Goal: Task Accomplishment & Management: Use online tool/utility

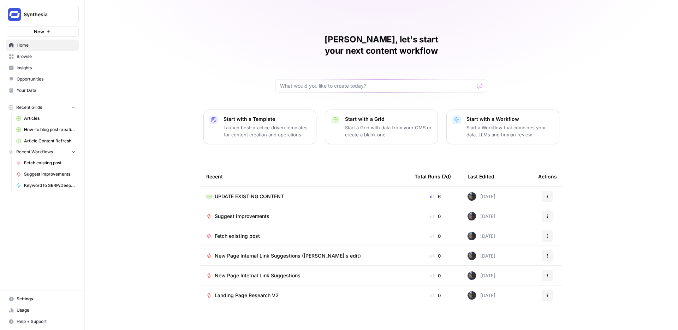
click at [41, 60] on link "Browse" at bounding box center [42, 56] width 73 height 11
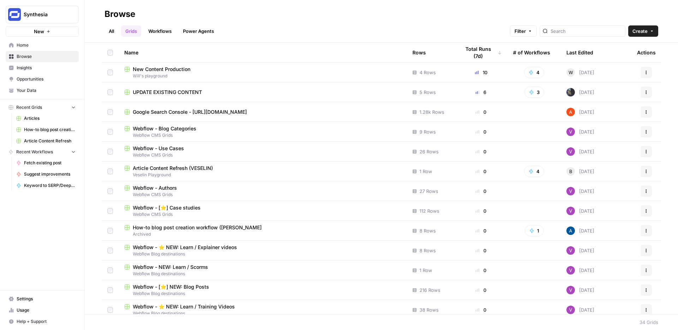
click at [290, 97] on td "UPDATE EXISTING CONTENT" at bounding box center [263, 91] width 288 height 19
click at [181, 93] on span "UPDATE EXISTING CONTENT" at bounding box center [167, 92] width 69 height 7
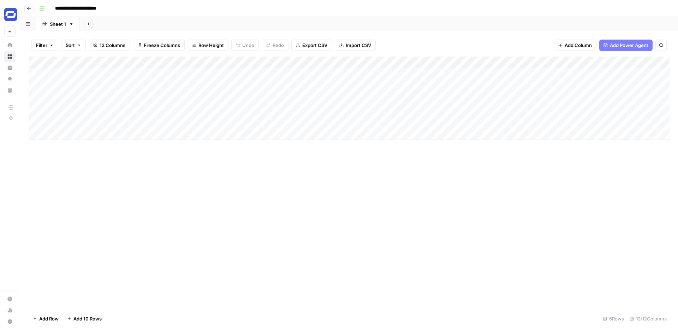
click at [194, 73] on div "Add Column" at bounding box center [349, 98] width 641 height 83
click at [213, 73] on div "Add Column" at bounding box center [349, 98] width 641 height 83
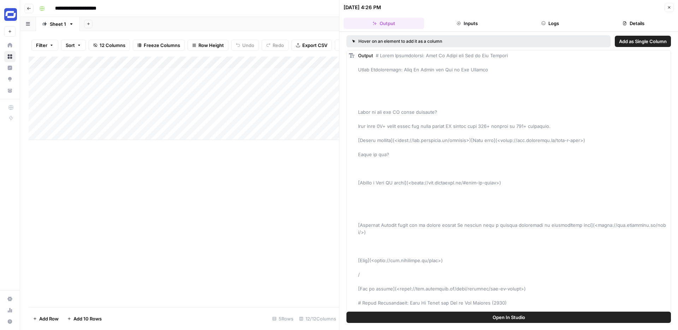
click at [672, 10] on button "Close" at bounding box center [669, 7] width 9 height 9
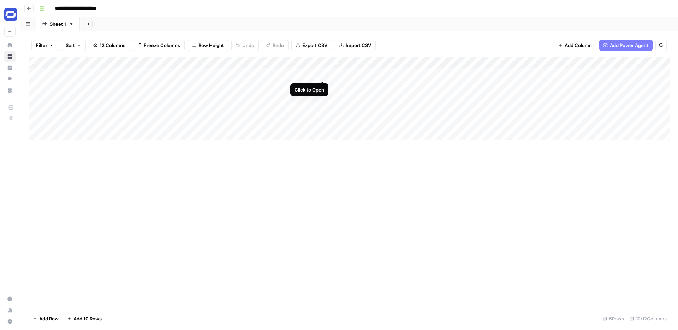
click at [322, 73] on div "Add Column" at bounding box center [349, 98] width 641 height 83
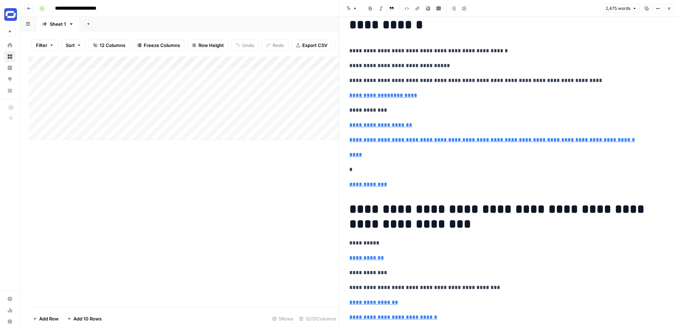
scroll to position [33, 0]
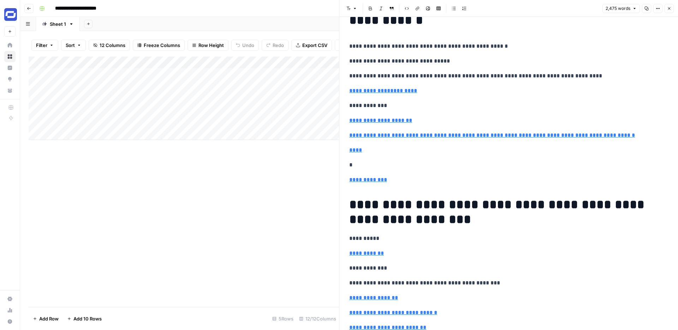
click at [668, 8] on icon "button" at bounding box center [669, 8] width 4 height 4
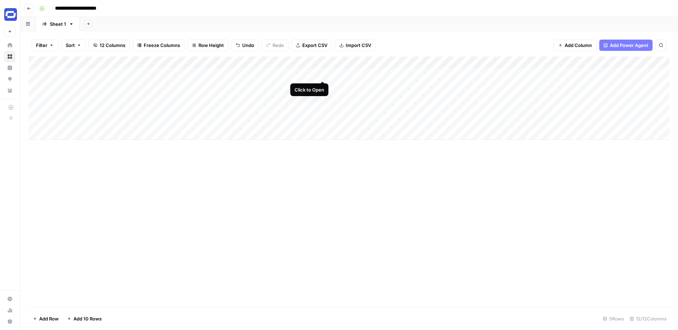
click at [323, 73] on div "Add Column" at bounding box center [349, 98] width 641 height 83
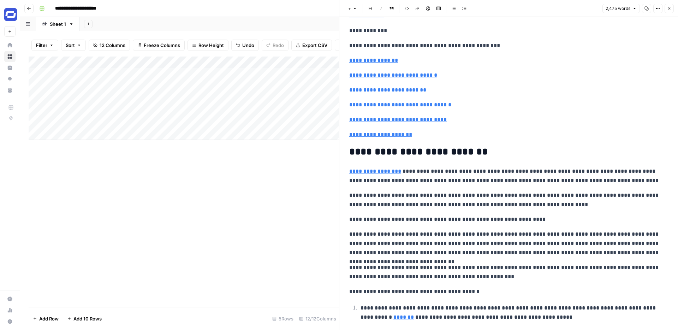
scroll to position [294, 0]
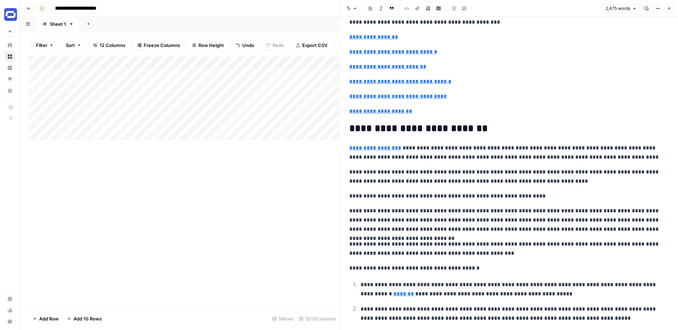
click at [668, 8] on icon "button" at bounding box center [669, 8] width 4 height 4
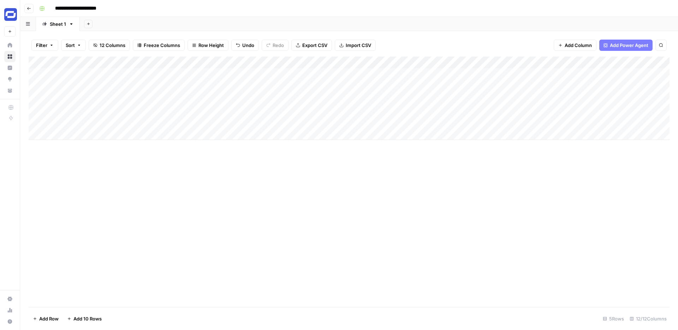
click at [173, 73] on div "Add Column" at bounding box center [349, 98] width 641 height 83
click at [173, 73] on body "**********" at bounding box center [339, 165] width 678 height 330
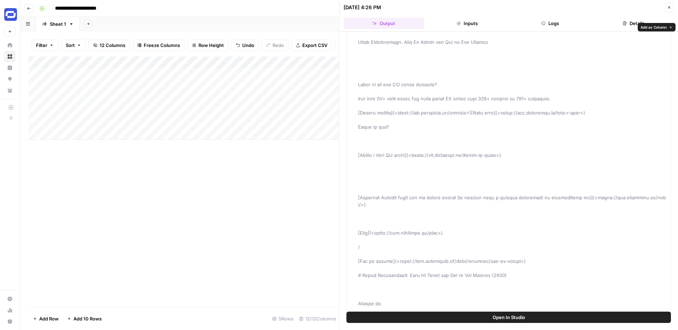
scroll to position [30, 0]
click at [670, 6] on icon "button" at bounding box center [669, 7] width 4 height 4
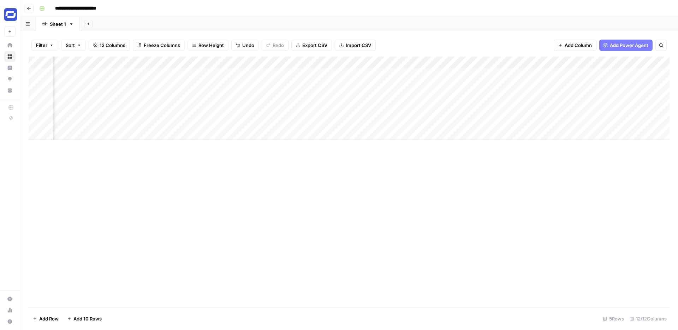
scroll to position [0, 307]
click at [392, 73] on div "Add Column" at bounding box center [349, 98] width 641 height 83
click at [404, 72] on div "Add Column" at bounding box center [349, 98] width 641 height 83
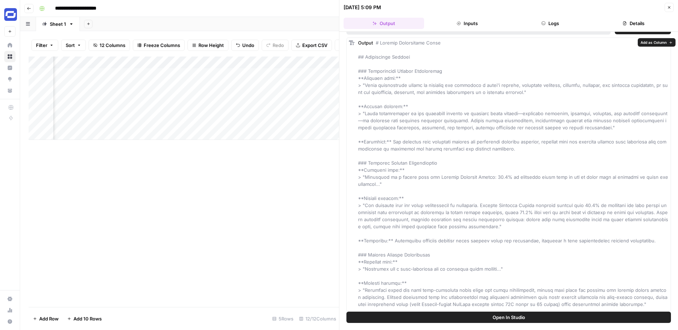
scroll to position [13, 0]
click at [669, 6] on icon "button" at bounding box center [669, 7] width 4 height 4
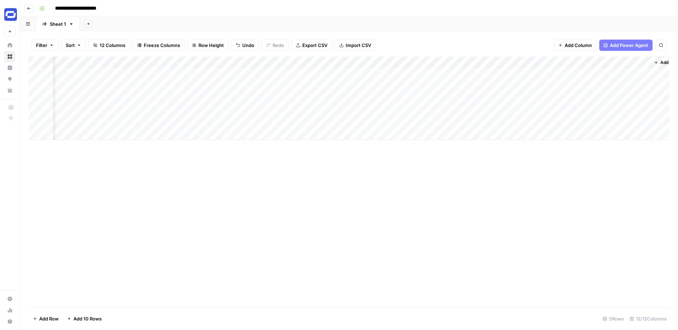
scroll to position [0, 462]
click at [31, 10] on button "Go back" at bounding box center [28, 8] width 9 height 9
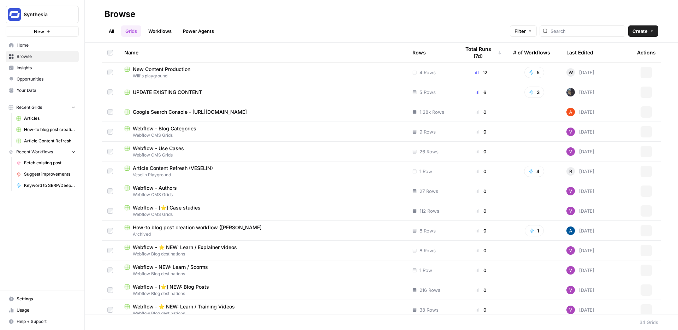
click at [182, 90] on span "UPDATE EXISTING CONTENT" at bounding box center [167, 92] width 69 height 7
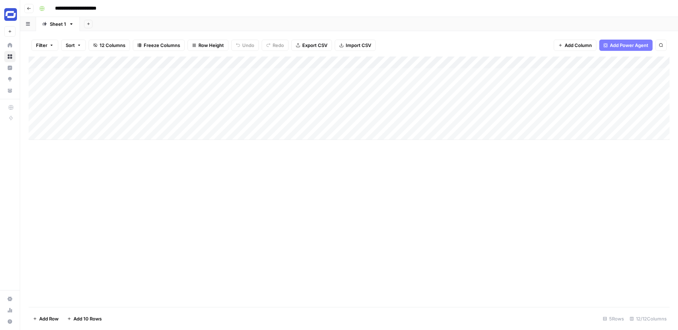
click at [360, 63] on div "Add Column" at bounding box center [349, 98] width 641 height 83
click at [363, 78] on input "Notion AI Context" at bounding box center [381, 79] width 72 height 7
type input "Internal Knowledge"
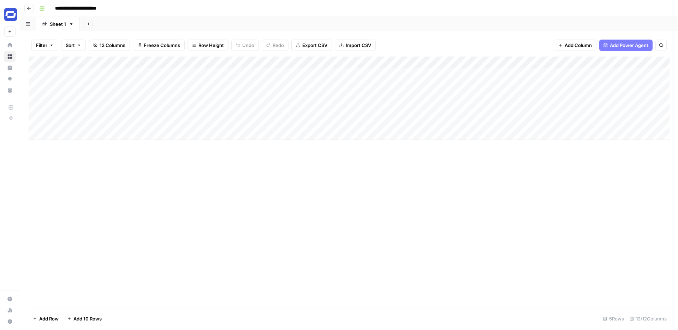
click at [474, 60] on div "Add Column" at bounding box center [349, 98] width 641 height 83
click at [474, 60] on div at bounding box center [491, 64] width 102 height 14
click at [467, 79] on input "Dovetail Context" at bounding box center [482, 79] width 72 height 7
type input "Customer Research"
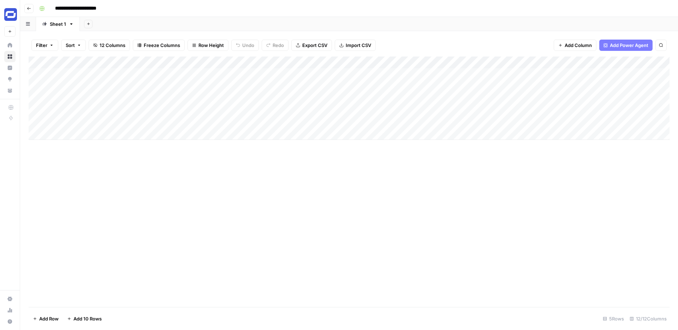
click at [374, 61] on div "Add Column" at bounding box center [349, 98] width 641 height 83
click at [374, 61] on div at bounding box center [389, 64] width 102 height 14
click at [368, 81] on input "Internal Knowledge" at bounding box center [381, 79] width 72 height 7
paste input "Relevant Product/Features"
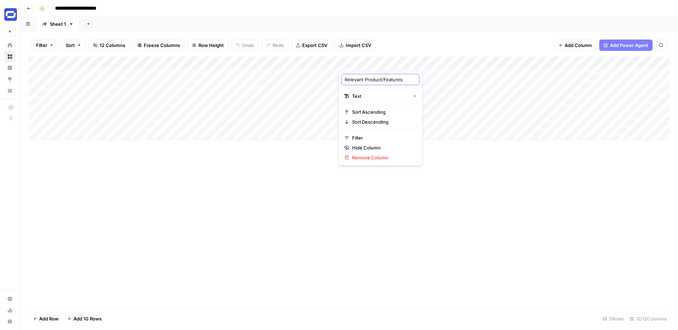
scroll to position [0, 5]
type input "Internal Knowledge"
click at [463, 174] on div "Add Column" at bounding box center [349, 182] width 641 height 250
click at [493, 60] on div "Add Column" at bounding box center [349, 98] width 641 height 83
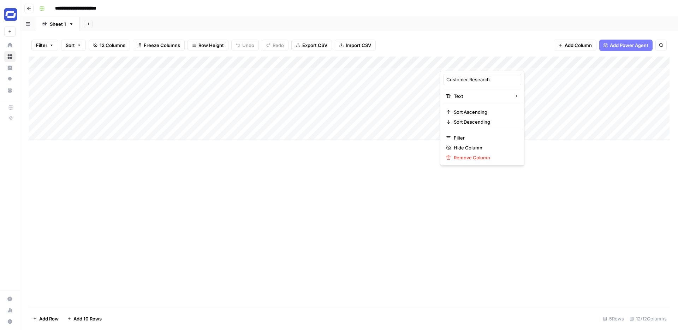
click at [493, 60] on div at bounding box center [491, 64] width 102 height 14
click at [477, 84] on div "Customer Research" at bounding box center [482, 79] width 78 height 11
paste input "Relevant Product/Features"
type input "Relevant Product/Features"
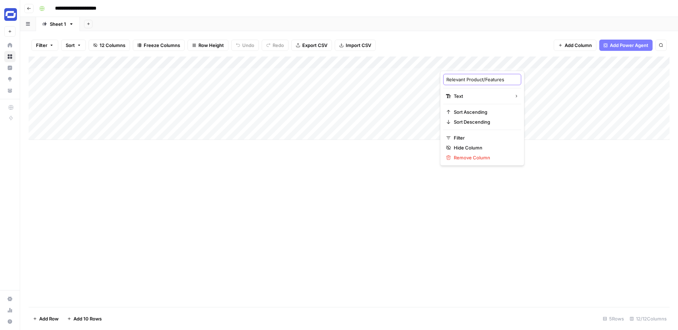
scroll to position [0, 5]
click at [416, 138] on div "Add Column" at bounding box center [349, 98] width 641 height 83
click at [465, 64] on div "Add Column" at bounding box center [349, 104] width 641 height 95
click at [465, 64] on div at bounding box center [491, 64] width 102 height 14
click at [561, 57] on div "Add Column" at bounding box center [349, 104] width 641 height 95
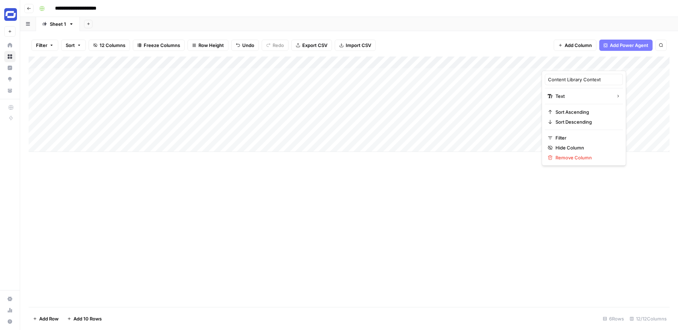
click at [561, 60] on div at bounding box center [593, 64] width 102 height 14
click at [564, 79] on input "Content Library Context" at bounding box center [584, 79] width 72 height 7
paste input "ustomer Research"
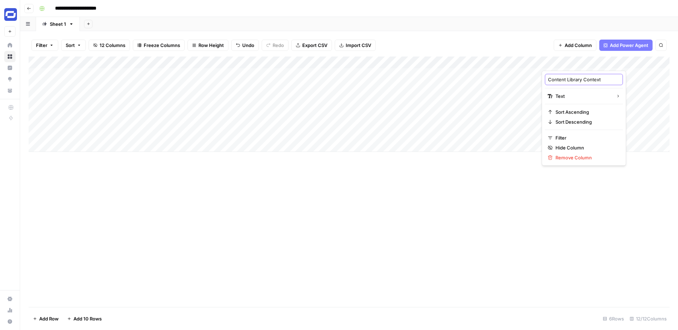
type input "Customer Research"
click at [545, 185] on div "Add Column" at bounding box center [349, 182] width 641 height 250
click at [545, 179] on div "Add Column" at bounding box center [349, 182] width 641 height 250
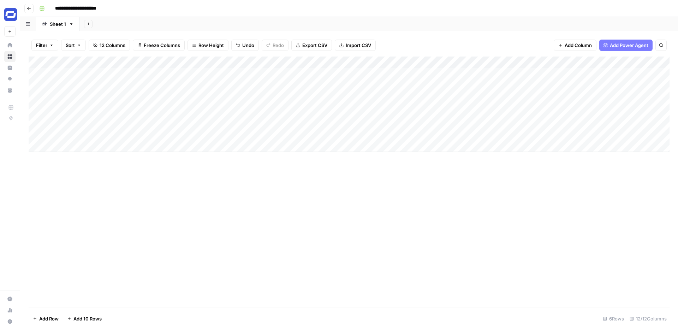
click at [215, 64] on div "Add Column" at bounding box center [349, 104] width 641 height 95
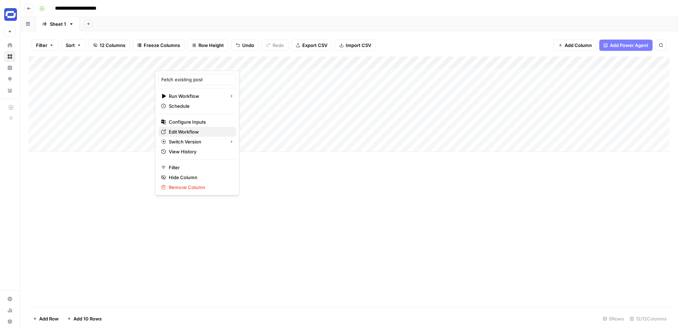
click at [182, 131] on span "Edit Workflow" at bounding box center [200, 131] width 62 height 7
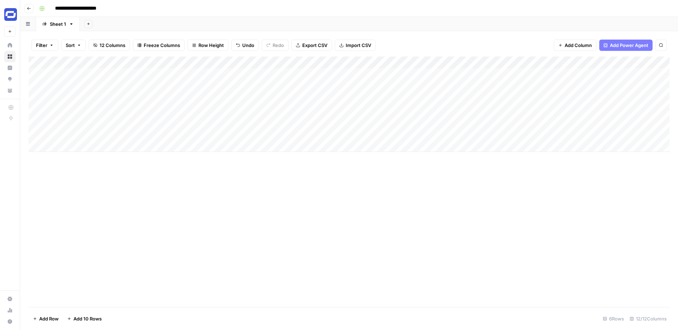
click at [581, 43] on span "Add Column" at bounding box center [578, 45] width 27 height 7
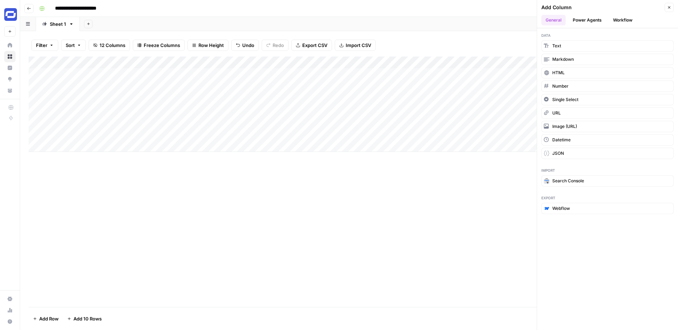
click at [613, 22] on button "Workflow" at bounding box center [623, 20] width 28 height 11
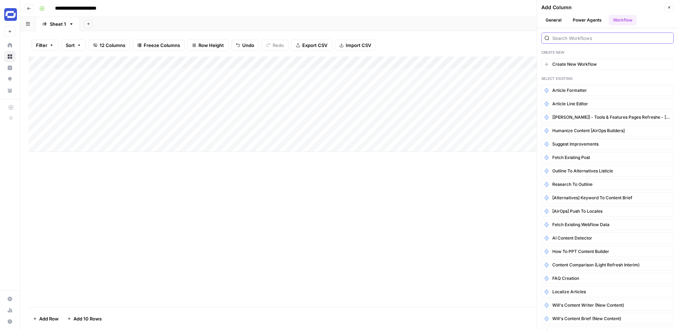
click at [593, 39] on input "search" at bounding box center [611, 38] width 118 height 7
type input "m"
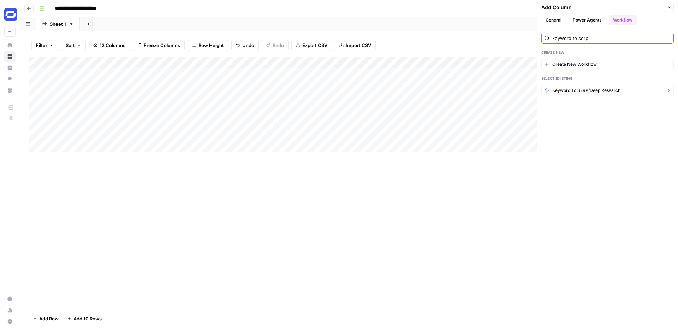
type input "keyword to serp"
click at [599, 90] on span "Keyword to SERP/Deep Research" at bounding box center [586, 90] width 68 height 6
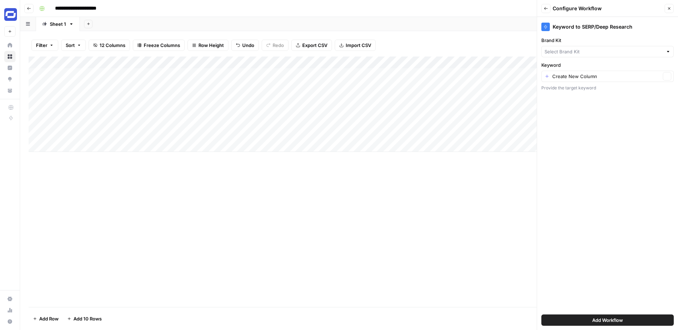
type input "Synthesia"
click at [582, 75] on input "Keyword" at bounding box center [606, 76] width 108 height 7
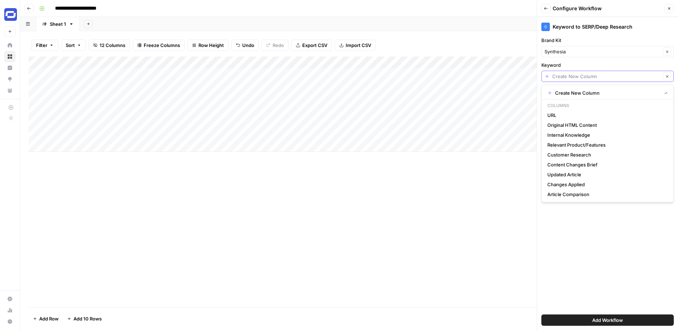
click at [582, 76] on input "Keyword" at bounding box center [606, 76] width 108 height 7
type input "Create New Column"
click at [515, 173] on div "Add Column" at bounding box center [349, 182] width 641 height 250
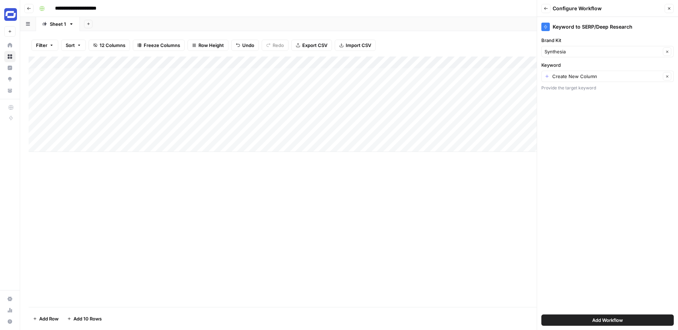
click at [602, 320] on span "Add Workflow" at bounding box center [607, 319] width 31 height 7
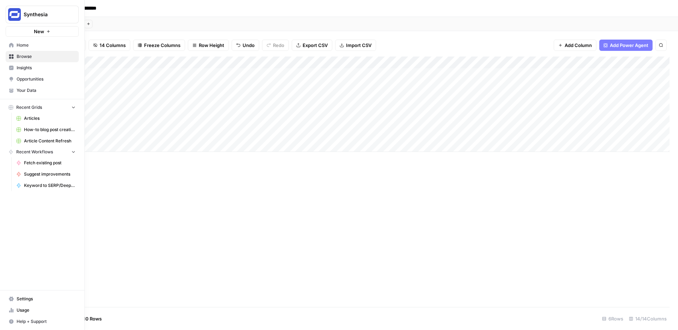
scroll to position [0, 184]
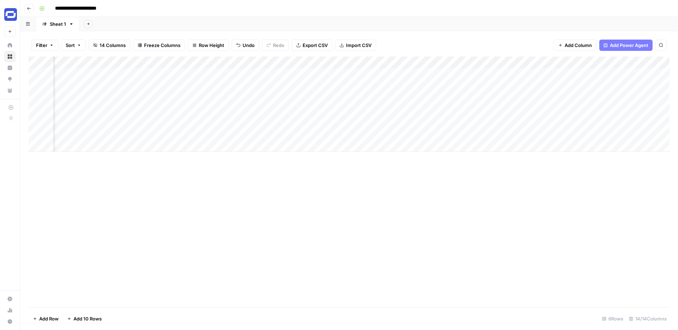
drag, startPoint x: 605, startPoint y: 57, endPoint x: 522, endPoint y: 78, distance: 84.8
click at [522, 78] on div "Add Column" at bounding box center [349, 104] width 641 height 95
click at [550, 61] on div "Add Column" at bounding box center [349, 104] width 641 height 95
click at [459, 37] on div "Filter Sort 14 Columns Freeze Columns Row Height Undo Redo Export CSV Import CS…" at bounding box center [349, 45] width 641 height 23
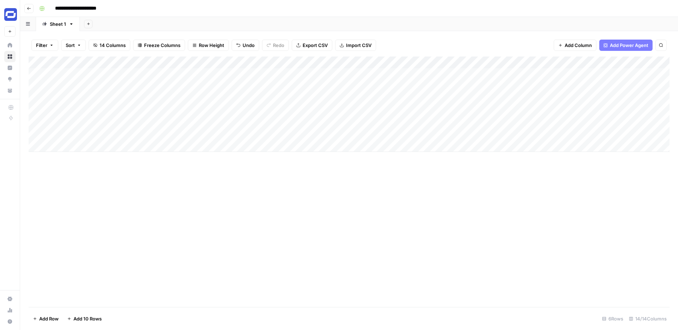
click at [331, 73] on div "Add Column" at bounding box center [349, 104] width 641 height 95
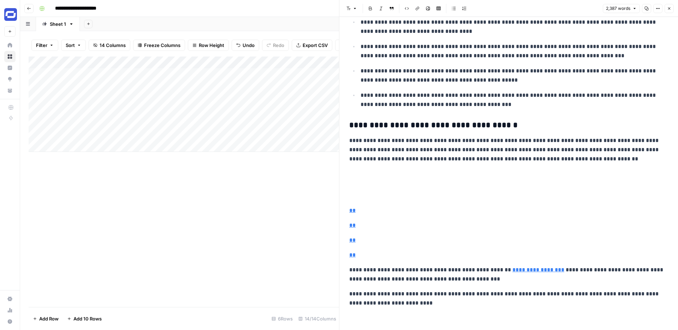
scroll to position [2735, 0]
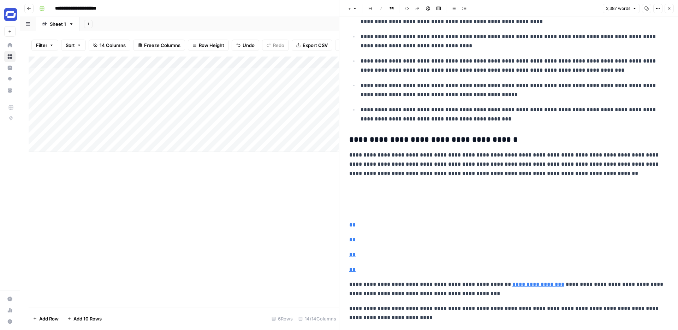
click at [668, 7] on icon "button" at bounding box center [669, 8] width 4 height 4
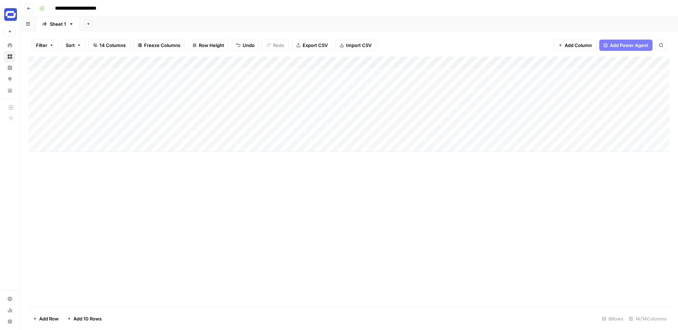
click at [216, 64] on div "Add Column" at bounding box center [349, 104] width 641 height 95
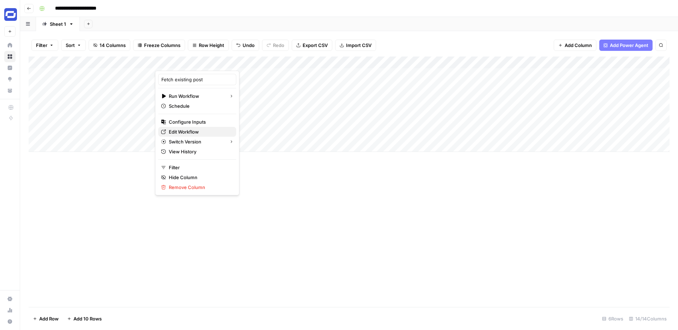
click at [185, 131] on span "Edit Workflow" at bounding box center [200, 131] width 62 height 7
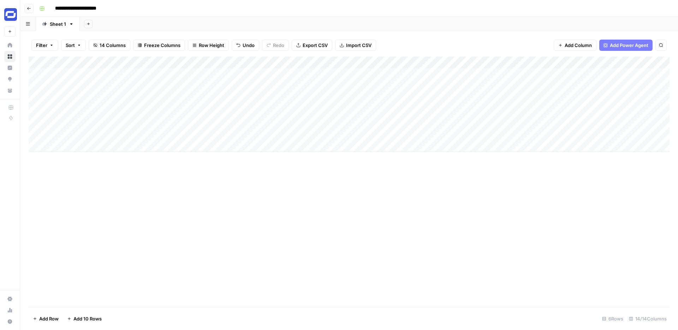
click at [374, 178] on div "Add Column" at bounding box center [349, 182] width 641 height 250
click at [380, 190] on div "Add Column" at bounding box center [349, 182] width 641 height 250
click at [582, 47] on span "Add Column" at bounding box center [578, 45] width 27 height 7
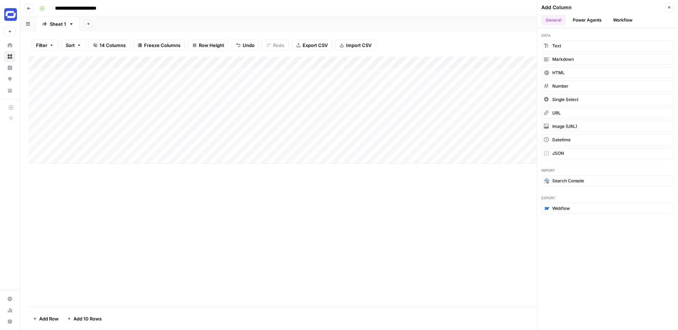
click at [619, 22] on button "Workflow" at bounding box center [623, 20] width 28 height 11
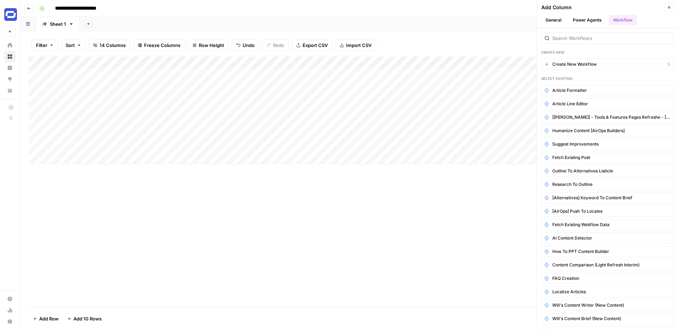
click at [567, 64] on span "Create New Workflow" at bounding box center [574, 64] width 44 height 6
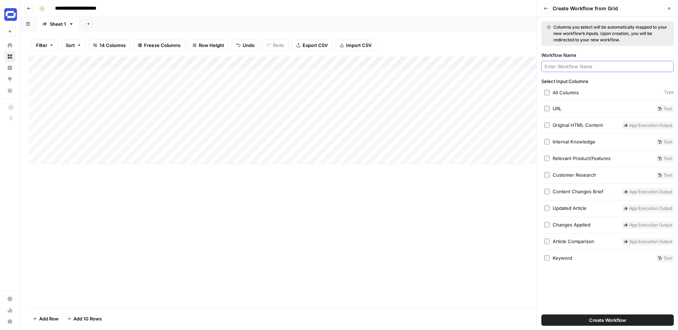
click at [567, 66] on input "Workflow Name" at bounding box center [608, 66] width 126 height 7
type input "Generate Dovetail Questions"
click at [610, 317] on span "Create Workflow" at bounding box center [607, 319] width 37 height 7
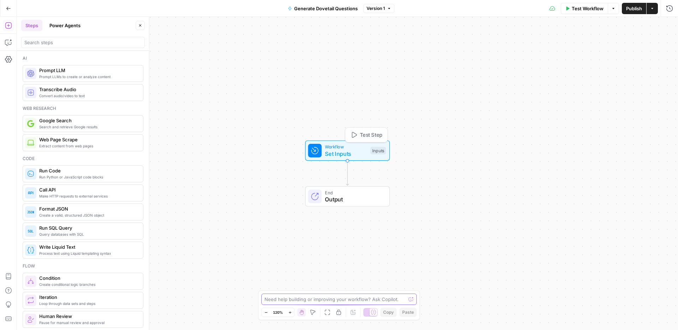
click at [319, 299] on textarea at bounding box center [335, 299] width 141 height 7
paste textarea "## What challenges do customers mention with learner engagement and motivation …"
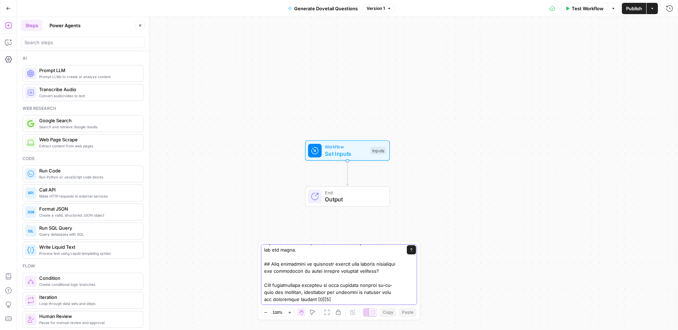
scroll to position [0, 0]
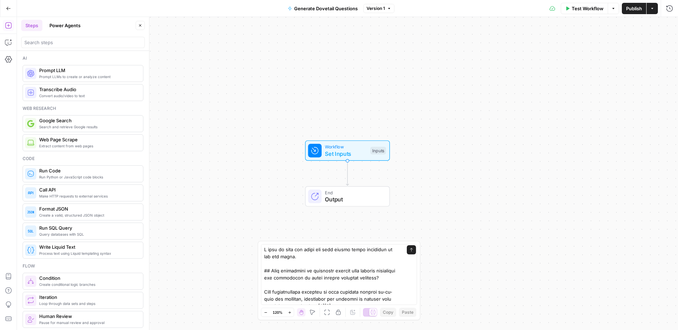
click at [263, 290] on div "Send" at bounding box center [339, 274] width 156 height 61
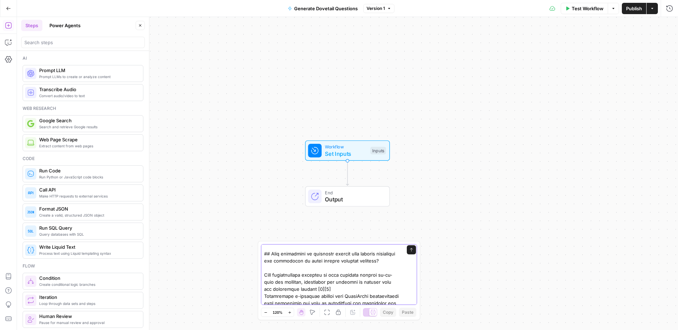
scroll to position [14, 0]
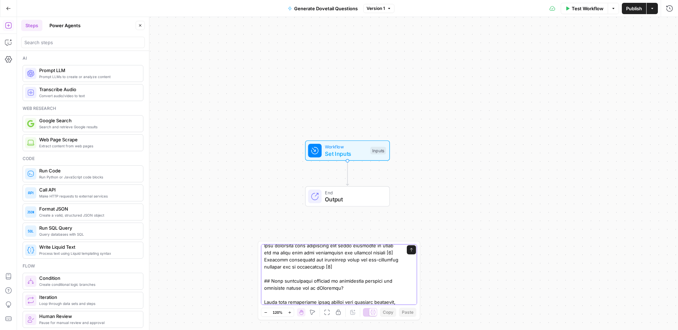
scroll to position [166, 0]
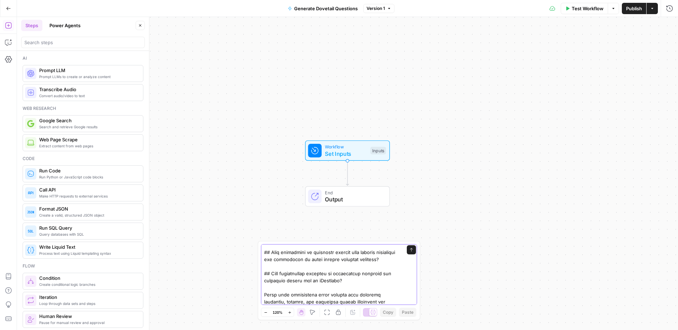
scroll to position [21, 0]
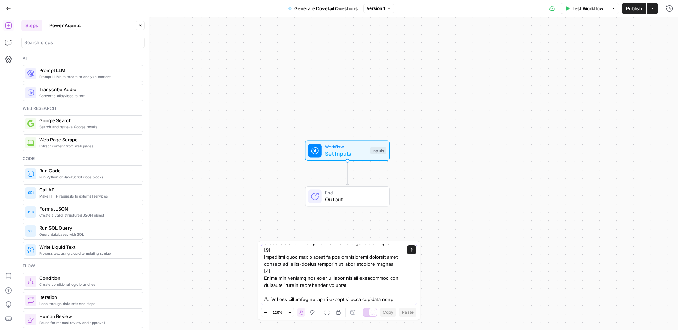
scroll to position [160, 0]
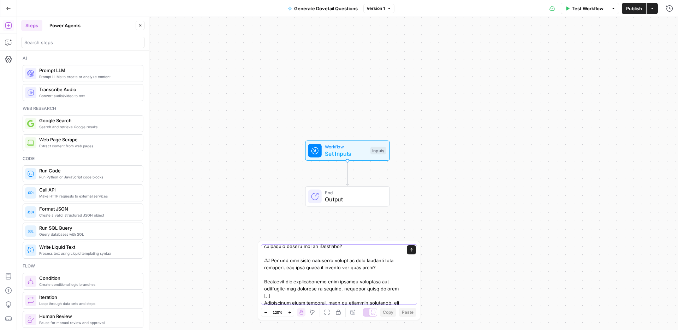
scroll to position [55, 0]
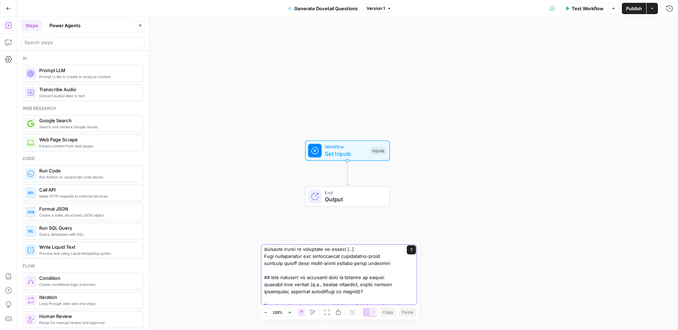
scroll to position [192, 0]
click at [386, 255] on textarea at bounding box center [332, 322] width 136 height 537
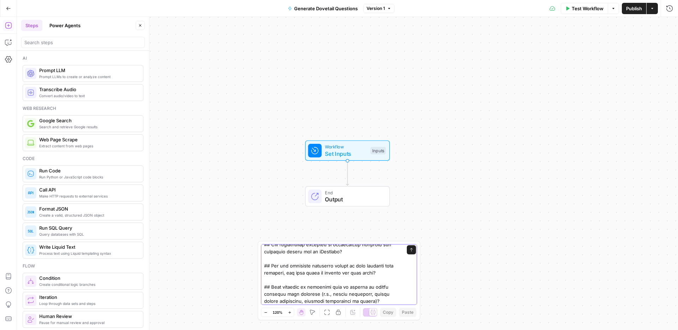
scroll to position [74, 0]
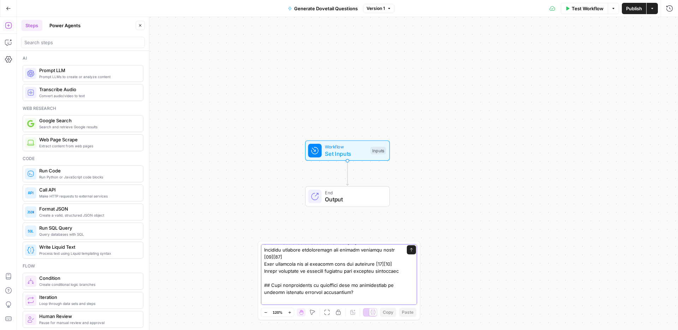
scroll to position [199, 0]
click at [313, 280] on textarea at bounding box center [332, 241] width 136 height 388
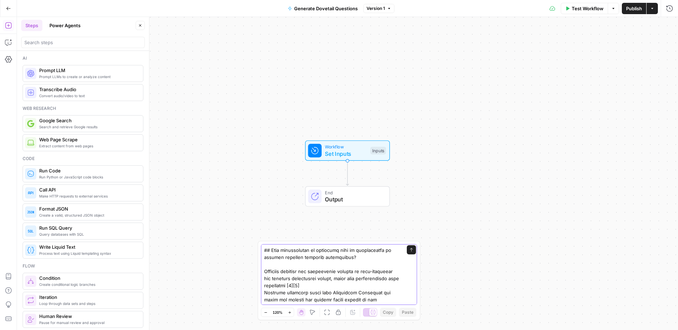
scroll to position [113, 0]
click at [264, 270] on textarea at bounding box center [332, 270] width 136 height 275
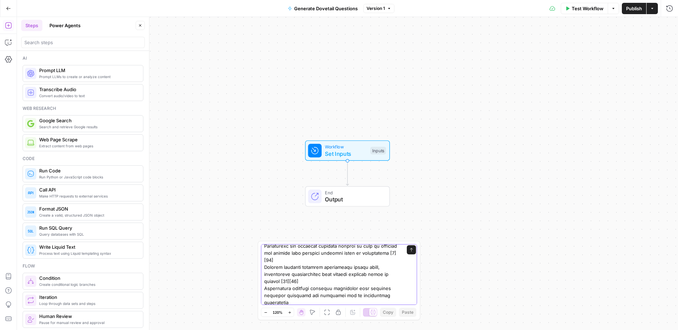
scroll to position [219, 0]
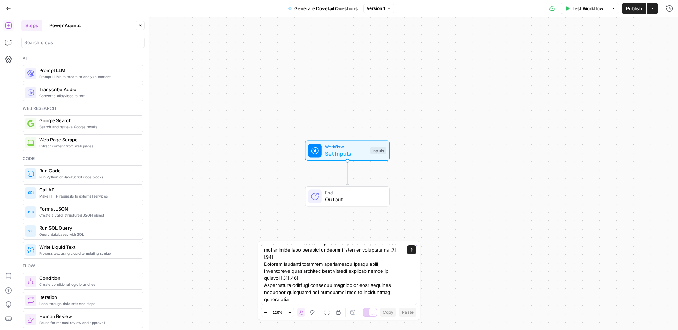
click at [295, 299] on textarea at bounding box center [332, 164] width 136 height 275
click at [272, 299] on textarea "I want to take the input and then adjust these questions to fit the input. ## W…" at bounding box center [332, 235] width 136 height 134
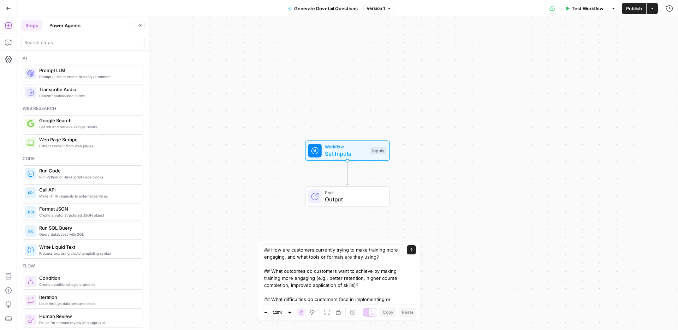
scroll to position [0, 0]
click at [299, 272] on textarea "I want to take the input and then adjust these questions to fit the input. ## W…" at bounding box center [332, 313] width 136 height 134
drag, startPoint x: 305, startPoint y: 257, endPoint x: 262, endPoint y: 249, distance: 43.8
click at [262, 249] on div "I want to take the input and then adjust these questions to fit the input. ## W…" at bounding box center [339, 274] width 156 height 61
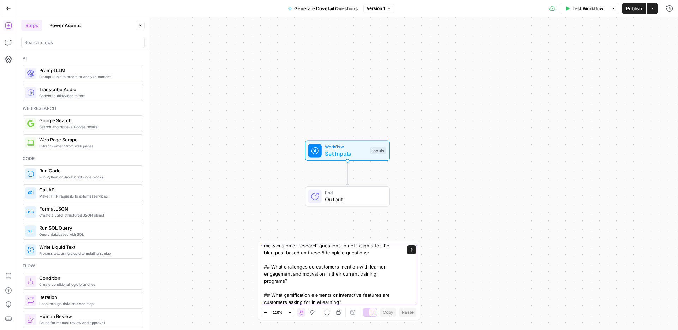
scroll to position [19, 0]
click at [351, 272] on textarea "The input is a blog post I'm trying to improve. I want to enrich it with inform…" at bounding box center [332, 301] width 136 height 148
drag, startPoint x: 324, startPoint y: 273, endPoint x: 367, endPoint y: 265, distance: 43.4
click at [367, 265] on textarea "The input is a blog post I'm trying to improve. I want to enrich it with inform…" at bounding box center [332, 301] width 136 height 148
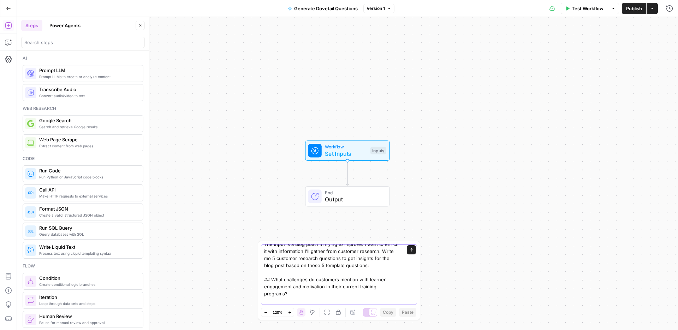
scroll to position [7, 0]
drag, startPoint x: 359, startPoint y: 284, endPoint x: 291, endPoint y: 287, distance: 67.9
click at [291, 287] on textarea "The input is a blog post I'm trying to improve. I want to enrich it with inform…" at bounding box center [332, 309] width 136 height 141
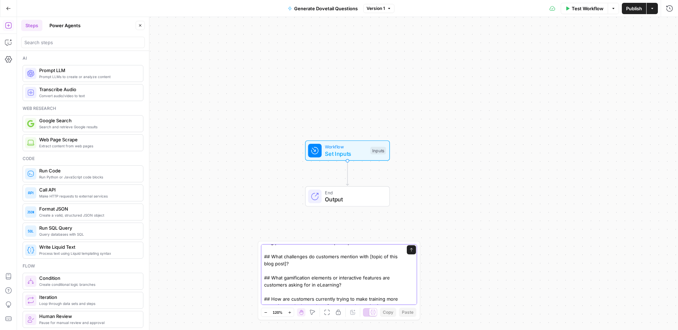
scroll to position [37, 0]
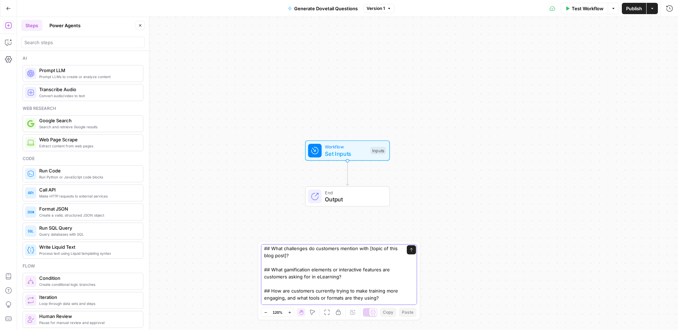
drag, startPoint x: 361, startPoint y: 268, endPoint x: 284, endPoint y: 268, distance: 76.6
click at [284, 268] on textarea "The input is a blog post I'm trying to improve. I want to enrich it with inform…" at bounding box center [332, 279] width 136 height 141
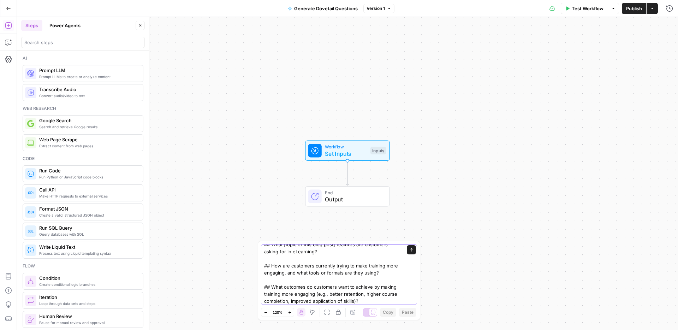
scroll to position [62, 0]
click at [312, 266] on textarea "The input is a blog post I'm trying to improve. I want to enrich it with inform…" at bounding box center [332, 254] width 136 height 141
drag, startPoint x: 355, startPoint y: 263, endPoint x: 368, endPoint y: 263, distance: 12.7
click at [368, 263] on textarea "The input is a blog post I'm trying to improve. I want to enrich it with inform…" at bounding box center [332, 254] width 136 height 141
drag, startPoint x: 340, startPoint y: 271, endPoint x: 296, endPoint y: 270, distance: 43.5
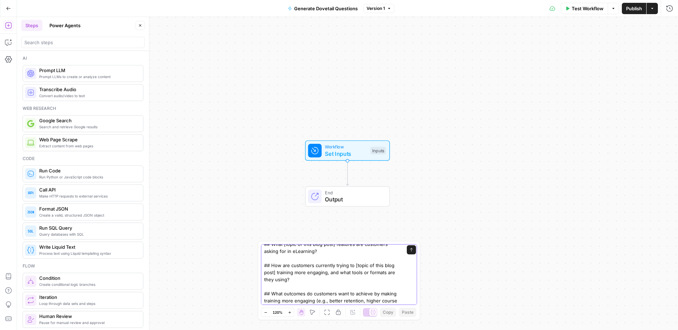
click at [296, 270] on textarea "The input is a blog post I'm trying to improve. I want to enrich it with inform…" at bounding box center [332, 258] width 136 height 148
click at [323, 272] on textarea "The input is a blog post I'm trying to improve. I want to enrich it with inform…" at bounding box center [332, 258] width 136 height 148
drag, startPoint x: 326, startPoint y: 272, endPoint x: 282, endPoint y: 272, distance: 44.5
click at [282, 272] on textarea "The input is a blog post I'm trying to improve. I want to enrich it with inform…" at bounding box center [332, 258] width 136 height 148
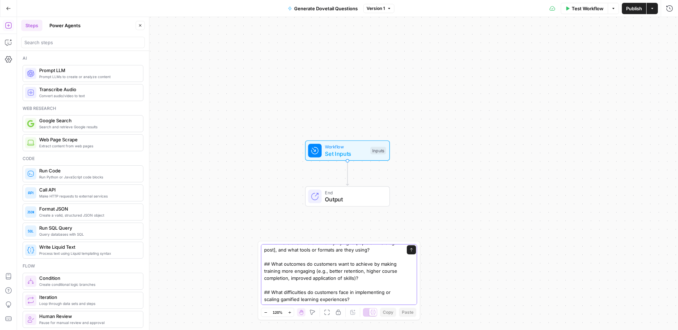
drag, startPoint x: 355, startPoint y: 277, endPoint x: 380, endPoint y: 262, distance: 28.8
click at [380, 262] on textarea "The input is a blog post I'm trying to improve. I want to enrich it with inform…" at bounding box center [332, 231] width 136 height 141
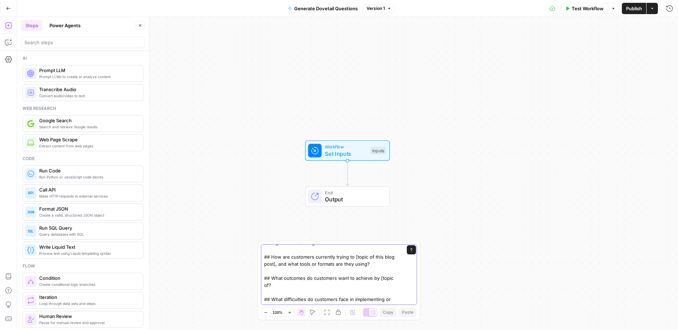
scroll to position [78, 0]
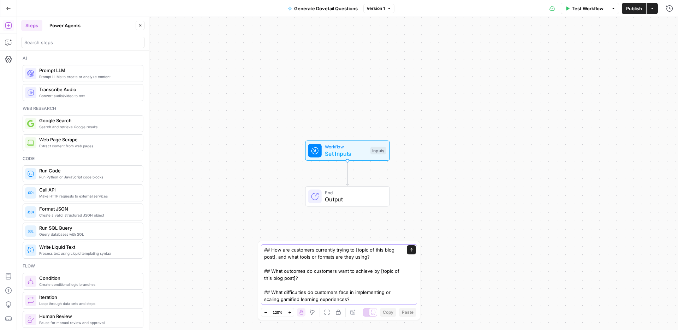
drag, startPoint x: 347, startPoint y: 298, endPoint x: 281, endPoint y: 298, distance: 66.0
click at [281, 298] on textarea "The input is a blog post I'm trying to improve. I want to enrich it with inform…" at bounding box center [332, 235] width 136 height 134
click at [337, 298] on textarea "The input is a blog post I'm trying to improve. I want to enrich it with inform…" at bounding box center [332, 235] width 136 height 134
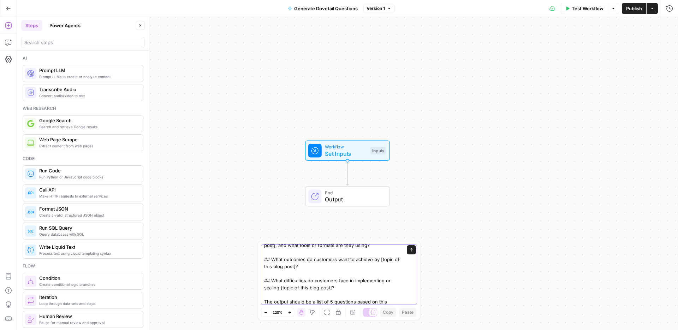
scroll to position [96, 0]
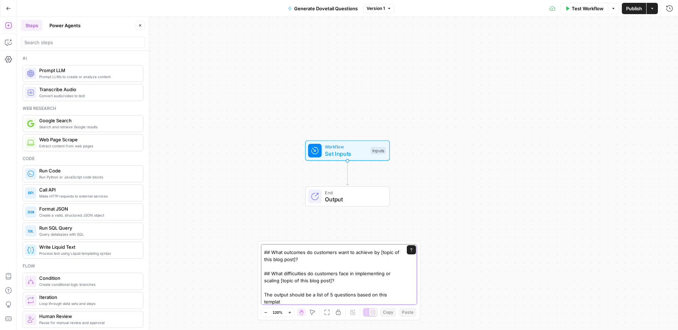
type textarea "The input is a blog post I'm trying to improve. I want to enrich it with inform…"
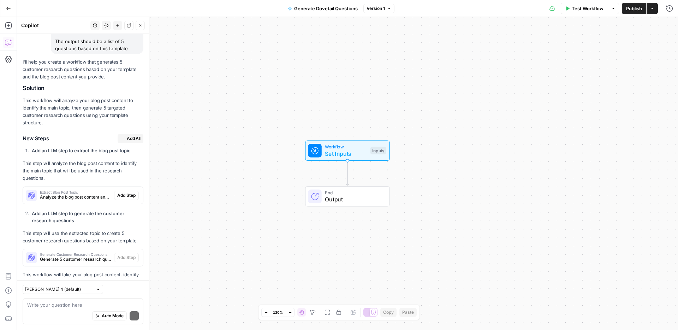
scroll to position [269, 0]
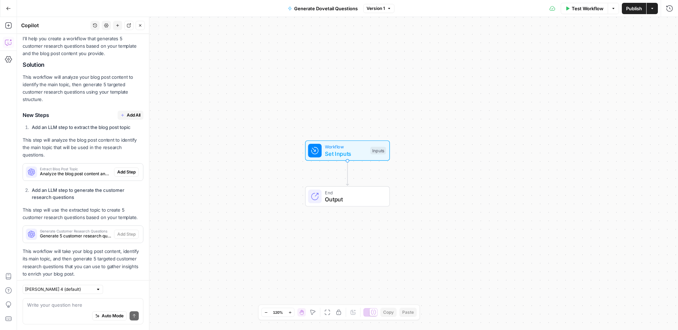
click at [129, 112] on span "Add All" at bounding box center [134, 115] width 14 height 6
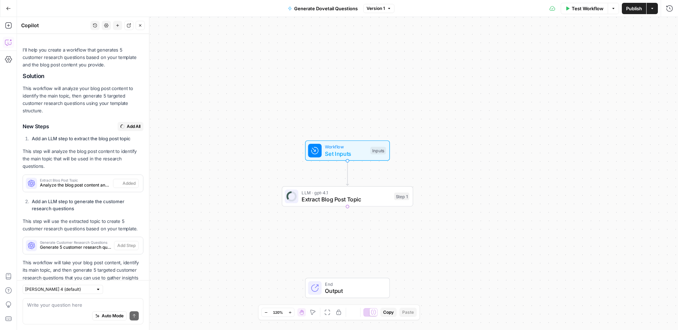
type textarea "Generate Customer Research Questions"
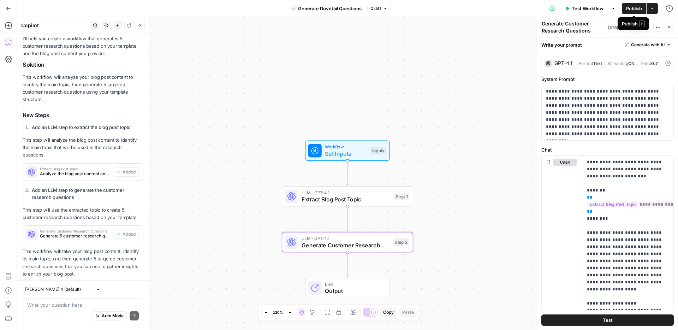
click at [638, 8] on span "Publish" at bounding box center [634, 8] width 16 height 7
click at [12, 9] on button "Go Back" at bounding box center [8, 8] width 13 height 13
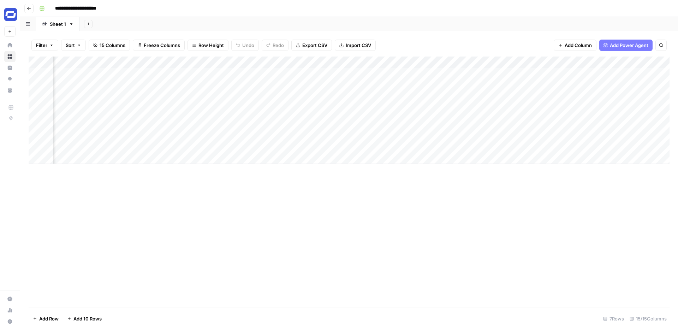
scroll to position [0, 45]
drag, startPoint x: 578, startPoint y: 64, endPoint x: 524, endPoint y: 79, distance: 56.6
click at [524, 79] on div "Add Column" at bounding box center [349, 110] width 641 height 107
click at [580, 64] on div "Add Column" at bounding box center [349, 110] width 641 height 107
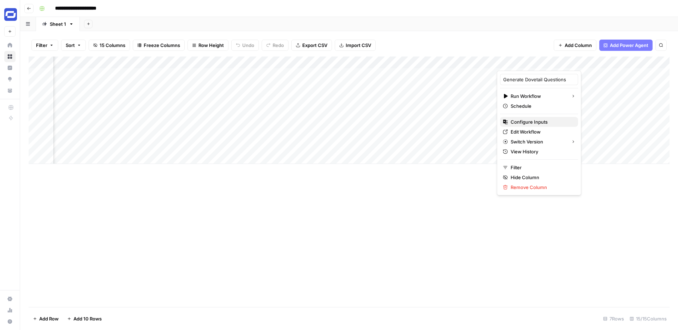
click at [528, 122] on span "Configure Inputs" at bounding box center [542, 121] width 62 height 7
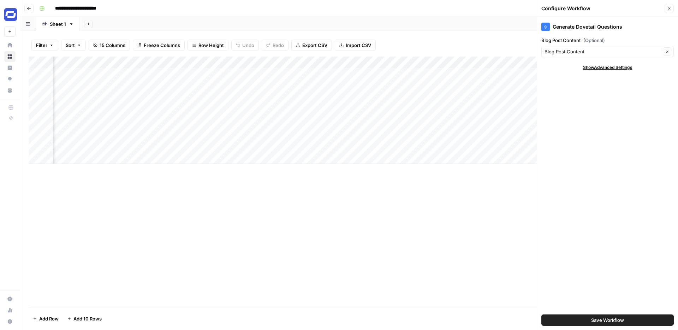
click at [614, 320] on span "Save Workflow" at bounding box center [607, 319] width 33 height 7
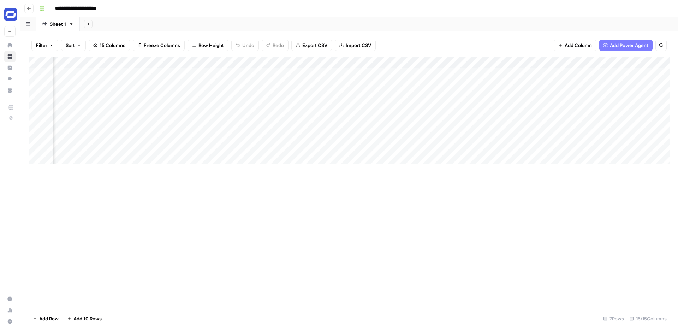
scroll to position [0, 130]
click at [459, 76] on div "Add Column" at bounding box center [349, 110] width 641 height 107
click at [530, 63] on div "Add Column" at bounding box center [349, 110] width 641 height 107
click at [530, 63] on div at bounding box center [541, 64] width 64 height 14
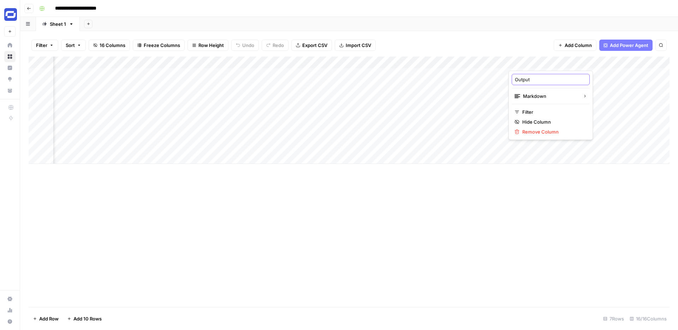
click at [528, 76] on input "Output" at bounding box center [551, 79] width 72 height 7
type input "Dovetail Questions"
drag, startPoint x: 574, startPoint y: 61, endPoint x: 586, endPoint y: 62, distance: 12.0
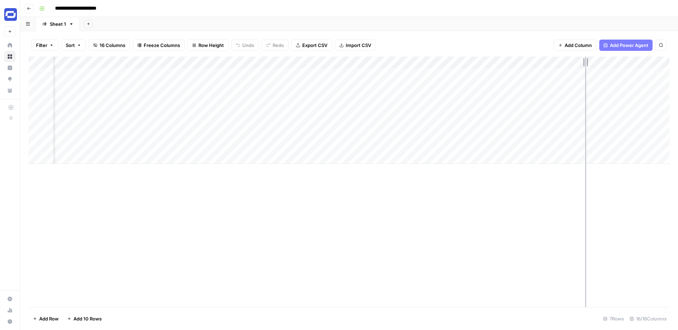
click at [586, 62] on div "Add Column" at bounding box center [349, 110] width 641 height 107
click at [584, 62] on div "Add Column" at bounding box center [349, 110] width 641 height 107
click at [526, 161] on div "Add Column" at bounding box center [349, 110] width 641 height 107
drag, startPoint x: 543, startPoint y: 63, endPoint x: 600, endPoint y: 67, distance: 57.0
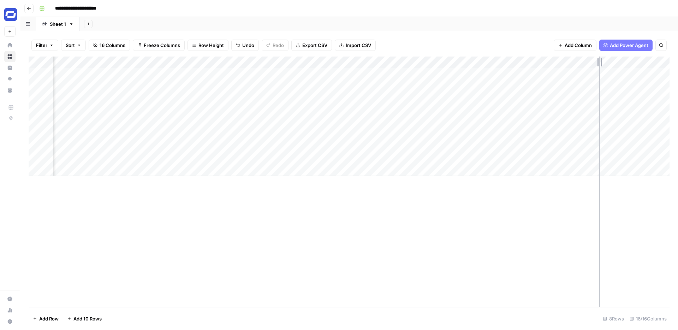
click at [600, 67] on div "Add Column" at bounding box center [349, 116] width 641 height 119
click at [570, 75] on div "Add Column" at bounding box center [349, 116] width 641 height 119
click at [593, 71] on div "Add Column" at bounding box center [349, 116] width 641 height 119
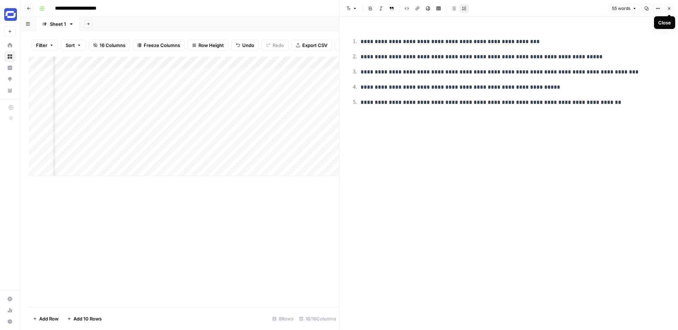
click at [670, 7] on icon "button" at bounding box center [669, 8] width 4 height 4
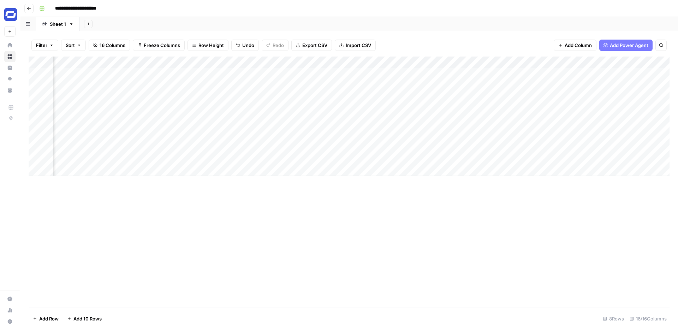
click at [495, 61] on div "Add Column" at bounding box center [349, 116] width 641 height 119
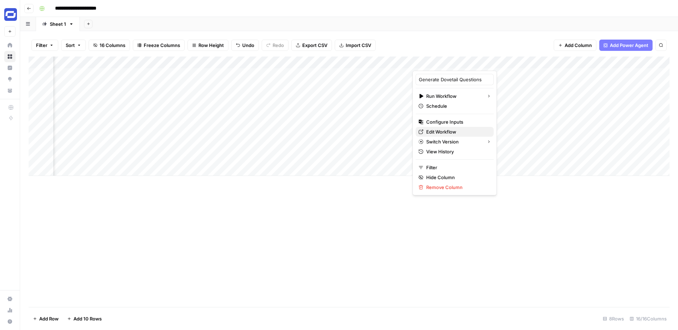
click at [434, 127] on link "Edit Workflow" at bounding box center [455, 132] width 78 height 10
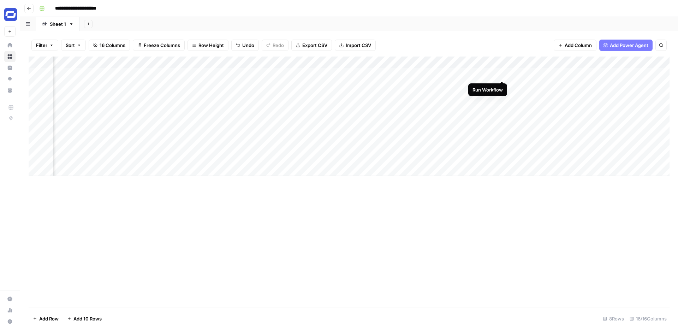
click at [500, 73] on div "Add Column" at bounding box center [349, 116] width 641 height 119
click at [286, 74] on div "Add Column" at bounding box center [349, 116] width 641 height 119
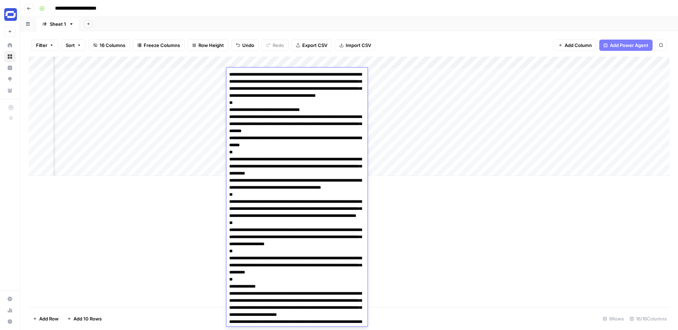
scroll to position [78, 0]
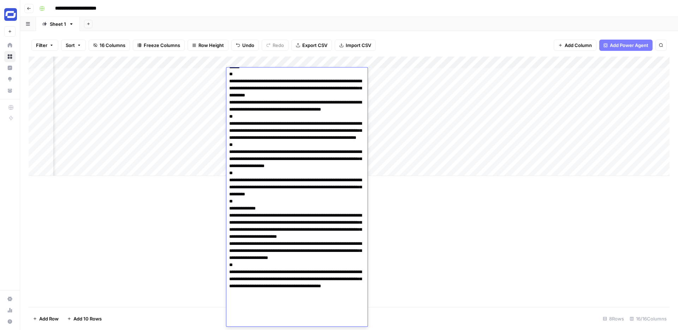
click at [450, 227] on div "Add Column" at bounding box center [349, 182] width 641 height 250
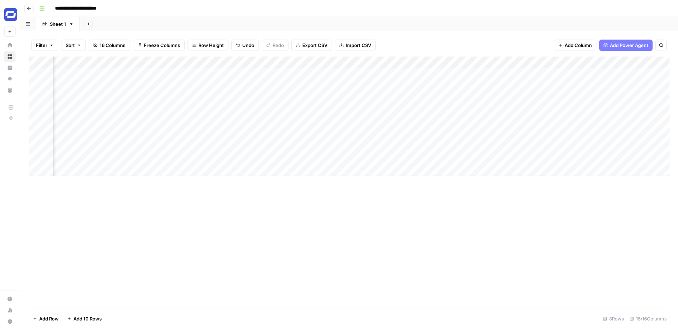
scroll to position [0, 85]
click at [131, 62] on div "Add Column" at bounding box center [349, 116] width 641 height 119
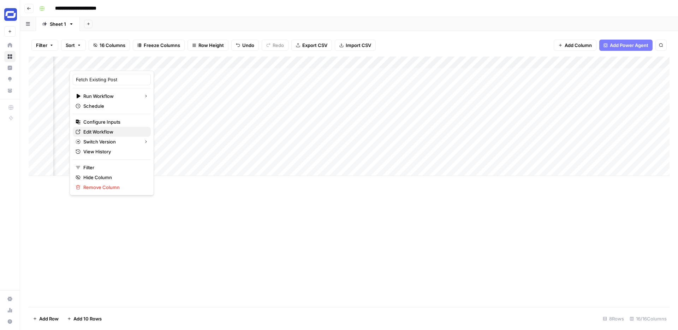
click at [97, 129] on span "Edit Workflow" at bounding box center [114, 131] width 62 height 7
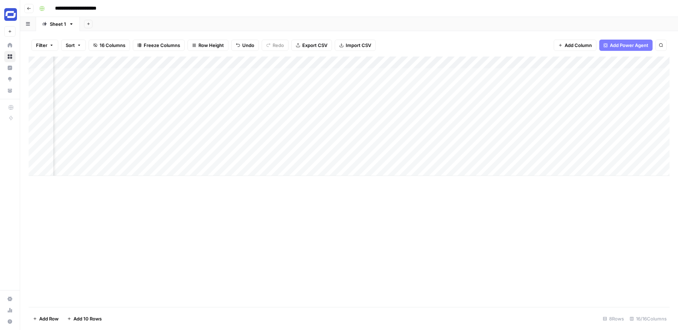
scroll to position [0, 857]
click at [576, 43] on span "Add Column" at bounding box center [578, 45] width 27 height 7
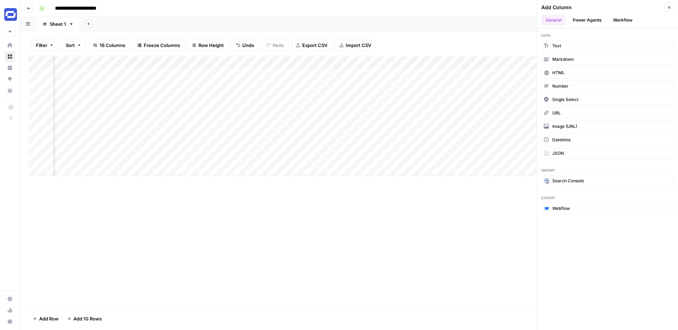
click at [610, 16] on button "Workflow" at bounding box center [623, 20] width 28 height 11
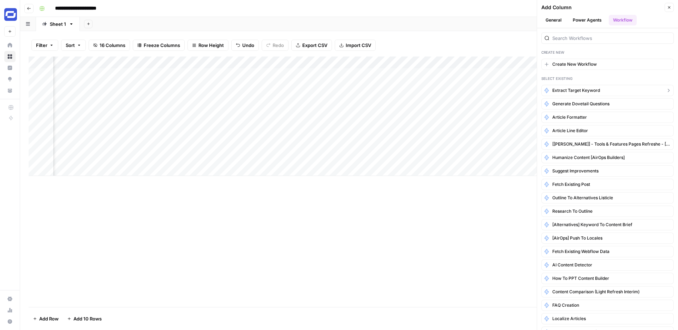
click at [570, 91] on span "Extract Target Keyword" at bounding box center [576, 90] width 48 height 6
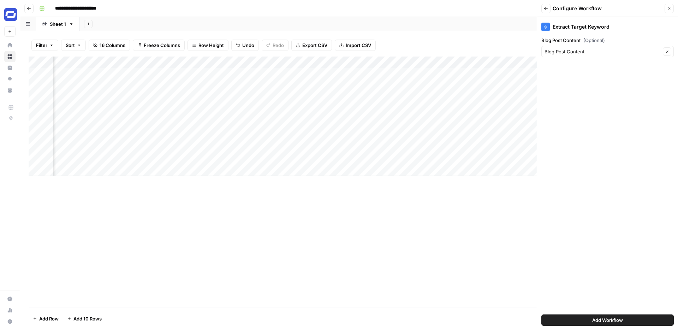
click at [603, 317] on span "Add Workflow" at bounding box center [607, 319] width 31 height 7
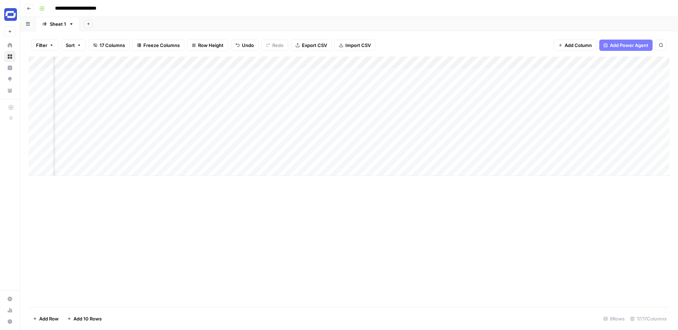
scroll to position [0, 297]
drag, startPoint x: 582, startPoint y: 60, endPoint x: 596, endPoint y: 150, distance: 90.5
click at [596, 150] on div "Add Column" at bounding box center [349, 116] width 641 height 119
click at [499, 62] on div "Add Column" at bounding box center [349, 116] width 641 height 119
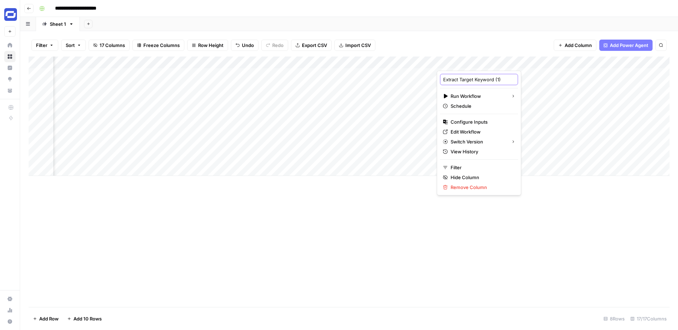
click at [482, 79] on input "Extract Target Keyword (1)" at bounding box center [479, 79] width 72 height 7
type input "Extract Target Keyword"
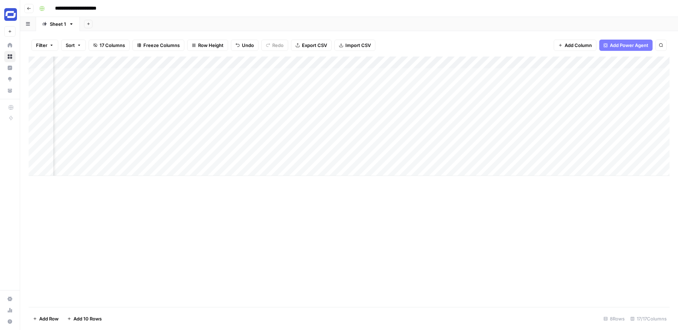
scroll to position [0, 552]
click at [319, 73] on div "Add Column" at bounding box center [349, 116] width 641 height 119
click at [525, 60] on div "Add Column" at bounding box center [349, 116] width 641 height 119
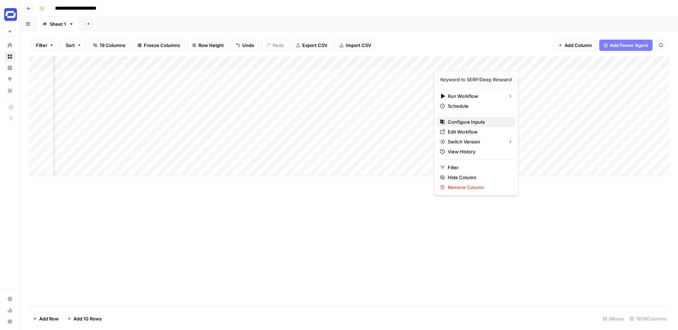
click at [462, 120] on span "Configure Inputs" at bounding box center [479, 121] width 62 height 7
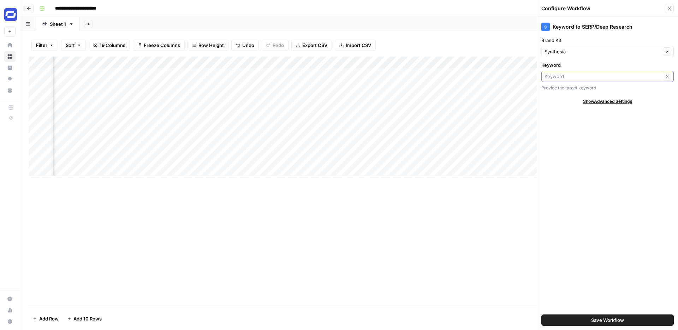
click at [568, 77] on input "Keyword" at bounding box center [603, 76] width 116 height 7
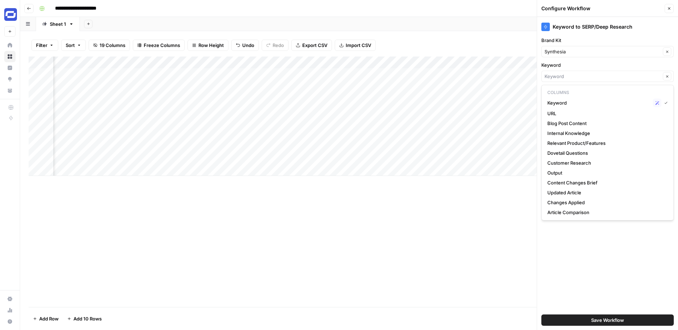
type input "Keyword"
click at [392, 59] on div "Add Column" at bounding box center [349, 116] width 641 height 119
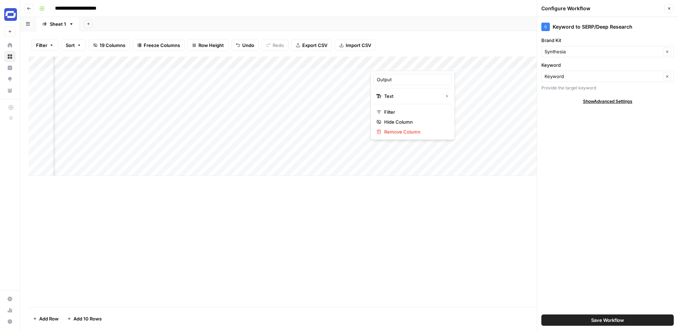
click at [392, 59] on div at bounding box center [402, 64] width 64 height 14
click at [390, 82] on input "Output" at bounding box center [413, 79] width 72 height 7
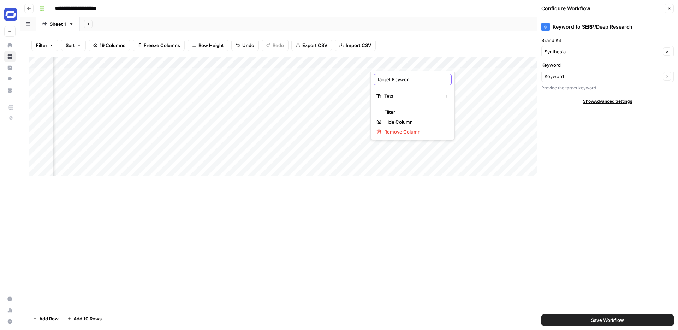
type input "Target Keyword"
click at [345, 64] on div "Add Column" at bounding box center [349, 116] width 641 height 119
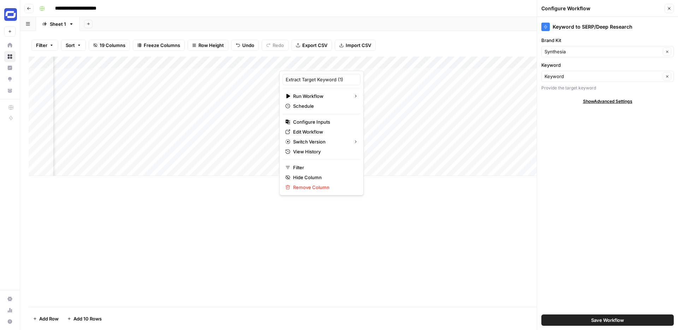
click at [345, 64] on div at bounding box center [324, 64] width 91 height 14
click at [327, 87] on div "Extract Target Keyword (1) Run Workflow Schedule Configure Inputs Edit Workflow…" at bounding box center [321, 133] width 84 height 125
drag, startPoint x: 325, startPoint y: 80, endPoint x: 356, endPoint y: 79, distance: 31.1
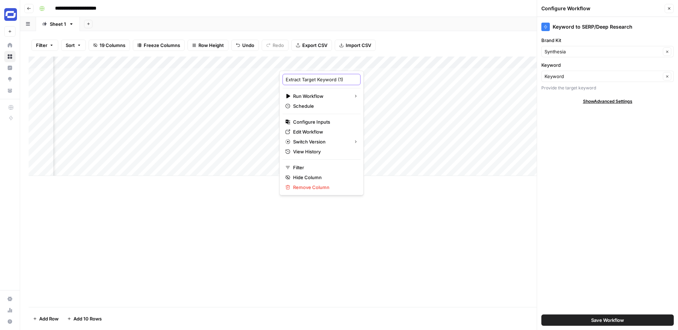
click at [356, 79] on body "**********" at bounding box center [339, 165] width 678 height 330
type input "Extract Target Keyword"
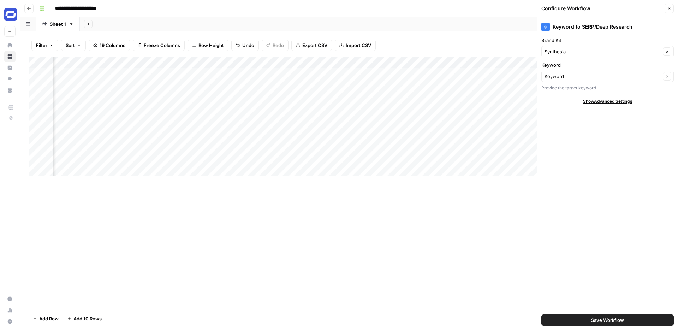
click at [343, 60] on div "Add Column" at bounding box center [349, 116] width 641 height 119
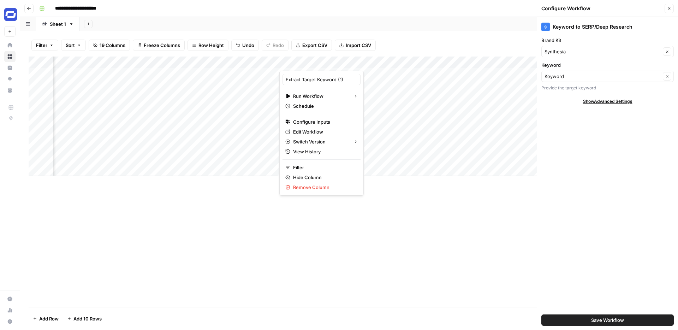
click at [343, 60] on div at bounding box center [324, 64] width 91 height 14
click at [317, 83] on input "Extract Target Keyword (1)" at bounding box center [322, 79] width 72 height 7
drag, startPoint x: 302, startPoint y: 80, endPoint x: 321, endPoint y: 82, distance: 18.8
click at [322, 82] on input "Extract Target Keyword (1)" at bounding box center [322, 79] width 72 height 7
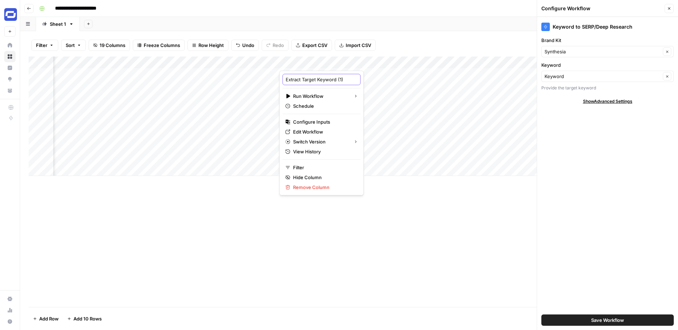
click at [313, 78] on input "Extract Target Keyword (1)" at bounding box center [322, 79] width 72 height 7
type input "Extract Keyword (1)"
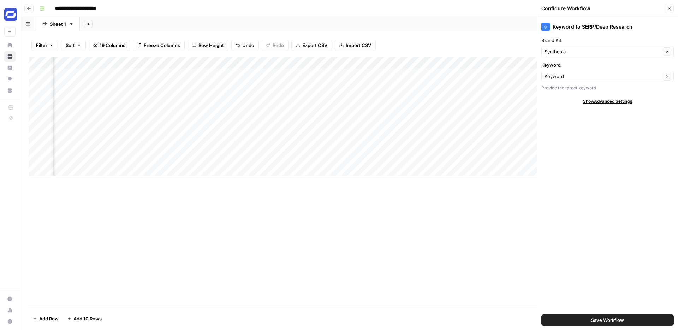
click at [317, 63] on div "Add Column" at bounding box center [349, 116] width 641 height 119
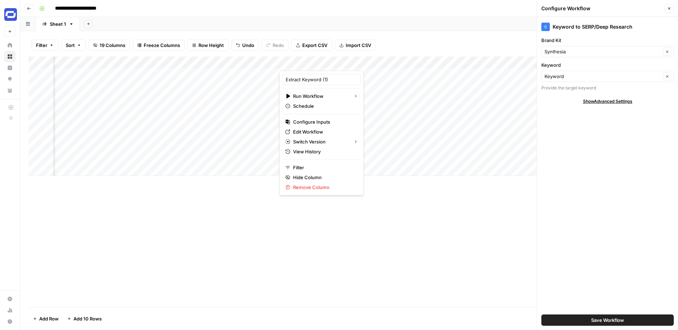
click at [317, 63] on div at bounding box center [317, 64] width 77 height 14
click at [328, 76] on input "Extract Keyword (1)" at bounding box center [322, 79] width 72 height 7
type input "Extract Keyword"
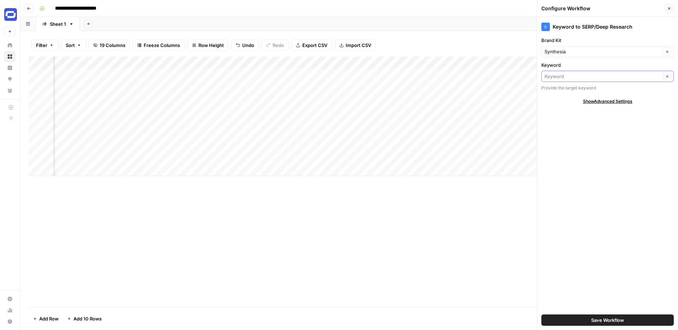
click at [576, 76] on input "Keyword" at bounding box center [603, 76] width 116 height 7
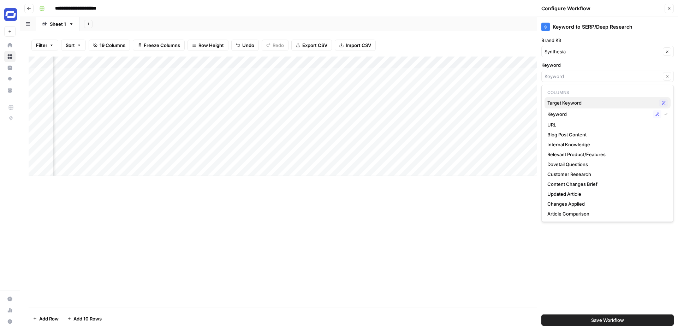
click at [565, 105] on span "Target Keyword" at bounding box center [601, 102] width 109 height 7
type input "Target Keyword"
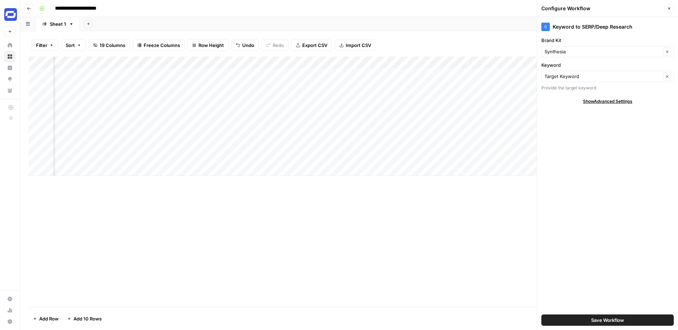
click at [504, 215] on div "Add Column" at bounding box center [349, 182] width 641 height 250
click at [617, 322] on span "Save Workflow" at bounding box center [607, 319] width 33 height 7
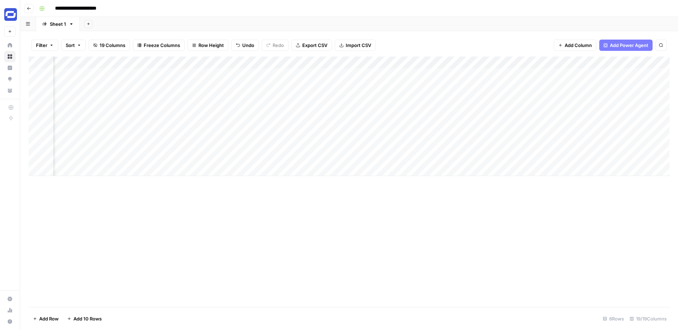
scroll to position [0, 1075]
click at [615, 62] on div "Add Column" at bounding box center [349, 116] width 641 height 119
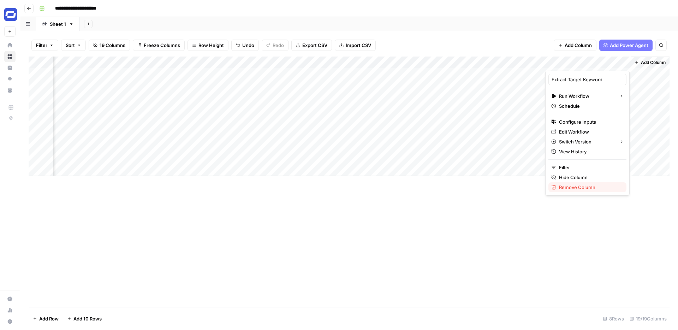
click at [570, 184] on span "Remove Column" at bounding box center [590, 187] width 62 height 7
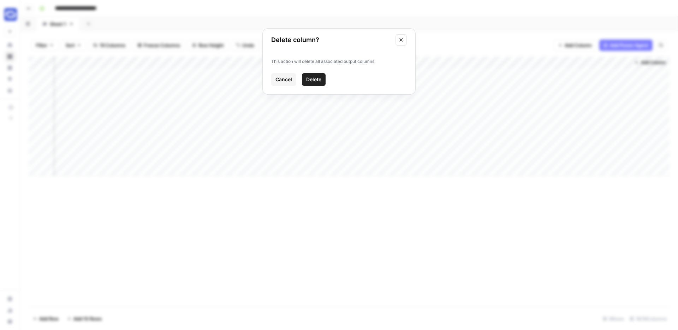
click at [315, 81] on span "Delete" at bounding box center [313, 79] width 15 height 7
click at [625, 61] on div "Add Column" at bounding box center [349, 116] width 641 height 119
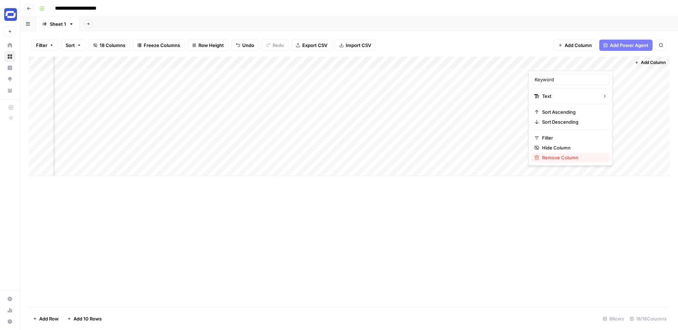
click at [559, 158] on span "Remove Column" at bounding box center [573, 157] width 62 height 7
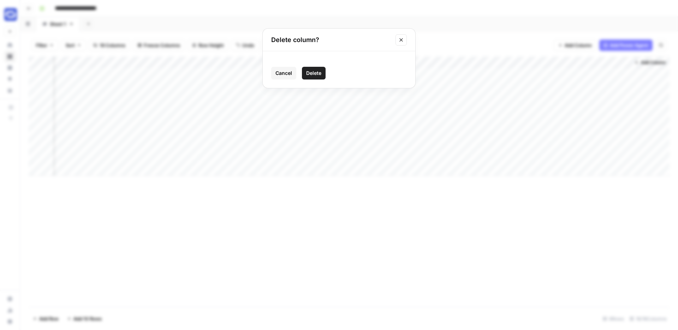
click at [314, 74] on span "Delete" at bounding box center [313, 73] width 15 height 7
click at [272, 74] on div "Add Column" at bounding box center [349, 116] width 641 height 119
click at [423, 63] on div "Add Column" at bounding box center [349, 116] width 641 height 119
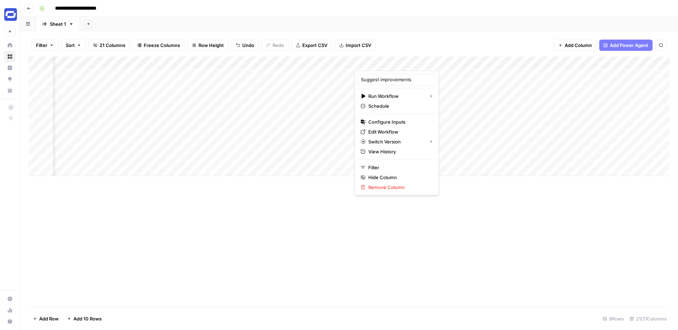
click at [397, 44] on div "Filter Sort 21 Columns Freeze Columns Row Height Undo Redo Export CSV Import CS…" at bounding box center [349, 45] width 641 height 23
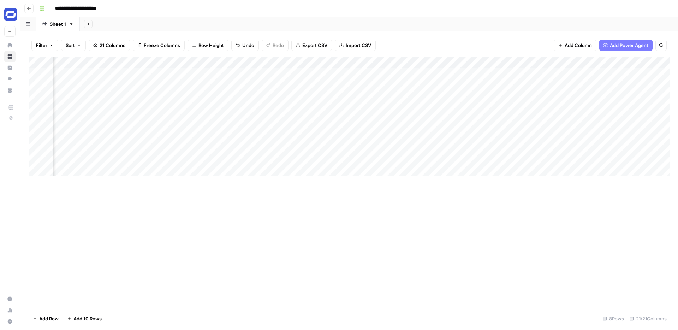
scroll to position [0, 332]
click at [370, 75] on div "Add Column" at bounding box center [349, 116] width 641 height 119
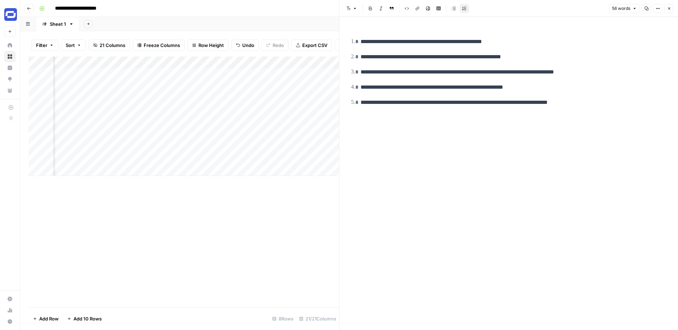
click at [400, 76] on p "**********" at bounding box center [515, 71] width 308 height 9
click at [433, 46] on p "**********" at bounding box center [515, 41] width 308 height 9
click at [667, 8] on icon "button" at bounding box center [669, 8] width 4 height 4
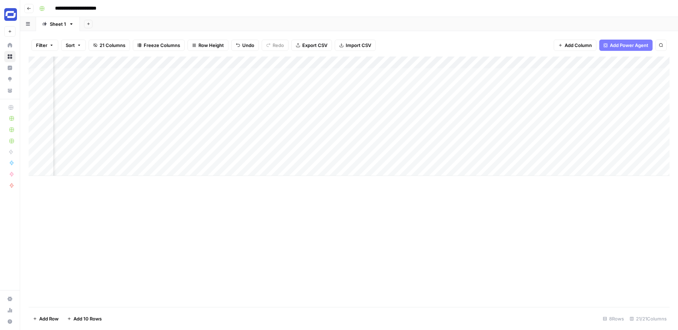
click at [435, 73] on div "Add Column" at bounding box center [349, 116] width 641 height 119
click at [431, 74] on div "Add Column" at bounding box center [349, 116] width 641 height 119
click at [431, 74] on textarea at bounding box center [453, 75] width 113 height 10
type textarea "**********"
click at [363, 75] on div "Add Column" at bounding box center [349, 116] width 641 height 119
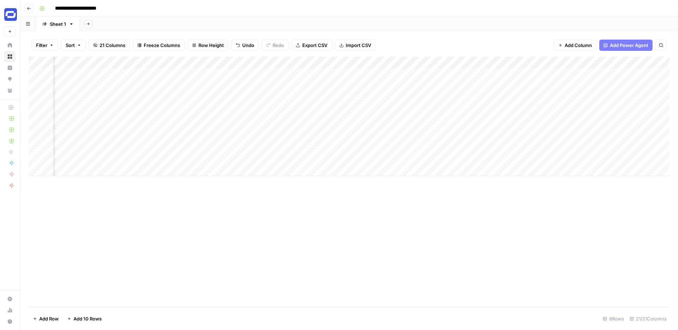
click at [363, 75] on div "Add Column" at bounding box center [349, 116] width 641 height 119
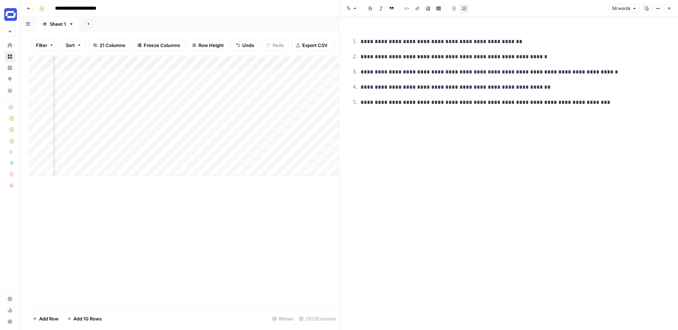
click at [409, 57] on p "**********" at bounding box center [515, 56] width 308 height 9
copy p "**********"
click at [383, 71] on span "Edit with AI" at bounding box center [383, 69] width 22 height 6
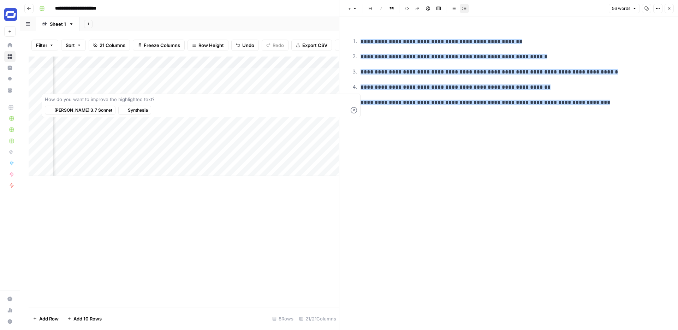
click at [383, 71] on span "**********" at bounding box center [489, 71] width 257 height 5
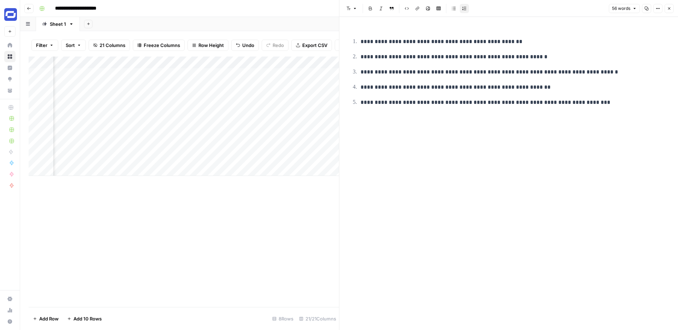
click at [390, 72] on p "**********" at bounding box center [515, 71] width 308 height 9
copy p "**********"
click at [303, 217] on div "Add Column" at bounding box center [184, 182] width 310 height 250
click at [325, 86] on div "Add Column" at bounding box center [184, 116] width 310 height 119
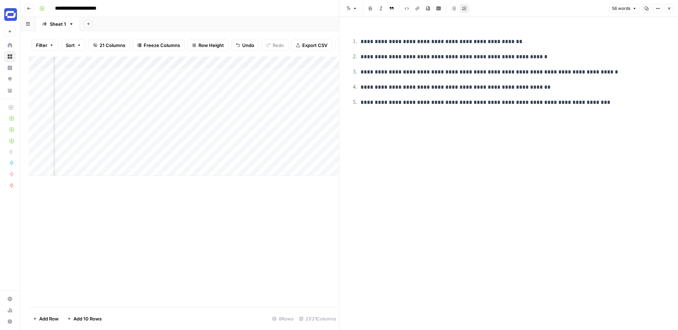
click at [324, 86] on div "Add Column" at bounding box center [184, 116] width 310 height 119
click at [324, 86] on div at bounding box center [351, 85] width 93 height 13
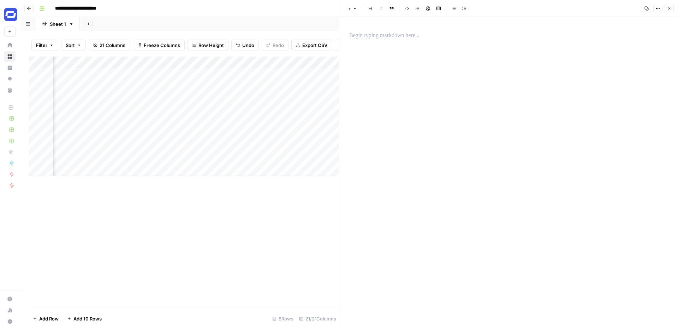
click at [327, 71] on div "Add Column" at bounding box center [184, 116] width 310 height 119
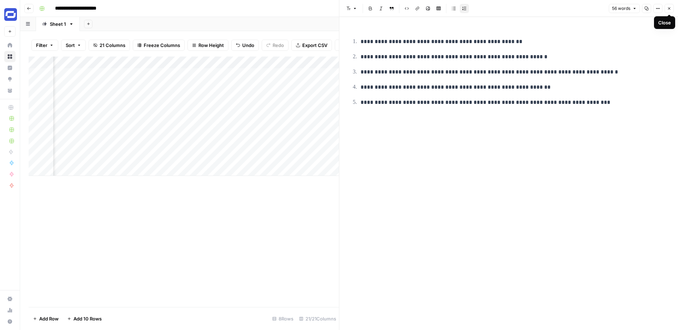
click at [668, 8] on icon "button" at bounding box center [669, 8] width 4 height 4
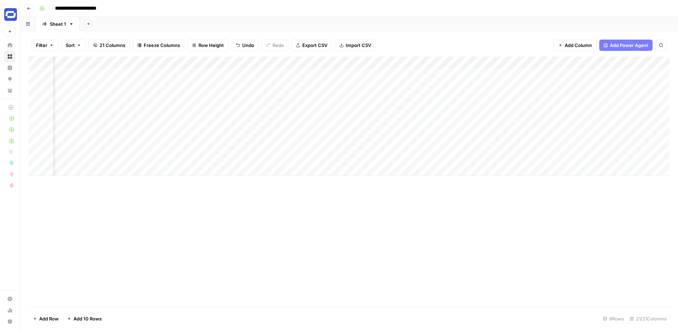
click at [439, 72] on div "Add Column" at bounding box center [349, 116] width 641 height 119
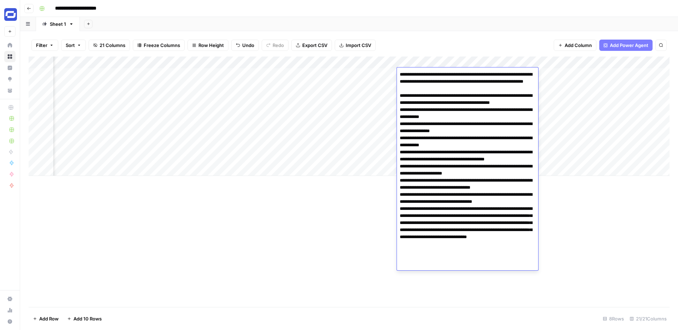
type textarea "**********"
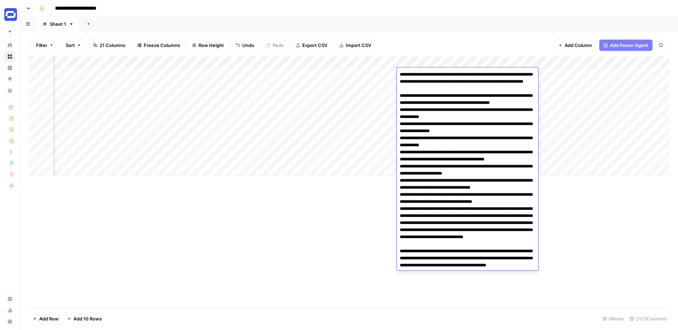
scroll to position [147, 0]
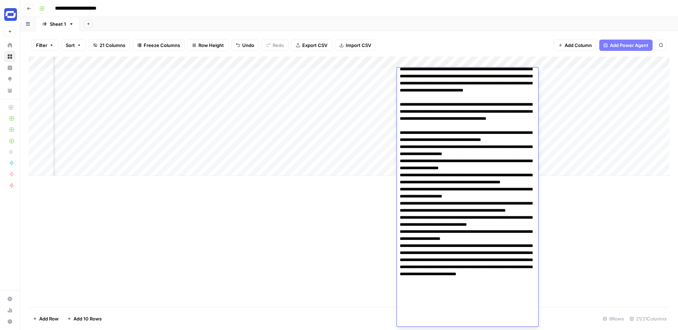
click at [344, 74] on div "Add Column" at bounding box center [349, 116] width 641 height 119
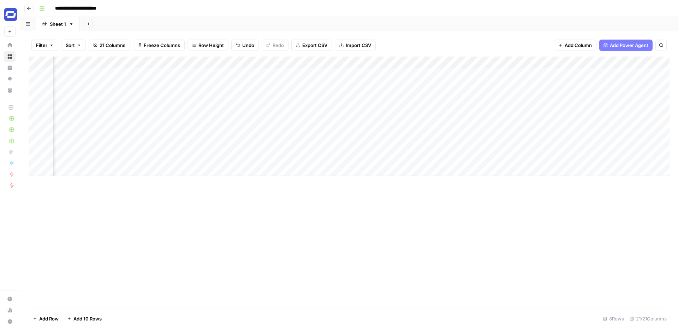
click at [351, 74] on div "Add Column" at bounding box center [349, 116] width 641 height 119
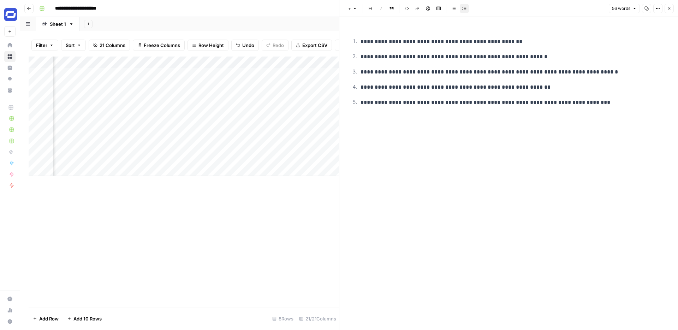
click at [414, 55] on p "**********" at bounding box center [515, 56] width 308 height 9
copy p "**********"
click at [669, 9] on icon "button" at bounding box center [669, 8] width 4 height 4
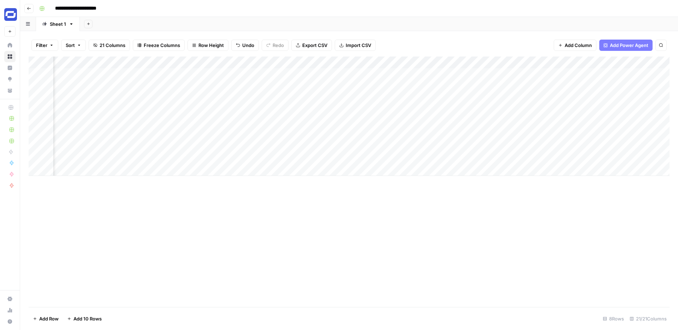
click at [471, 75] on div "Add Column" at bounding box center [349, 116] width 641 height 119
click at [467, 75] on div "Add Column" at bounding box center [349, 116] width 641 height 119
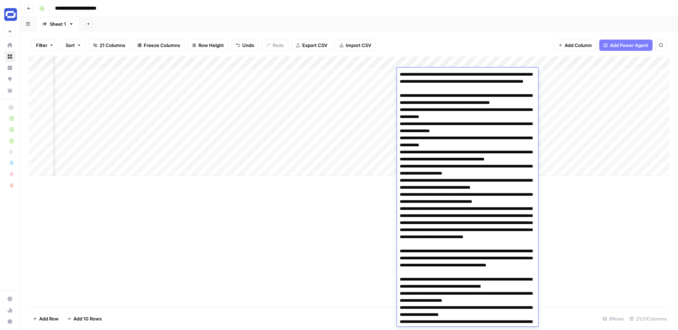
scroll to position [149, 0]
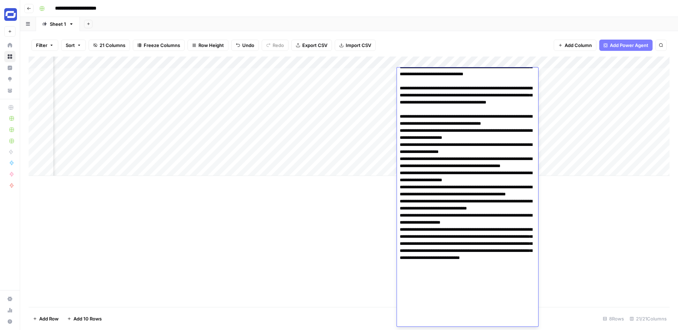
type textarea "**********"
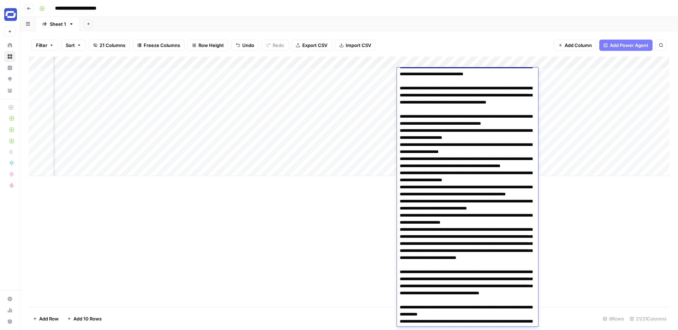
scroll to position [351, 0]
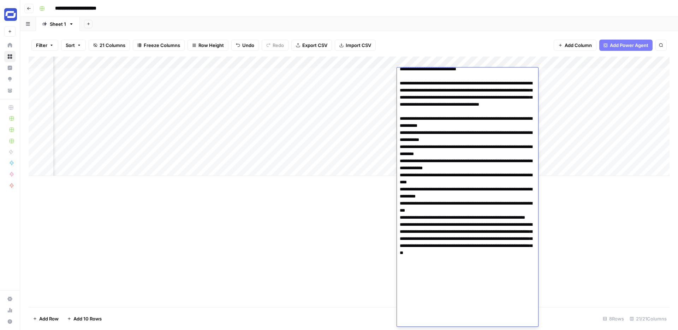
click at [357, 73] on div "Add Column" at bounding box center [349, 116] width 641 height 119
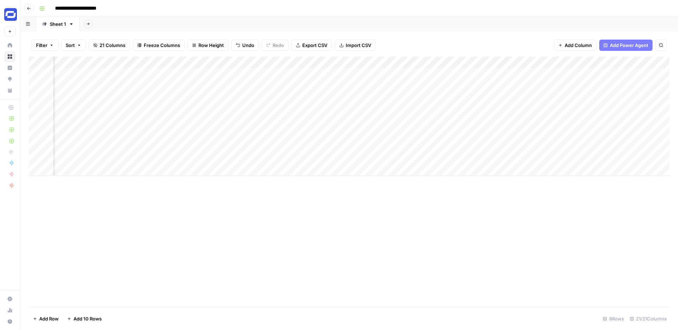
click at [347, 75] on div "Add Column" at bounding box center [349, 116] width 641 height 119
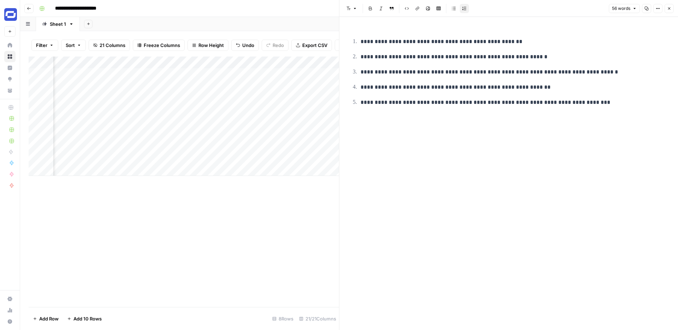
click at [410, 89] on p "**********" at bounding box center [515, 87] width 308 height 9
copy p "**********"
click at [668, 6] on icon "button" at bounding box center [669, 8] width 4 height 4
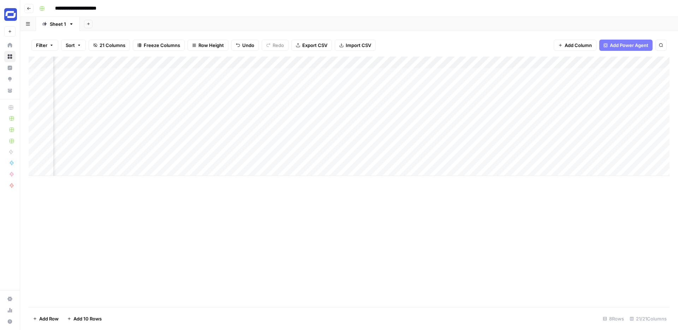
click at [457, 77] on div "Add Column" at bounding box center [349, 116] width 641 height 119
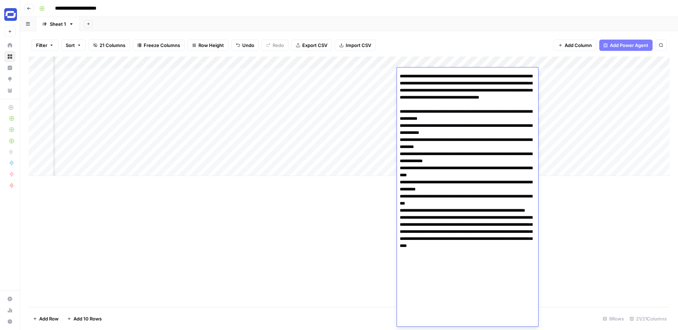
scroll to position [366, 0]
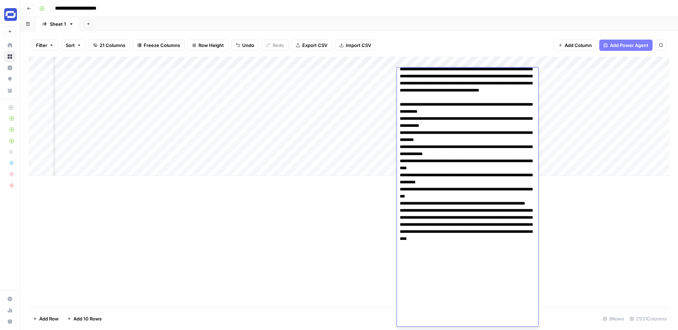
type textarea "**********"
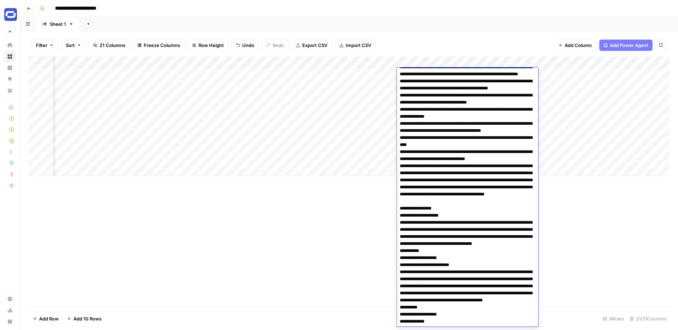
scroll to position [592, 0]
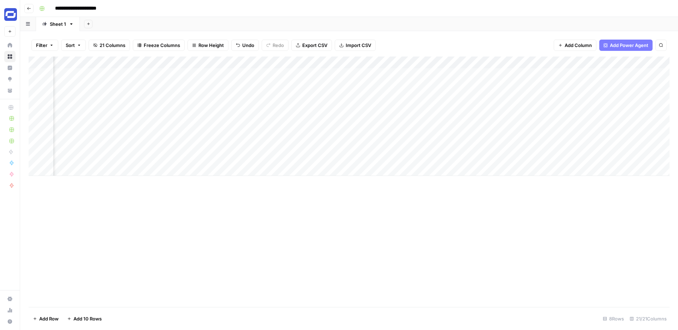
click at [366, 77] on div "Add Column" at bounding box center [349, 116] width 641 height 119
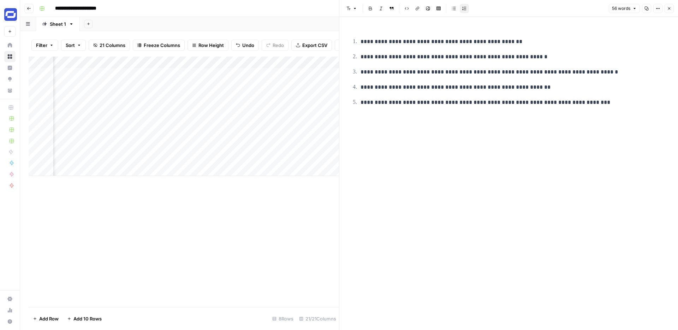
click at [445, 102] on p "**********" at bounding box center [515, 102] width 308 height 9
copy p "**********"
click at [667, 7] on icon "button" at bounding box center [669, 8] width 4 height 4
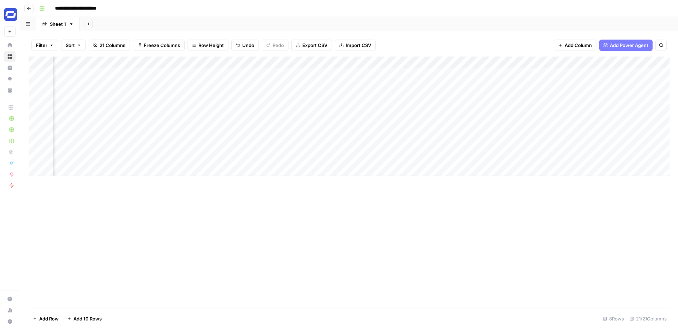
click at [422, 72] on div "Add Column" at bounding box center [349, 116] width 641 height 119
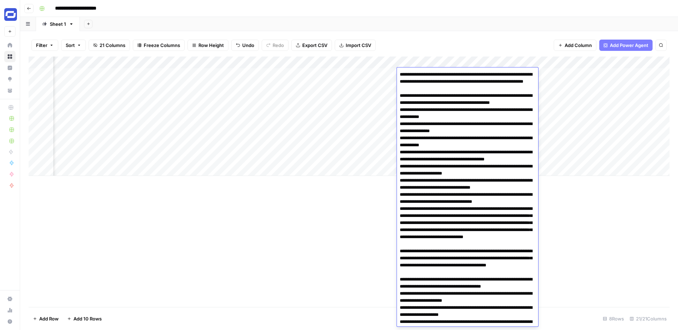
scroll to position [2720, 0]
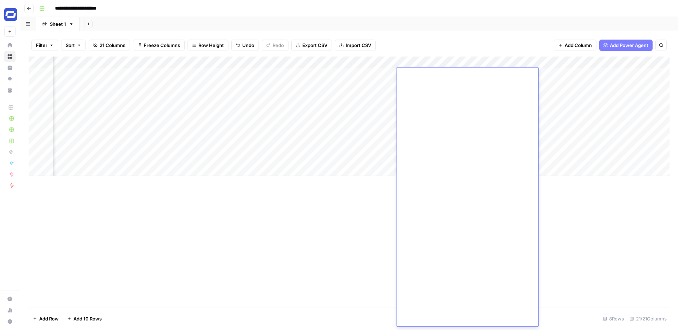
drag, startPoint x: 453, startPoint y: 315, endPoint x: 398, endPoint y: 316, distance: 54.7
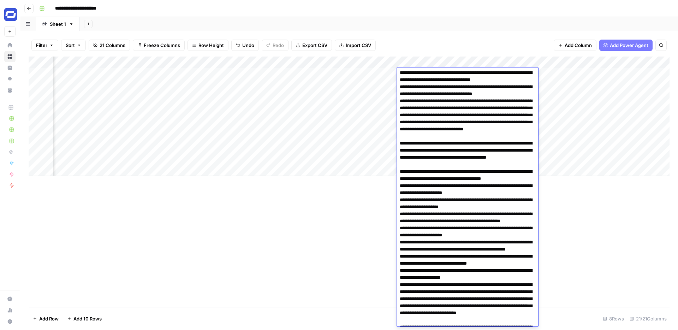
scroll to position [0, 0]
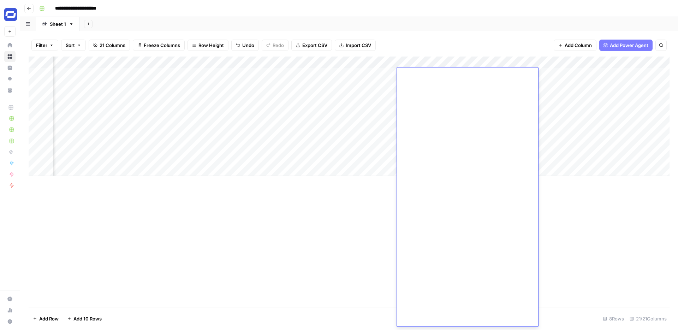
type textarea "**********"
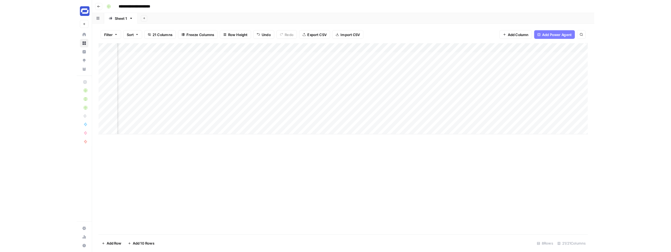
scroll to position [0, 1095]
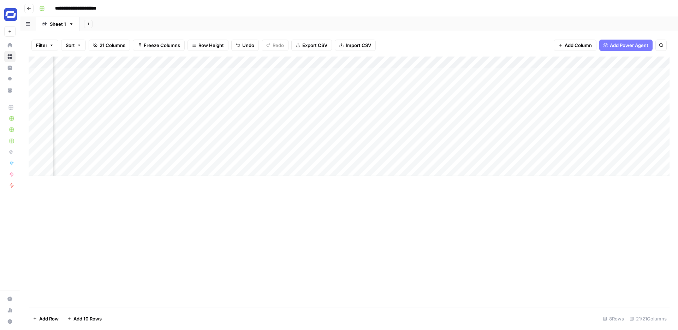
click at [378, 244] on div "Add Column" at bounding box center [349, 182] width 641 height 250
click at [299, 63] on div "Add Column" at bounding box center [349, 116] width 641 height 119
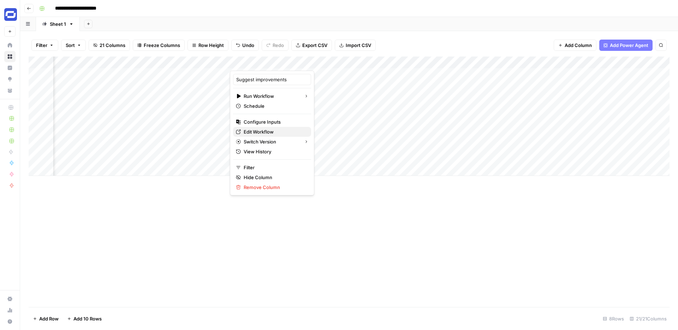
click at [265, 131] on span "Edit Workflow" at bounding box center [275, 131] width 62 height 7
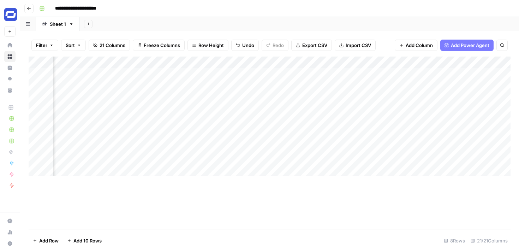
scroll to position [0, 1250]
click at [197, 60] on div "Add Column" at bounding box center [270, 116] width 482 height 119
click at [230, 203] on div "Add Column" at bounding box center [270, 143] width 482 height 172
click at [208, 74] on div "Add Column" at bounding box center [270, 116] width 482 height 119
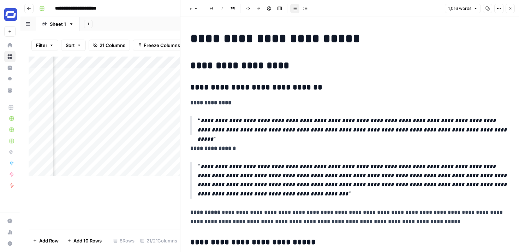
click at [512, 8] on icon "button" at bounding box center [510, 8] width 4 height 4
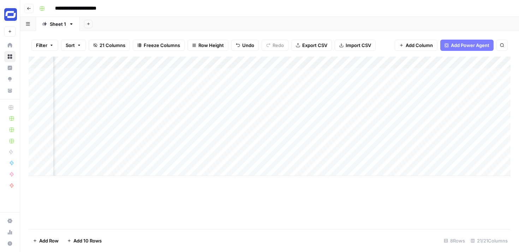
scroll to position [0, 212]
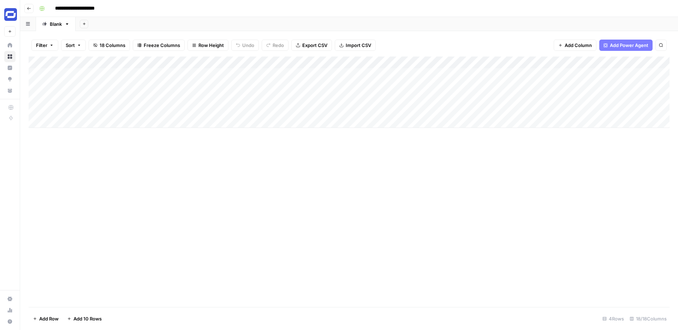
click at [373, 75] on div "Add Column" at bounding box center [349, 92] width 641 height 71
click at [391, 74] on div "Add Column" at bounding box center [349, 92] width 641 height 71
click at [391, 74] on textarea "**********" at bounding box center [390, 78] width 141 height 17
click at [385, 80] on textarea "**********" at bounding box center [390, 78] width 141 height 17
click at [388, 148] on div "Add Column" at bounding box center [349, 182] width 641 height 250
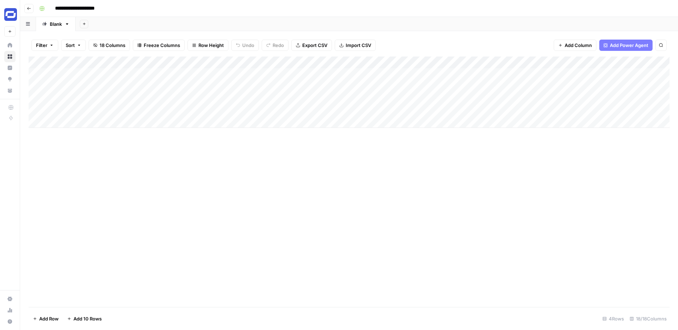
click at [554, 61] on div "Add Column" at bounding box center [349, 92] width 641 height 71
click at [498, 40] on div "Filter Sort 18 Columns Freeze Columns Row Height Undo Redo Export CSV Import CS…" at bounding box center [349, 45] width 641 height 23
click at [458, 59] on div "Add Column" at bounding box center [349, 92] width 641 height 71
click at [371, 63] on div "Add Column" at bounding box center [349, 92] width 641 height 71
click at [371, 63] on div at bounding box center [371, 64] width 102 height 14
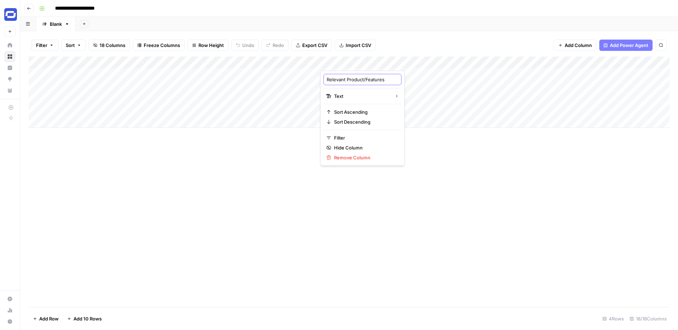
click at [357, 83] on input "Relevant Product/Features" at bounding box center [363, 79] width 72 height 7
click at [450, 65] on div "Add Column" at bounding box center [349, 92] width 641 height 71
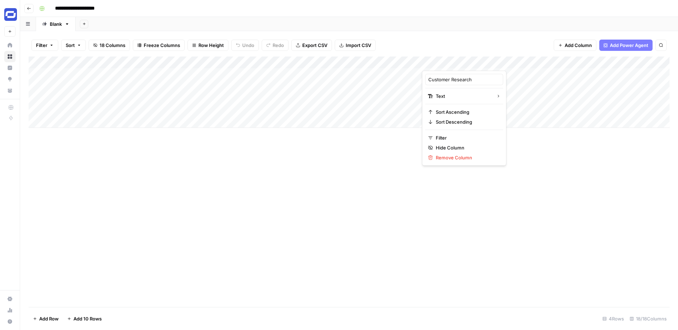
click at [450, 65] on div at bounding box center [473, 64] width 102 height 14
click at [445, 82] on input "Customer Research" at bounding box center [464, 79] width 72 height 7
click at [537, 75] on div "Add Column" at bounding box center [349, 92] width 641 height 71
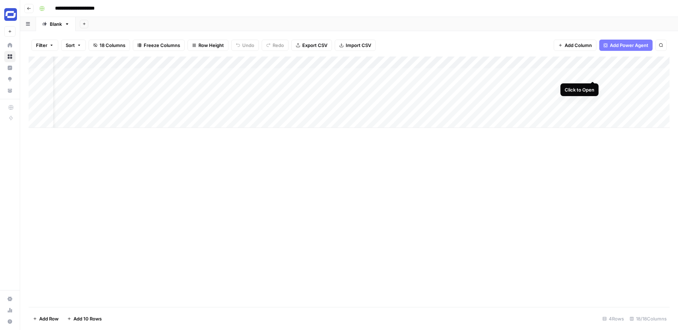
drag, startPoint x: 598, startPoint y: 73, endPoint x: 593, endPoint y: 73, distance: 5.7
click at [593, 73] on div "Add Column" at bounding box center [349, 92] width 641 height 71
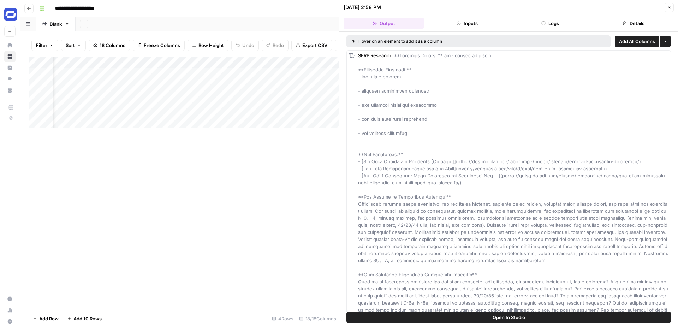
click at [666, 7] on button "Close" at bounding box center [669, 7] width 9 height 9
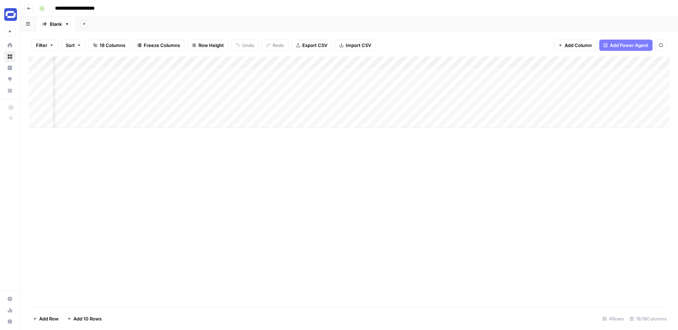
scroll to position [0, 93]
click at [521, 63] on div "Add Column" at bounding box center [349, 92] width 641 height 71
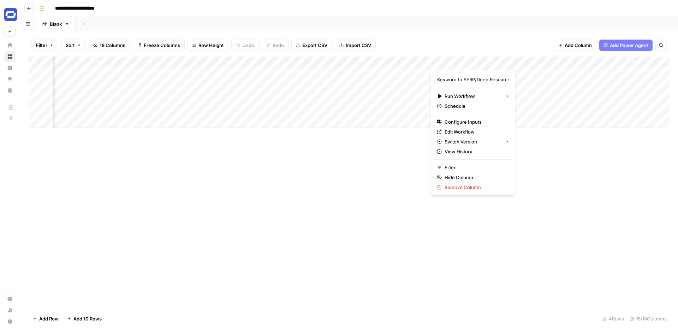
click at [484, 32] on div "Filter Sort 18 Columns Freeze Columns Row Height Undo Redo Export CSV Import CS…" at bounding box center [349, 180] width 658 height 299
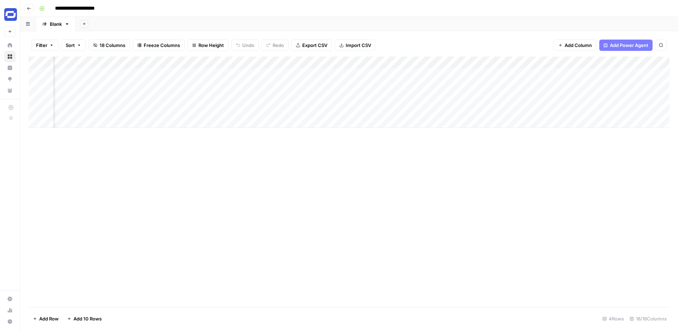
click at [499, 63] on div "Add Column" at bounding box center [349, 92] width 641 height 71
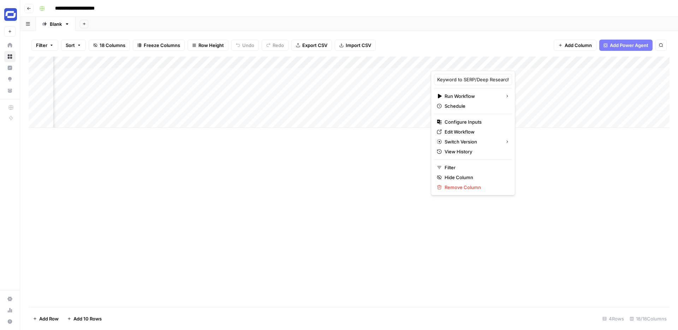
click at [498, 62] on div at bounding box center [484, 64] width 107 height 14
click at [490, 63] on div at bounding box center [484, 64] width 107 height 14
click at [462, 132] on span "Edit Workflow" at bounding box center [476, 131] width 62 height 7
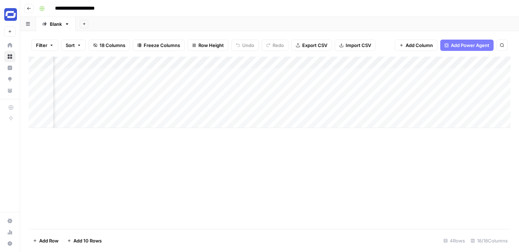
scroll to position [0, 124]
click at [340, 64] on div "Add Column" at bounding box center [270, 92] width 482 height 71
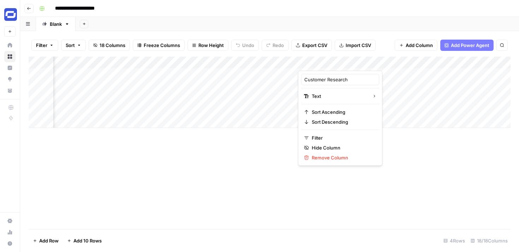
click at [340, 64] on div at bounding box center [349, 64] width 102 height 14
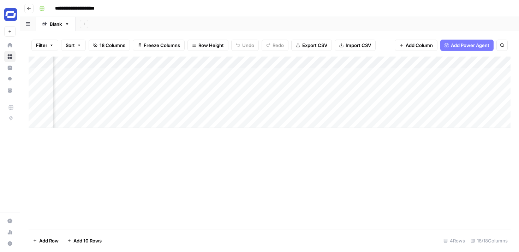
click at [369, 75] on div "Add Column" at bounding box center [270, 92] width 482 height 71
click at [358, 75] on div "Add Column" at bounding box center [270, 92] width 482 height 71
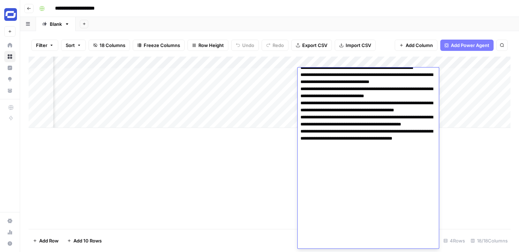
scroll to position [375, 0]
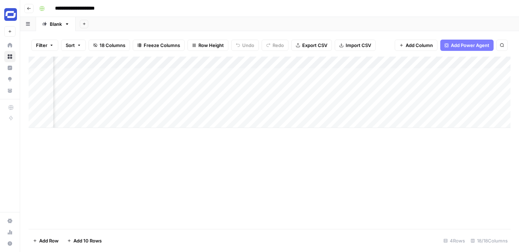
click at [260, 176] on div "Add Column" at bounding box center [270, 143] width 482 height 172
click at [331, 85] on div "Add Column" at bounding box center [270, 92] width 482 height 71
click at [332, 86] on div "Add Column" at bounding box center [270, 92] width 482 height 71
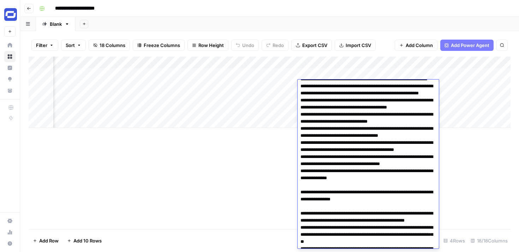
scroll to position [0, 0]
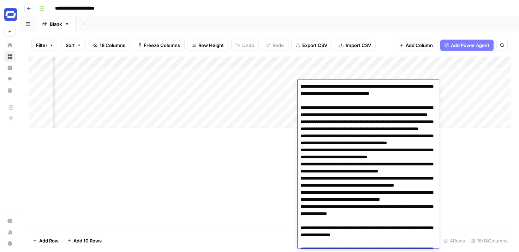
click at [255, 172] on div "Add Column" at bounding box center [270, 143] width 482 height 172
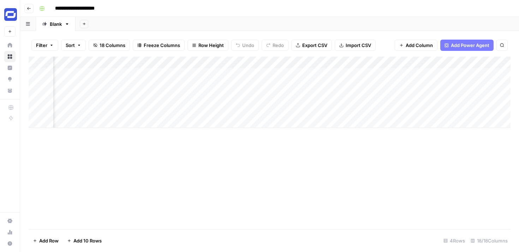
click at [324, 98] on div "Add Column" at bounding box center [270, 92] width 482 height 71
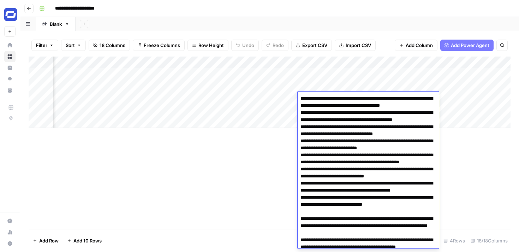
scroll to position [618, 0]
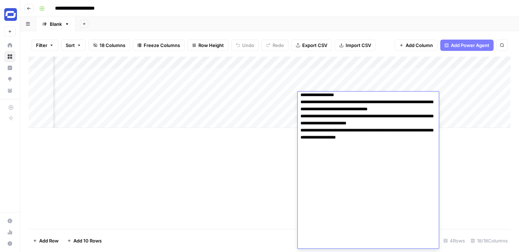
click at [270, 162] on div "Add Column" at bounding box center [270, 143] width 482 height 172
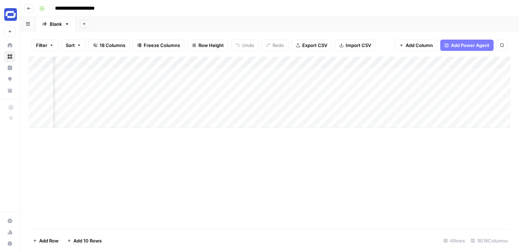
click at [327, 83] on div "Add Column" at bounding box center [270, 92] width 482 height 71
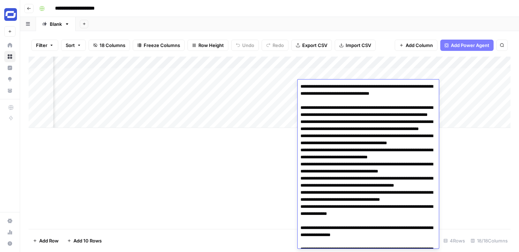
scroll to position [620, 0]
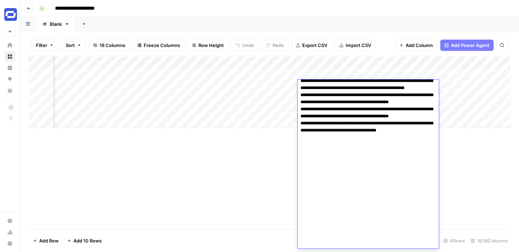
click at [273, 152] on div "Add Column" at bounding box center [270, 143] width 482 height 172
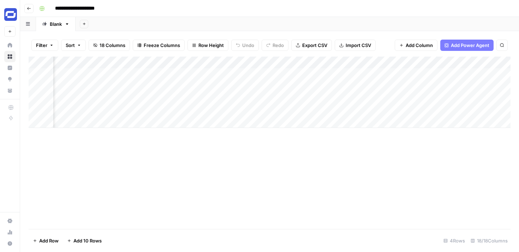
scroll to position [0, 262]
click at [202, 76] on div "Add Column" at bounding box center [270, 92] width 482 height 71
click at [406, 62] on div "Add Column" at bounding box center [270, 92] width 482 height 71
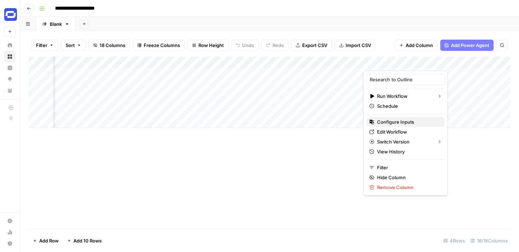
click at [386, 123] on span "Configure Inputs" at bounding box center [408, 121] width 62 height 7
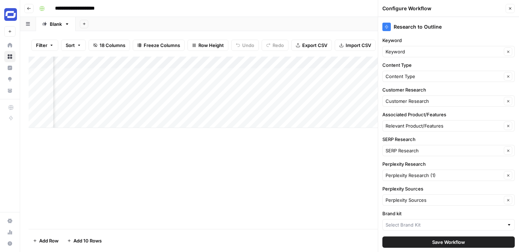
type input "Synthesia"
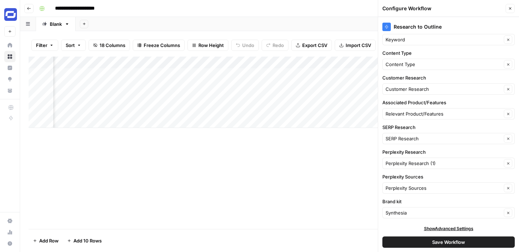
scroll to position [14, 0]
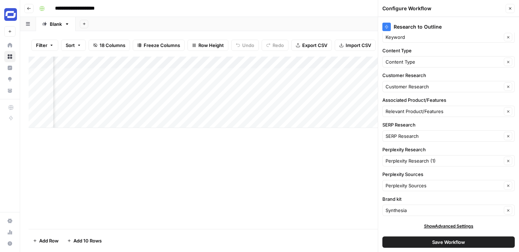
click at [510, 6] on icon "button" at bounding box center [510, 8] width 4 height 4
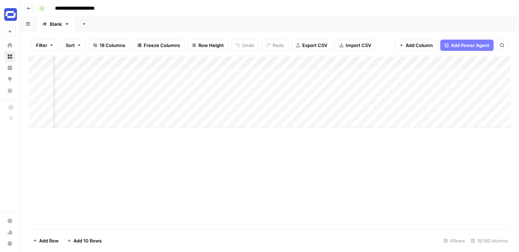
click at [425, 62] on div "Add Column" at bounding box center [270, 92] width 482 height 71
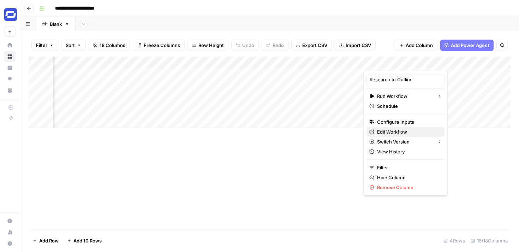
click at [389, 132] on span "Edit Workflow" at bounding box center [408, 131] width 62 height 7
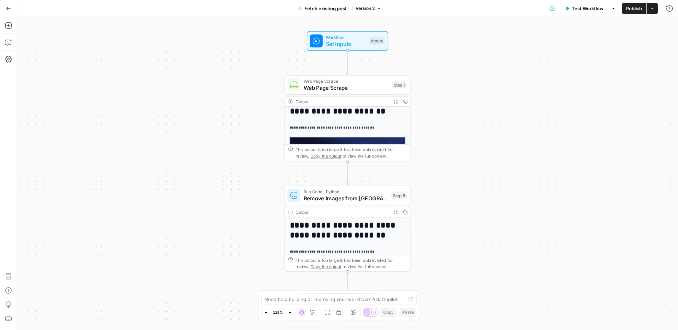
scroll to position [17, 0]
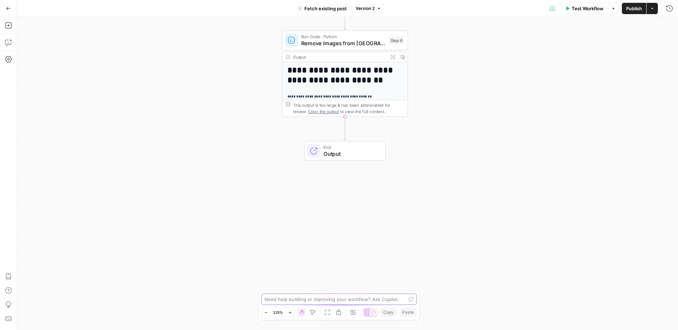
click at [315, 297] on textarea at bounding box center [335, 299] width 141 height 7
type textarea "can you try adding an additional step that removes boilerplate text that's obvi…"
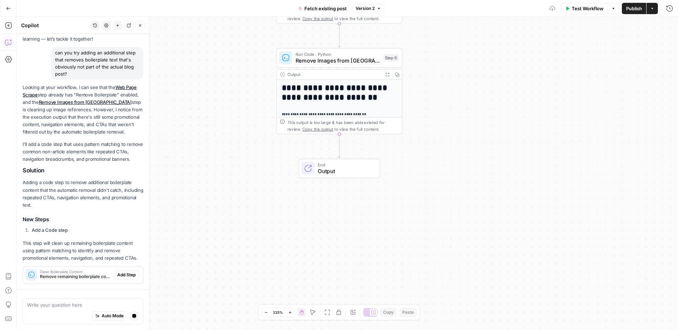
scroll to position [66, 0]
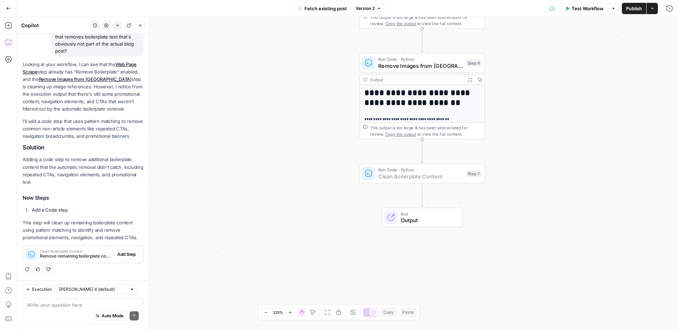
click at [122, 256] on span "Add Step" at bounding box center [126, 254] width 18 height 6
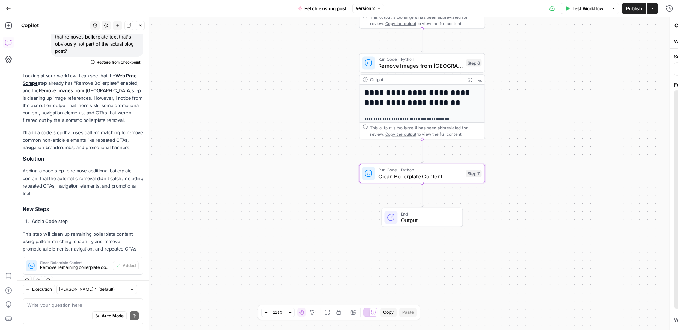
scroll to position [78, 0]
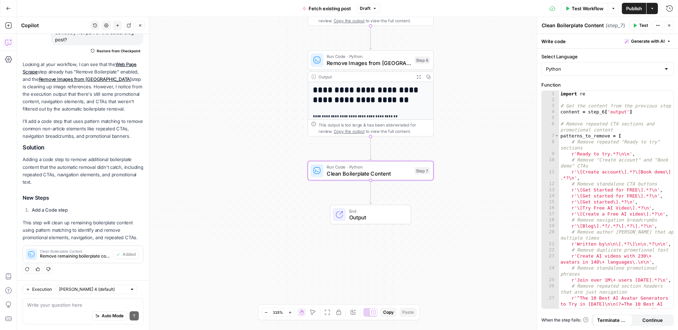
click at [631, 10] on span "Publish" at bounding box center [634, 8] width 16 height 7
click at [378, 10] on icon "button" at bounding box center [379, 8] width 4 height 4
click at [378, 7] on icon "button" at bounding box center [379, 8] width 4 height 4
click at [7, 8] on icon "button" at bounding box center [8, 8] width 4 height 3
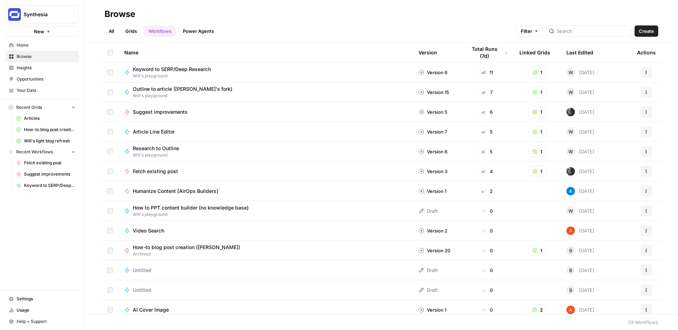
click at [134, 32] on link "Grids" at bounding box center [131, 30] width 20 height 11
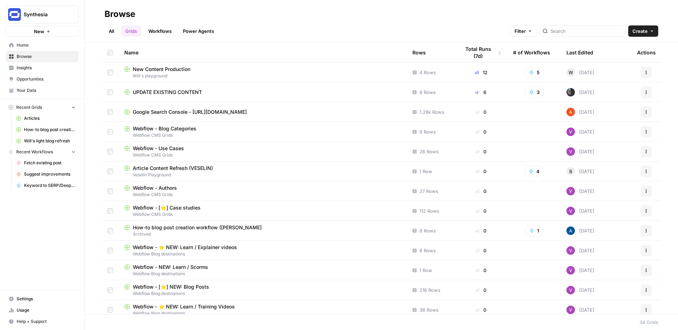
click at [194, 90] on span "UPDATE EXISTING CONTENT" at bounding box center [167, 92] width 69 height 7
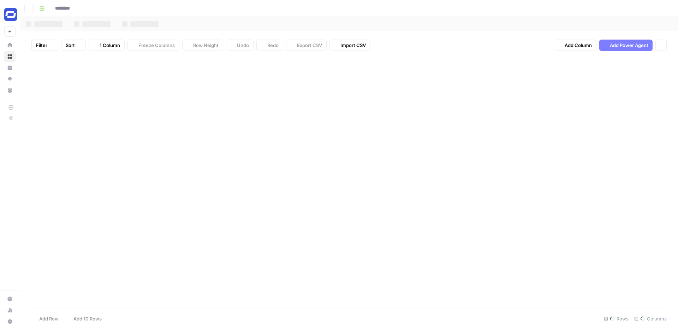
type input "**********"
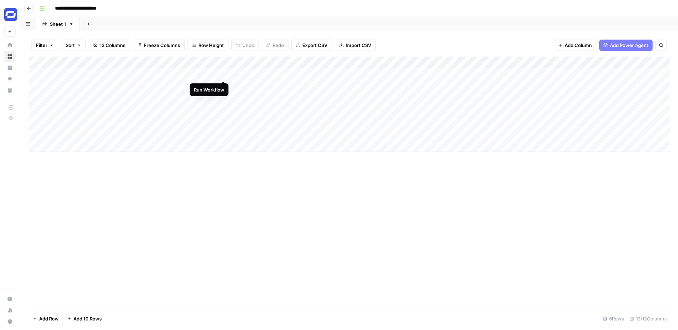
click at [224, 74] on div "Add Column" at bounding box center [349, 104] width 641 height 95
click at [289, 61] on div "Add Column" at bounding box center [349, 104] width 641 height 95
click at [289, 61] on div at bounding box center [284, 64] width 109 height 14
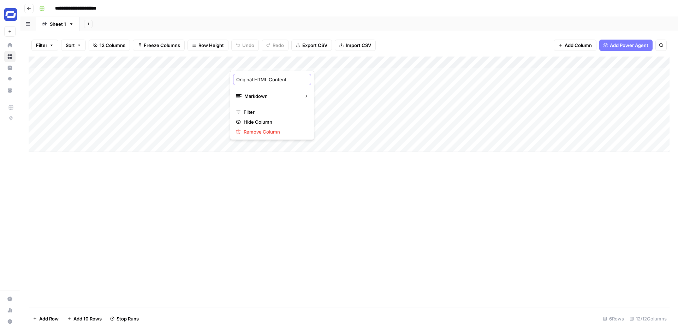
click at [265, 79] on input "Original HTML Content" at bounding box center [272, 79] width 72 height 7
type input "Blog Post Content"
click at [352, 195] on div "Add Column" at bounding box center [349, 182] width 641 height 250
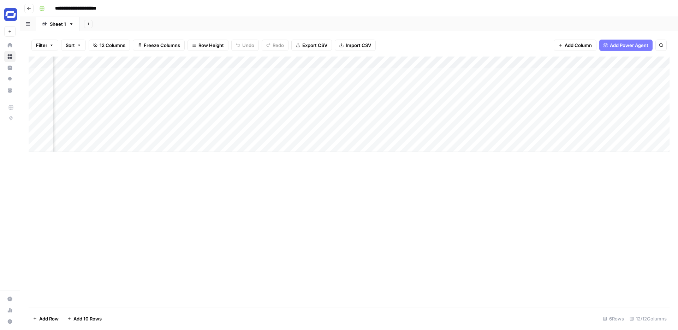
scroll to position [0, 23]
click at [151, 62] on div "Add Column" at bounding box center [349, 104] width 641 height 95
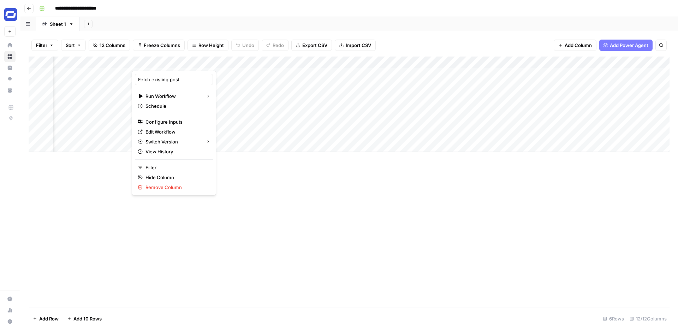
click at [151, 62] on div at bounding box center [169, 64] width 75 height 14
click at [156, 79] on input "Fetch existing post" at bounding box center [174, 79] width 72 height 7
type input "Fetch Existing Post"
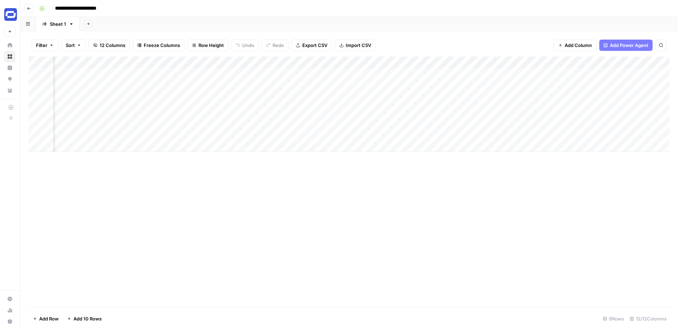
scroll to position [0, 97]
click at [568, 47] on span "Add Column" at bounding box center [578, 45] width 27 height 7
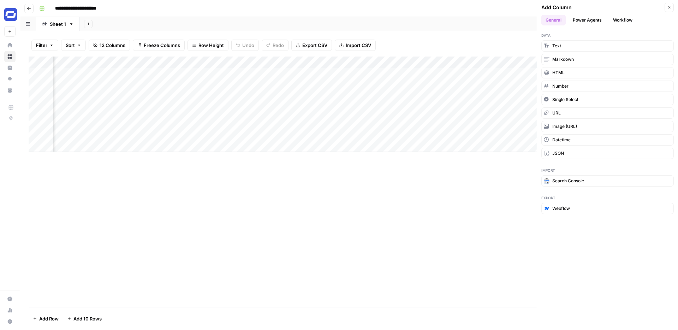
click at [619, 19] on button "Workflow" at bounding box center [623, 20] width 28 height 11
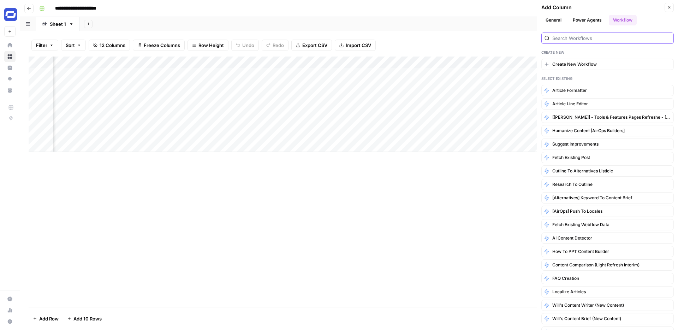
click at [571, 36] on input "search" at bounding box center [611, 38] width 118 height 7
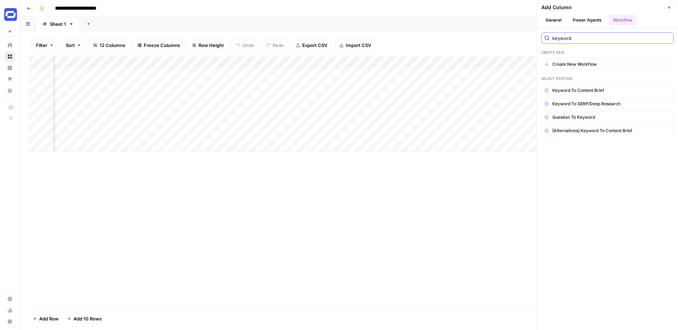
type input "keyword"
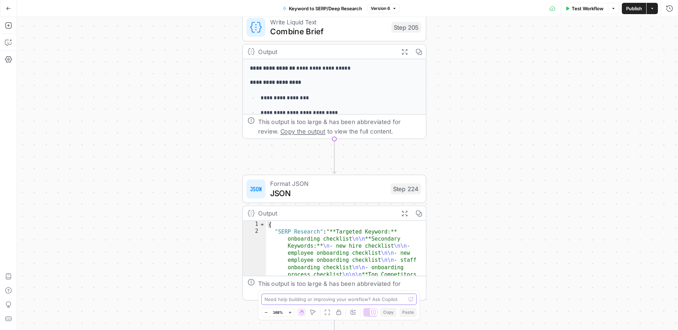
click at [354, 298] on textarea at bounding box center [335, 299] width 141 height 7
type textarea "what is the output of this workflow"
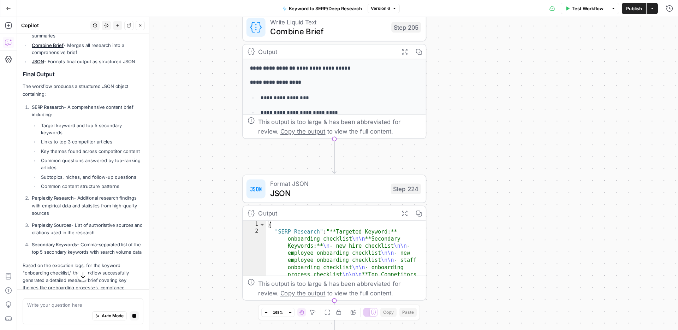
scroll to position [385, 0]
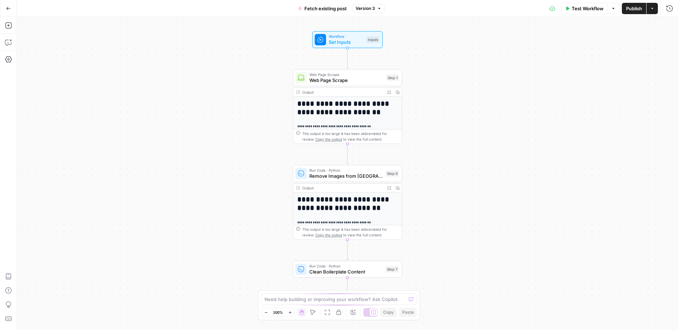
click at [181, 112] on div "**********" at bounding box center [347, 173] width 661 height 313
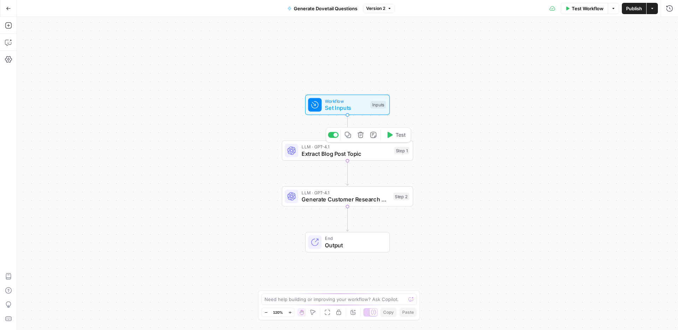
click at [371, 153] on span "Extract Blog Post Topic" at bounding box center [346, 153] width 89 height 8
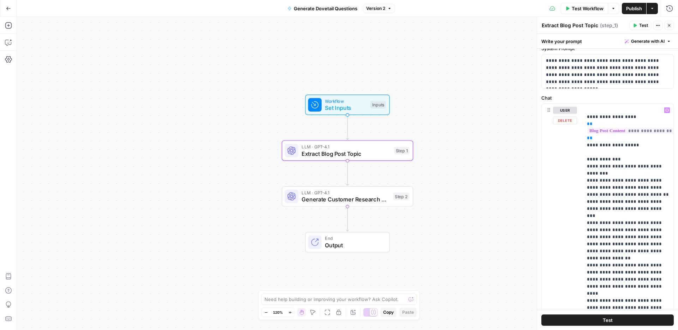
scroll to position [31, 0]
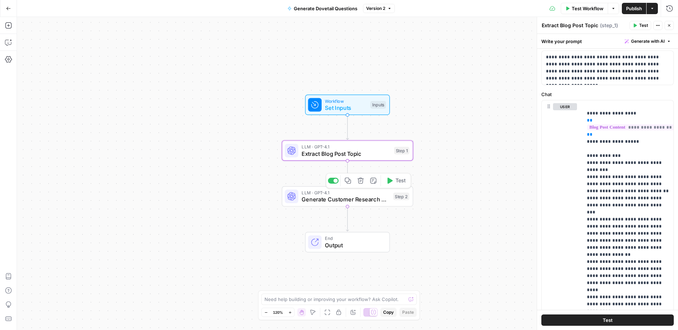
click at [367, 197] on span "Generate Customer Research Questions" at bounding box center [346, 199] width 88 height 8
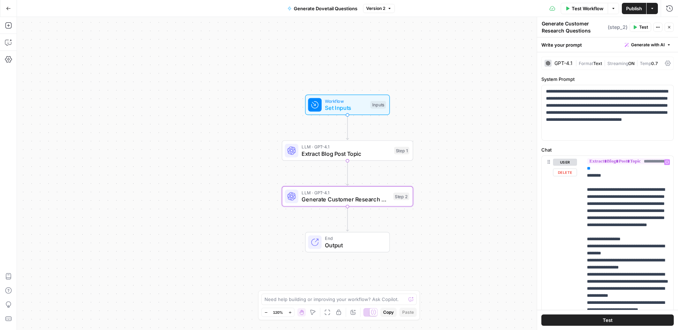
scroll to position [92, 0]
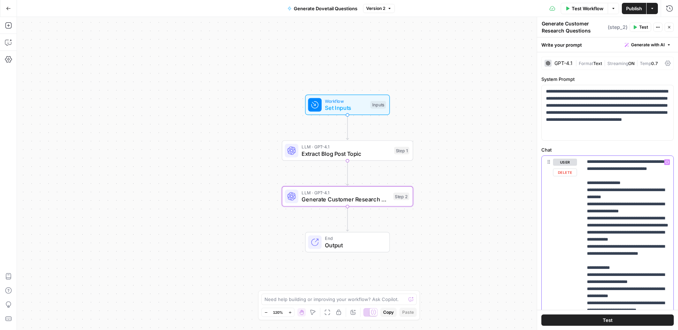
click at [662, 232] on p "**********" at bounding box center [628, 253] width 82 height 374
click at [633, 8] on span "Publish" at bounding box center [634, 8] width 16 height 7
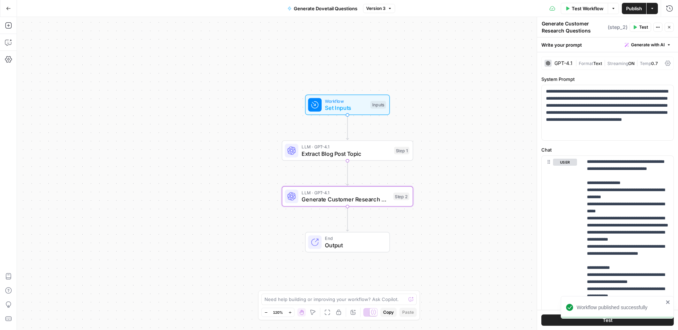
click at [492, 61] on div "Workflow Set Inputs Inputs LLM · GPT-4.1 Extract Blog Post Topic Step 1 LLM · G…" at bounding box center [347, 173] width 661 height 313
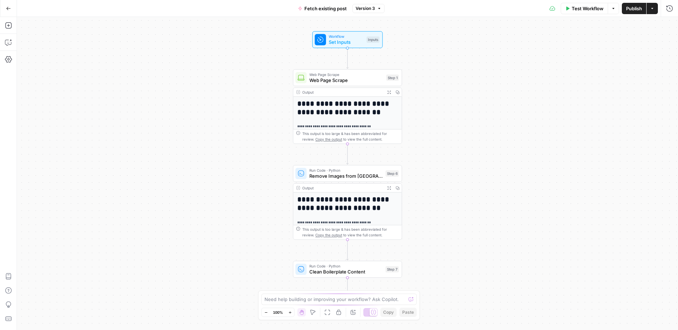
click at [319, 298] on span "M" at bounding box center [320, 298] width 6 height 7
click at [281, 300] on textarea at bounding box center [335, 299] width 141 height 7
type textarea "I need to add an additional step that generates an additional output: the main …"
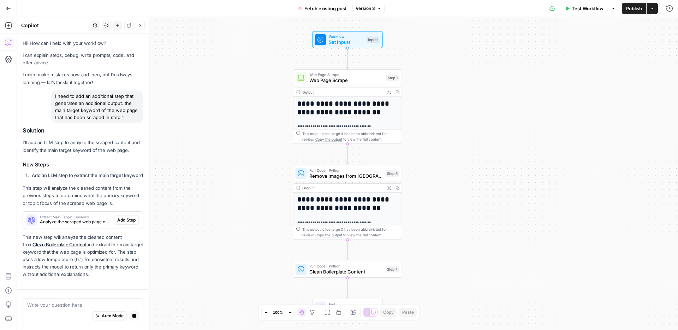
scroll to position [25, 0]
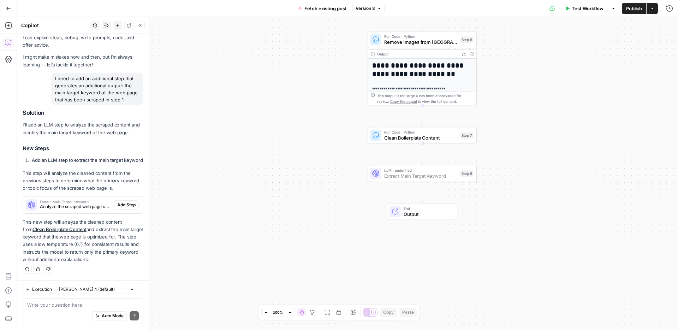
click at [129, 203] on span "Add Step" at bounding box center [126, 205] width 18 height 6
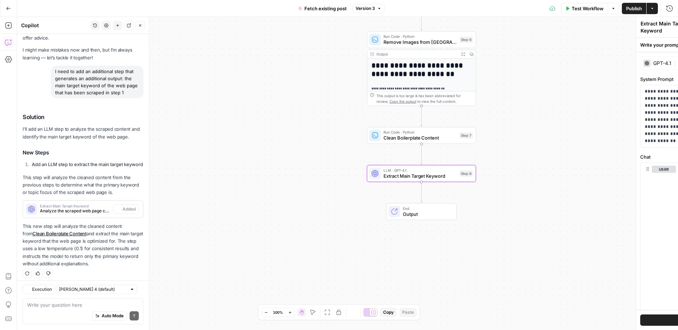
scroll to position [36, 0]
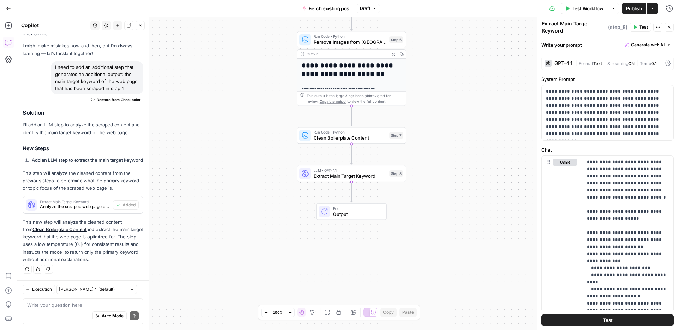
click at [631, 7] on span "Publish" at bounding box center [634, 8] width 16 height 7
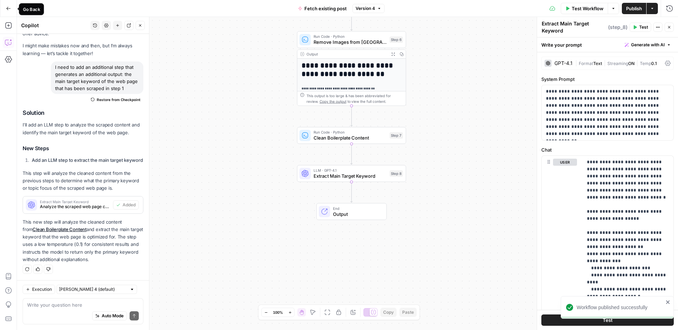
click at [6, 9] on icon "button" at bounding box center [8, 8] width 5 height 5
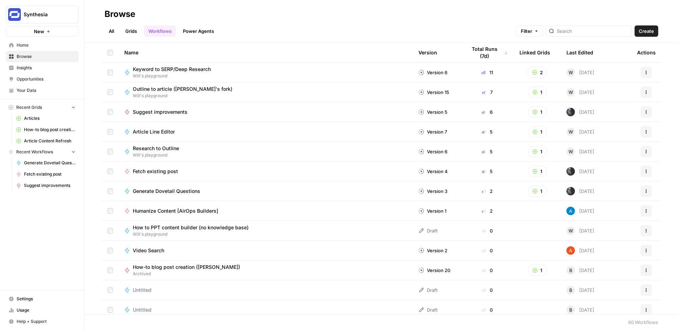
click at [131, 30] on link "Grids" at bounding box center [131, 30] width 20 height 11
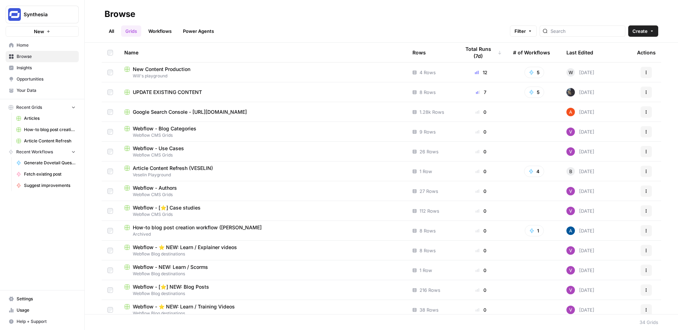
click at [178, 93] on span "UPDATE EXISTING CONTENT" at bounding box center [167, 92] width 69 height 7
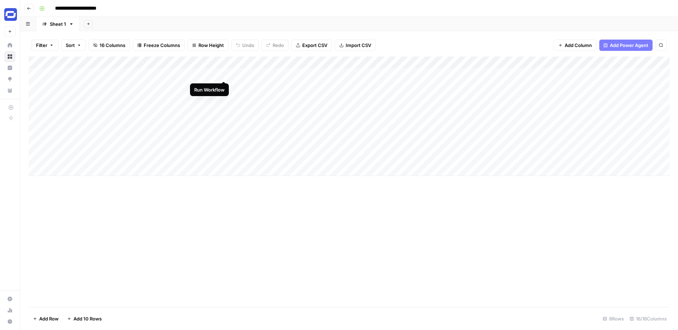
click at [222, 72] on div "Add Column" at bounding box center [349, 116] width 641 height 119
click at [224, 75] on div "Add Column" at bounding box center [349, 116] width 641 height 119
click at [280, 75] on div "Add Column" at bounding box center [349, 116] width 641 height 119
click at [333, 74] on div "Add Column" at bounding box center [349, 116] width 641 height 119
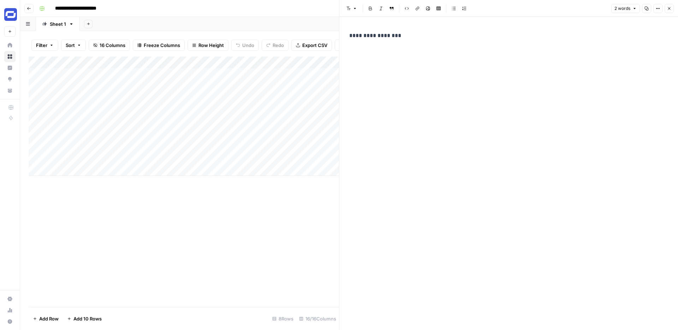
click at [669, 5] on button "Close" at bounding box center [669, 8] width 9 height 9
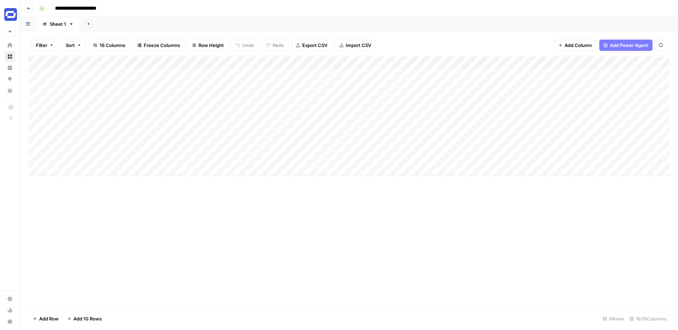
click at [217, 63] on div "Add Column" at bounding box center [349, 116] width 641 height 119
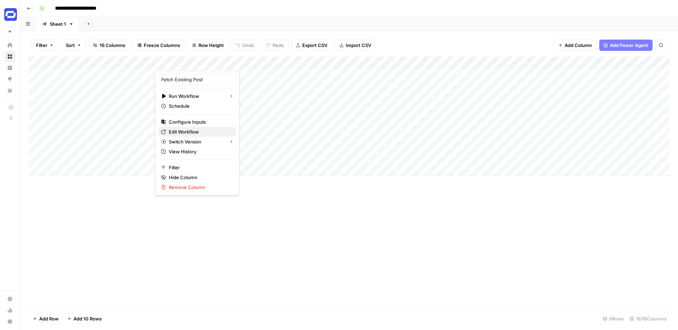
click at [178, 132] on span "Edit Workflow" at bounding box center [200, 131] width 62 height 7
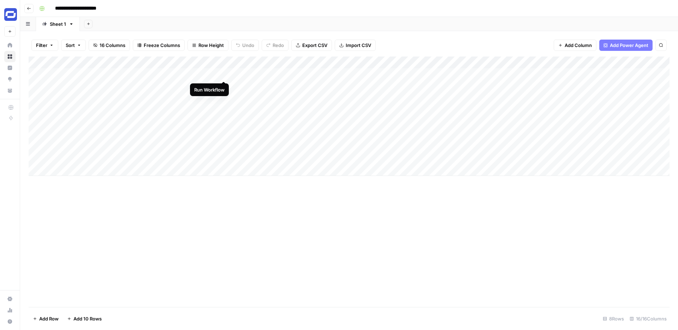
click at [224, 74] on div "Add Column" at bounding box center [349, 116] width 641 height 119
click at [590, 47] on span "Add Column" at bounding box center [578, 45] width 27 height 7
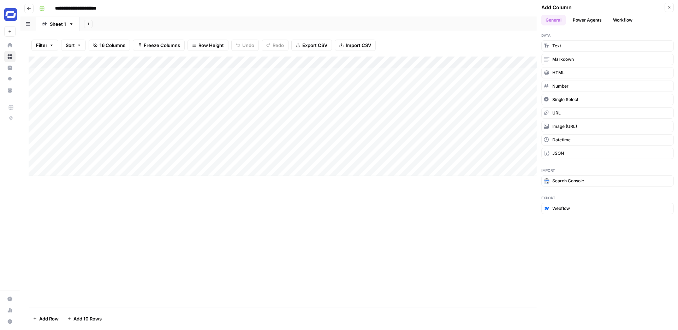
click at [627, 23] on button "Workflow" at bounding box center [623, 20] width 28 height 11
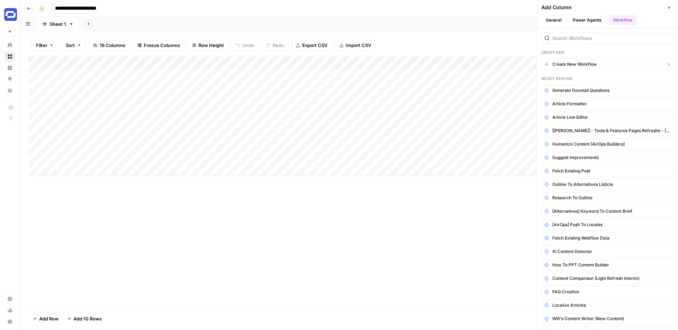
click at [576, 63] on span "Create New Workflow" at bounding box center [574, 64] width 44 height 6
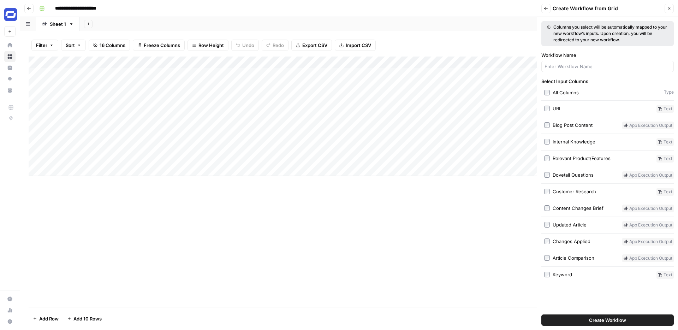
click at [564, 126] on div "Blog Post Content" at bounding box center [573, 124] width 40 height 7
click at [601, 321] on span "Create Workflow" at bounding box center [607, 319] width 37 height 7
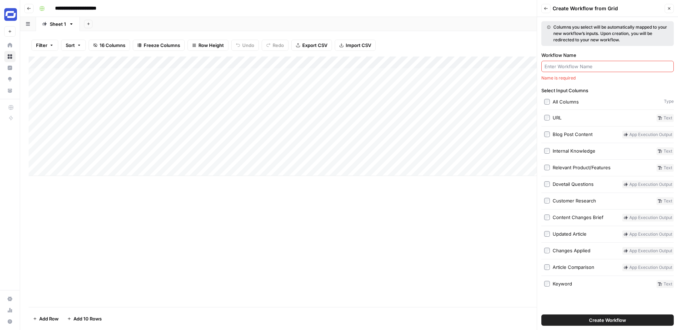
click at [572, 69] on input "Workflow Name" at bounding box center [608, 66] width 126 height 7
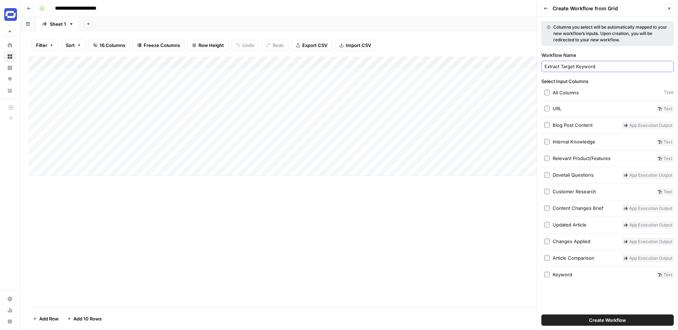
type input "Extract Target Keyword"
click at [591, 321] on span "Create Workflow" at bounding box center [607, 319] width 37 height 7
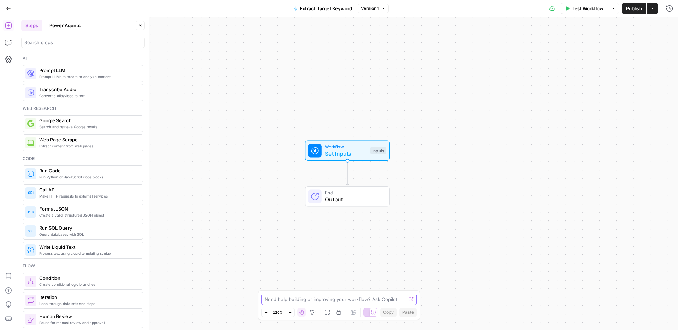
click at [316, 296] on textarea at bounding box center [335, 299] width 141 height 7
click at [370, 291] on textarea "Based on the blog post input, give me an output of the target keyword this blog…" at bounding box center [332, 296] width 136 height 14
type textarea "Based on the blog post input, give me an output that is the target keyword this…"
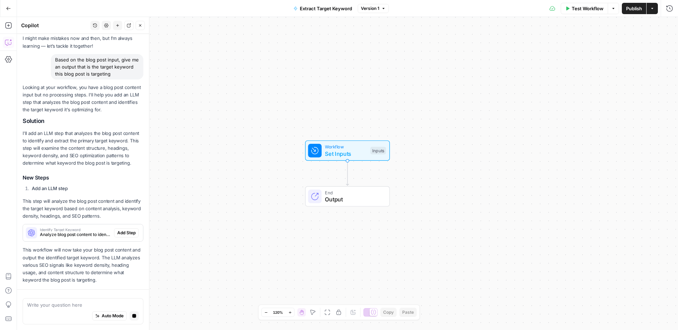
scroll to position [59, 0]
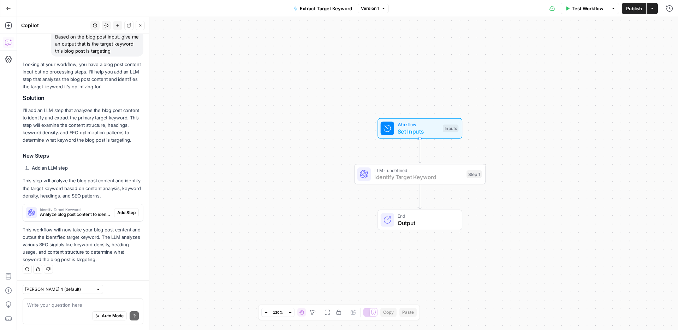
click at [130, 214] on span "Add Step" at bounding box center [126, 212] width 18 height 6
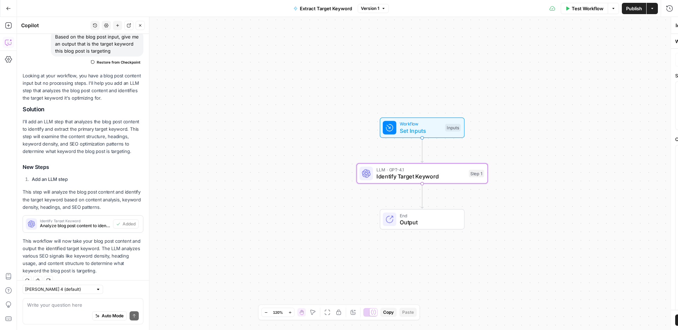
scroll to position [71, 0]
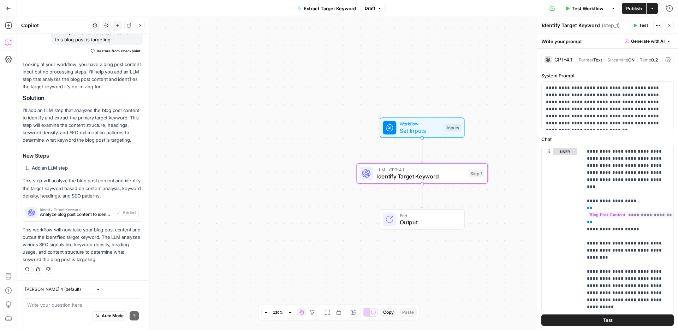
click at [631, 7] on span "Publish" at bounding box center [634, 8] width 16 height 7
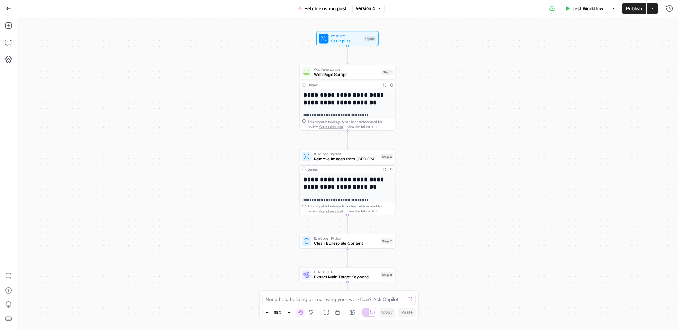
scroll to position [163, 0]
click at [434, 259] on div "**********" at bounding box center [347, 173] width 661 height 313
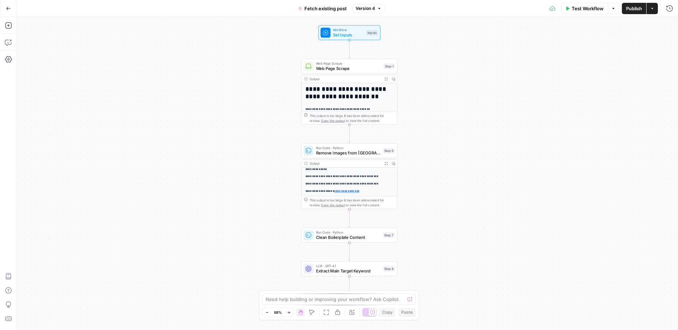
click at [365, 10] on span "Version 4" at bounding box center [365, 8] width 19 height 6
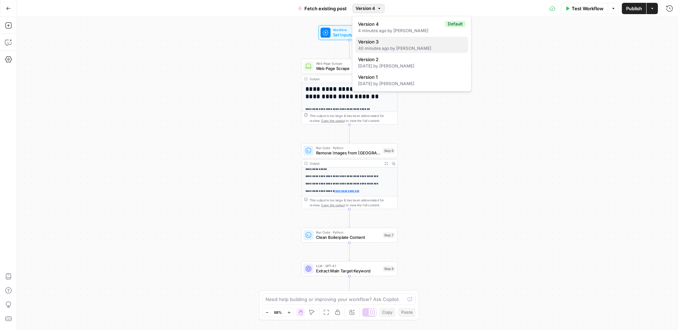
click at [373, 40] on span "Version 3" at bounding box center [410, 41] width 105 height 7
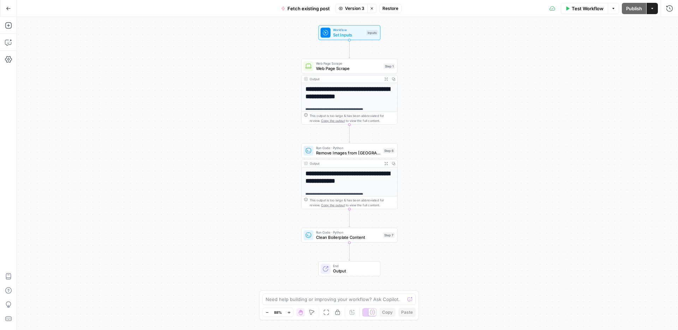
click at [391, 12] on button "Restore" at bounding box center [390, 8] width 22 height 9
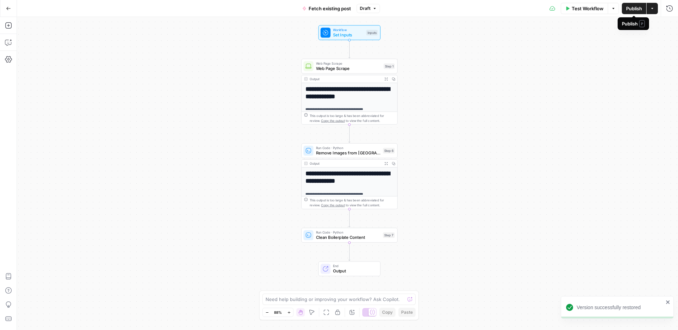
click at [637, 9] on span "Publish" at bounding box center [634, 8] width 16 height 7
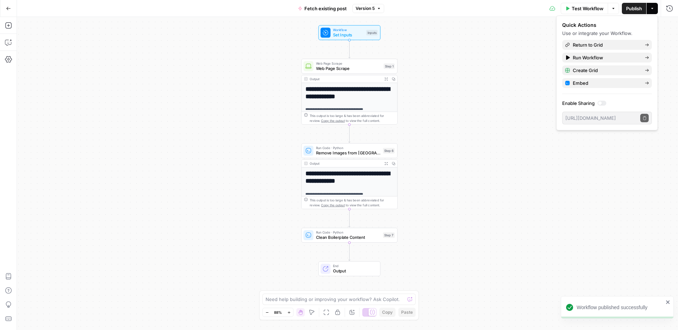
click at [422, 27] on div "**********" at bounding box center [347, 173] width 661 height 313
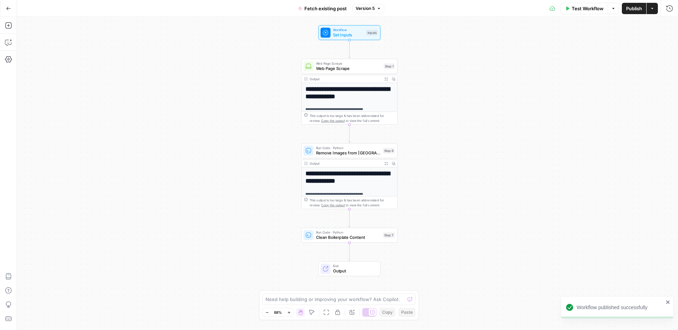
click at [11, 11] on button "Go Back" at bounding box center [8, 8] width 13 height 13
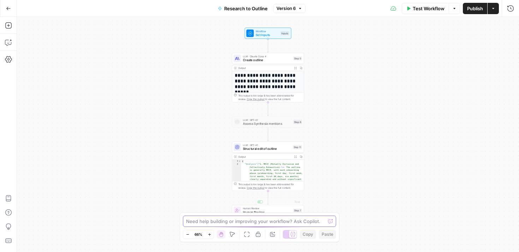
click at [242, 221] on textarea at bounding box center [255, 221] width 139 height 7
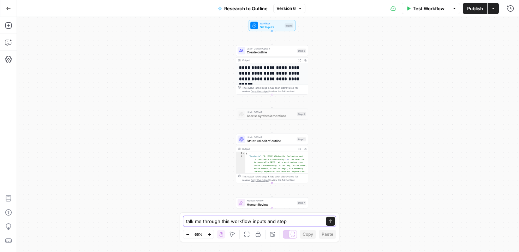
type textarea "talk me through this workflow inputs and steps"
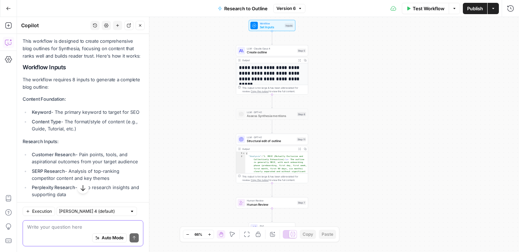
scroll to position [79, 0]
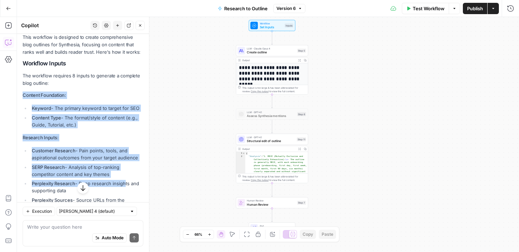
drag, startPoint x: 22, startPoint y: 93, endPoint x: 124, endPoint y: 184, distance: 137.3
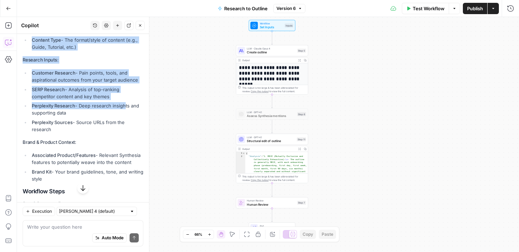
scroll to position [193, 0]
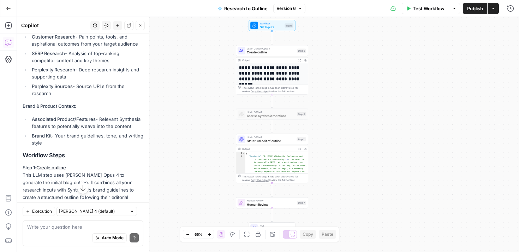
click at [51, 143] on li "Brand Kit - Your brand guidelines, tone, and writing style" at bounding box center [86, 139] width 113 height 14
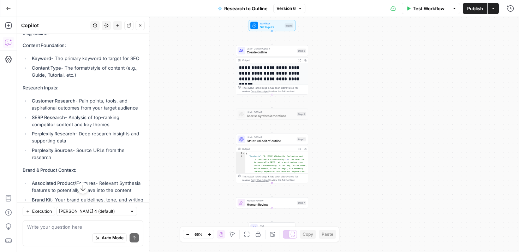
scroll to position [51, 0]
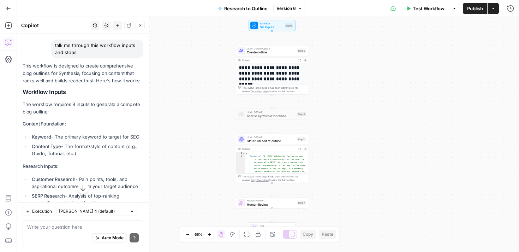
drag, startPoint x: 57, startPoint y: 141, endPoint x: 23, endPoint y: 88, distance: 62.5
copy div "Workflow Inputs The workflow requires 8 inputs to generate a complete blog outl…"
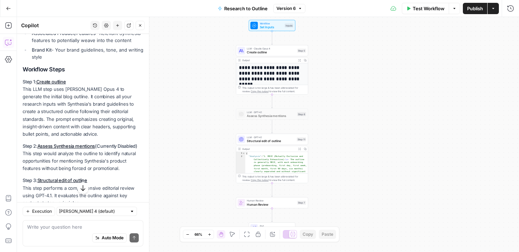
scroll to position [280, 0]
click at [59, 108] on p "Step 1: Create outline This LLM step uses Claude Opus 4 to generate the initial…" at bounding box center [83, 107] width 121 height 60
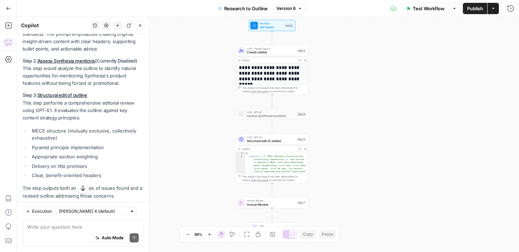
scroll to position [378, 0]
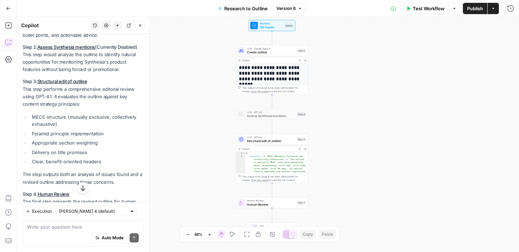
click at [67, 102] on p "Step 3: Structural edit of outline This step performs a comprehensive editorial…" at bounding box center [83, 93] width 121 height 30
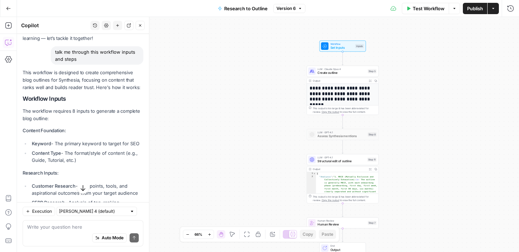
scroll to position [43, 0]
drag, startPoint x: 50, startPoint y: 176, endPoint x: 23, endPoint y: 100, distance: 81.0
copy div "Workflow Inputs The workflow requires 8 inputs to generate a complete blog outl…"
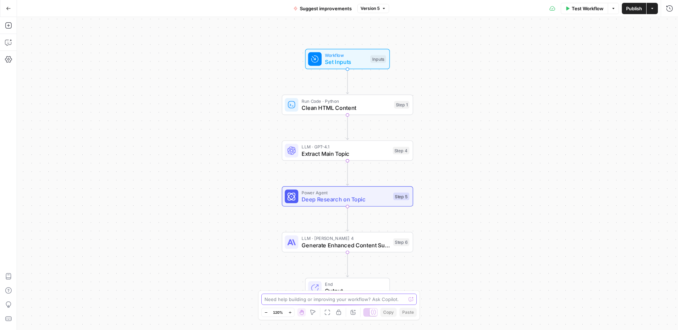
click at [313, 301] on textarea at bounding box center [335, 299] width 141 height 7
paste textarea "Workflow Inputs The workflow requires 8 inputs to generate a complete blog outl…"
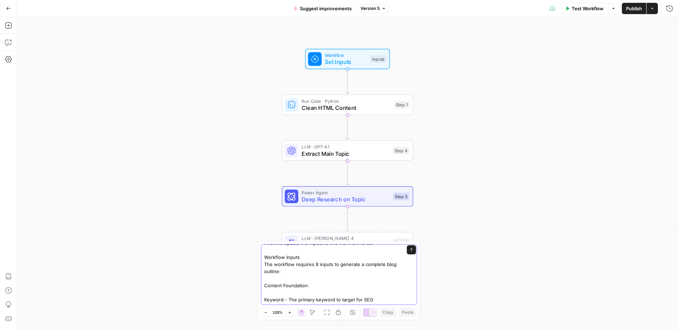
scroll to position [5, 0]
drag, startPoint x: 301, startPoint y: 272, endPoint x: 263, endPoint y: 261, distance: 39.4
click at [263, 261] on div "I want to update the inputs to this workflow to be: Workflow Inputs The workflo…" at bounding box center [339, 274] width 156 height 61
drag, startPoint x: 307, startPoint y: 277, endPoint x: 262, endPoint y: 270, distance: 45.4
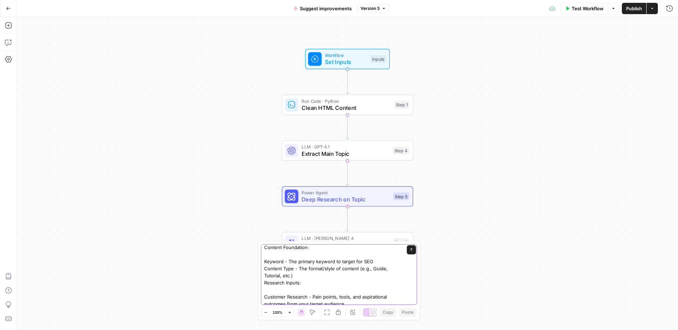
click at [262, 270] on div "I want to update the inputs to this workflow to be these 8: Content Foundation:…" at bounding box center [339, 274] width 156 height 61
click at [386, 248] on textarea "I want to update the inputs to this workflow to be these 8: Content Foundation:…" at bounding box center [332, 313] width 136 height 134
click at [282, 272] on textarea "I want to update the inputs to this workflow to be these 7: Content Foundation:…" at bounding box center [332, 313] width 136 height 134
drag, startPoint x: 284, startPoint y: 272, endPoint x: 263, endPoint y: 266, distance: 21.7
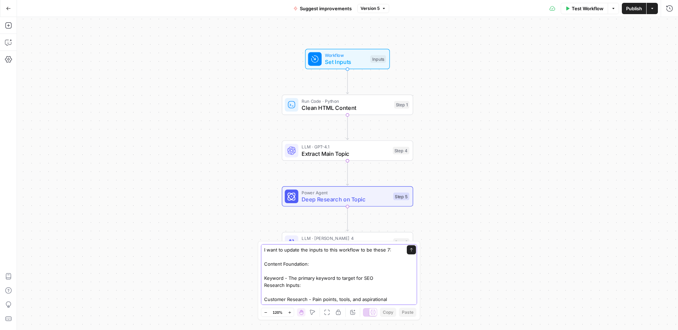
click at [263, 266] on div "I want to update the inputs to this workflow to be these 7: Content Foundation:…" at bounding box center [339, 274] width 156 height 61
drag, startPoint x: 279, startPoint y: 279, endPoint x: 265, endPoint y: 274, distance: 15.2
click at [265, 274] on textarea "I want to update the inputs to this workflow to be these 7: 1 - Keyword - The p…" at bounding box center [332, 306] width 136 height 120
click at [265, 270] on textarea "I want to update the inputs to this workflow to be these 7: 1 - Keyword - The p…" at bounding box center [332, 299] width 136 height 106
click at [308, 276] on textarea "I want to update the inputs to this workflow to be these 7: 1 - Keyword - The p…" at bounding box center [332, 299] width 136 height 106
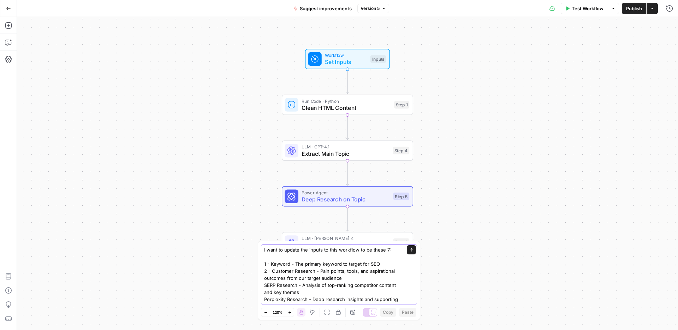
click at [264, 284] on textarea "I want to update the inputs to this workflow to be these 7: 1 - Keyword - The p…" at bounding box center [332, 299] width 136 height 106
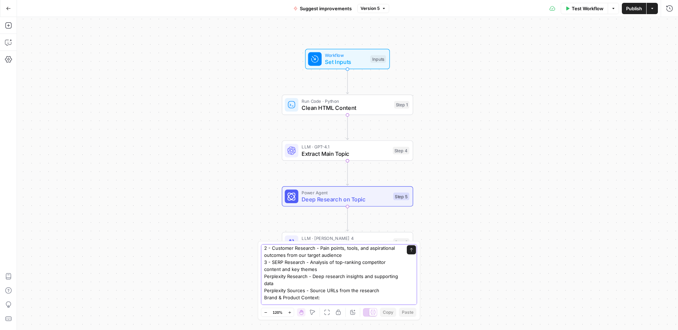
scroll to position [23, 0]
click at [263, 274] on div "I want to update the inputs to this workflow to be these 7: 1 - Keyword - The p…" at bounding box center [339, 274] width 156 height 61
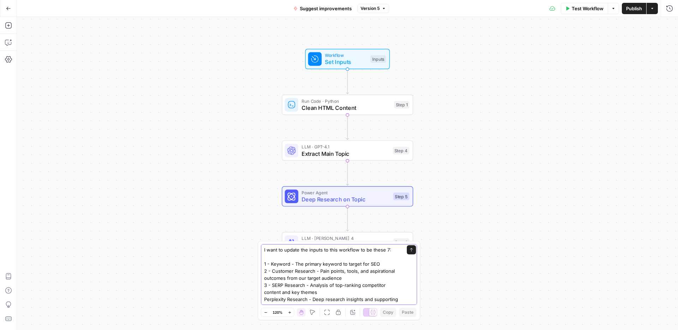
click at [264, 297] on textarea "I want to update the inputs to this workflow to be these 7: 1 - Keyword - The p…" at bounding box center [332, 299] width 136 height 106
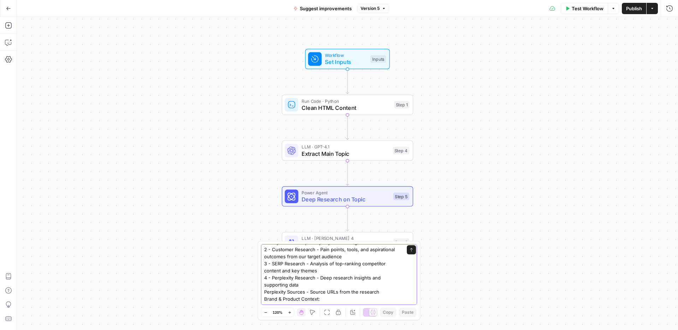
scroll to position [25, 0]
click at [265, 289] on textarea "I want to update the inputs to this workflow to be these 7: 1 - Keyword - The p…" at bounding box center [332, 274] width 136 height 106
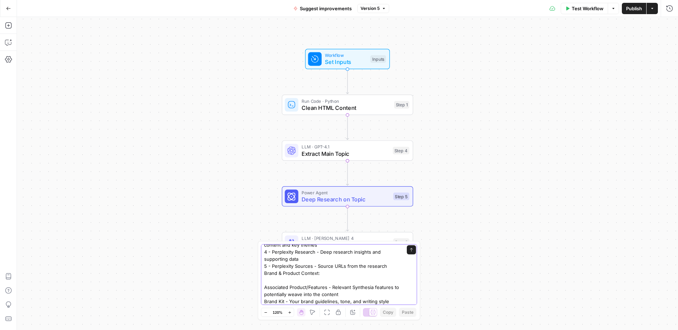
scroll to position [48, 0]
click at [269, 281] on textarea "I want to update the inputs to this workflow to be these 7: 1 - Keyword - The p…" at bounding box center [332, 251] width 136 height 106
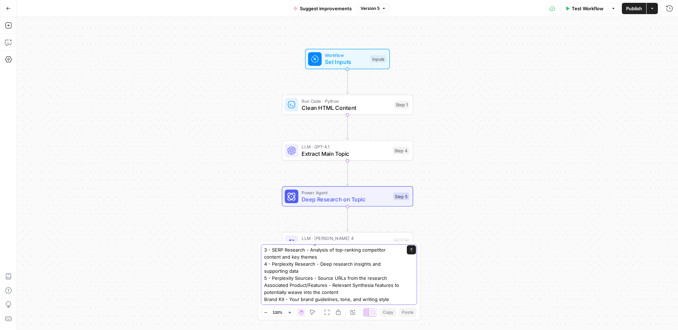
scroll to position [35, 0]
click at [264, 284] on textarea "I want to update the inputs to this workflow to be these 7: 1 - Keyword - The p…" at bounding box center [332, 257] width 136 height 92
click at [299, 298] on textarea "I want to update the inputs to this workflow to be these 7: 1 - Keyword - The p…" at bounding box center [332, 257] width 136 height 92
click at [403, 299] on div "I want to update the inputs to this workflow to be these 7: 1 - Keyword - The p…" at bounding box center [339, 274] width 156 height 61
click at [401, 300] on div "I want to update the inputs to this workflow to be these 7: 1 - Keyword - The p…" at bounding box center [339, 274] width 156 height 61
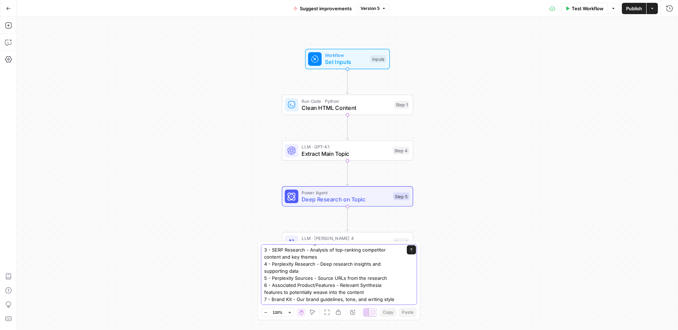
click at [392, 298] on textarea "I want to update the inputs to this workflow to be these 7: 1 - Keyword - The p…" at bounding box center [332, 257] width 136 height 92
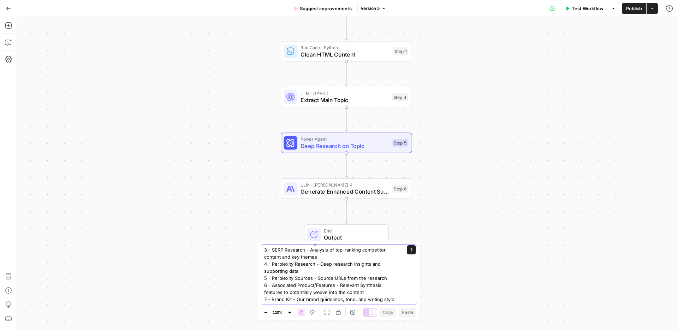
click at [393, 299] on textarea "I want to update the inputs to this workflow to be these 7: 1 - Keyword - The p…" at bounding box center [332, 257] width 136 height 92
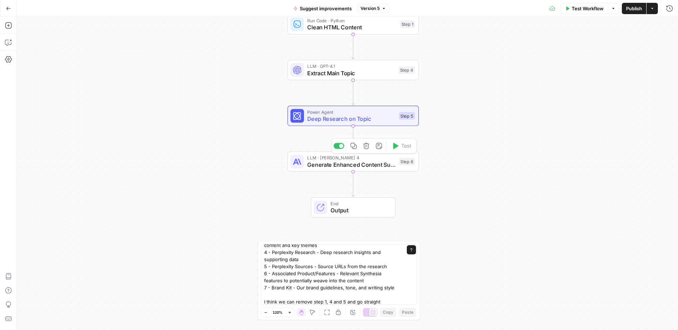
click at [364, 167] on span "Generate Enhanced Content Suggestions" at bounding box center [351, 164] width 88 height 8
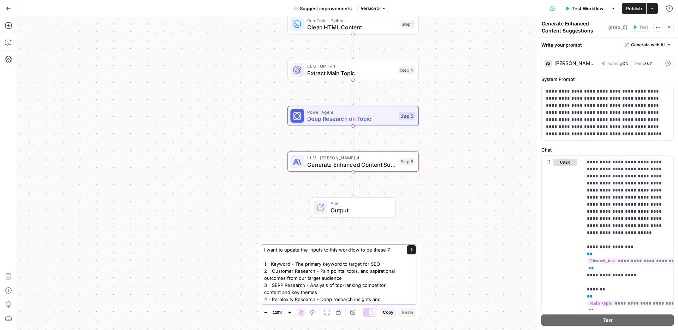
click at [358, 291] on textarea "I want to update the inputs to this workflow to be these 7: 1 - Keyword - The p…" at bounding box center [332, 299] width 136 height 106
click at [381, 298] on textarea "I want to update the inputs to this workflow to be these 7: 1 - Keyword - The p…" at bounding box center [332, 250] width 136 height 106
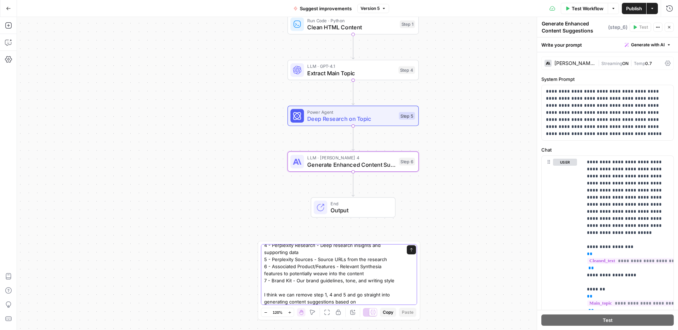
click at [340, 275] on textarea "I want to update the inputs to this workflow to be these 7: 1 - Keyword - The p…" at bounding box center [332, 248] width 136 height 113
click at [357, 301] on textarea "I want to update the inputs to this workflow to be these 7: 1 - Keyword - The p…" at bounding box center [332, 248] width 136 height 113
type textarea "I want to update the inputs to this workflow to be these 7: 1 - Keyword - The p…"
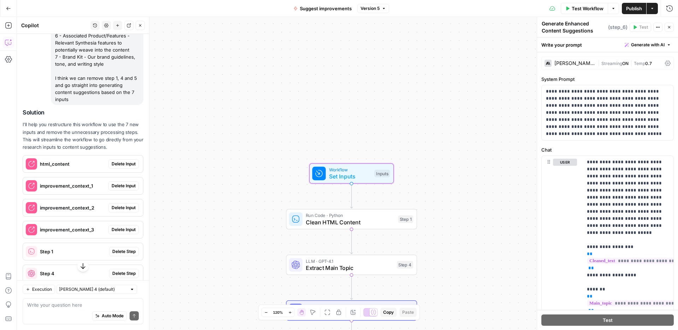
scroll to position [185, 0]
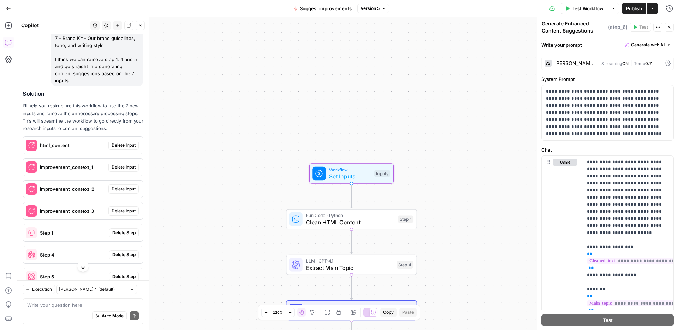
click at [124, 147] on span "Delete Input" at bounding box center [124, 145] width 24 height 6
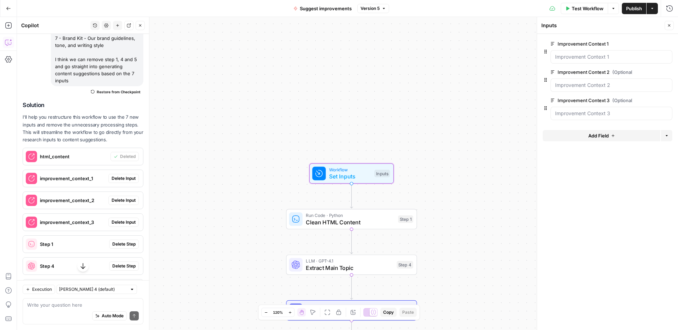
click at [124, 175] on span "Delete Input" at bounding box center [124, 178] width 24 height 6
click at [122, 200] on span "Delete Input" at bounding box center [124, 200] width 24 height 6
click at [122, 221] on span "Delete Input" at bounding box center [124, 222] width 24 height 6
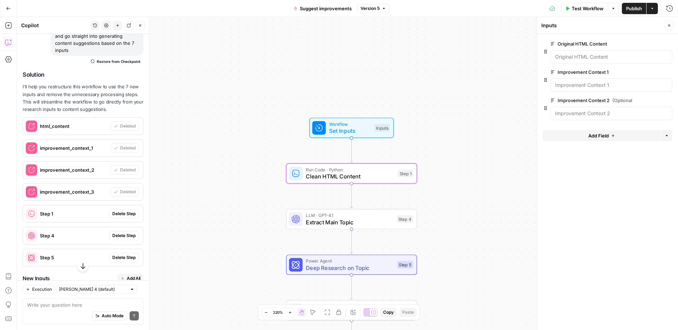
click at [127, 213] on span "Delete Step" at bounding box center [123, 213] width 23 height 6
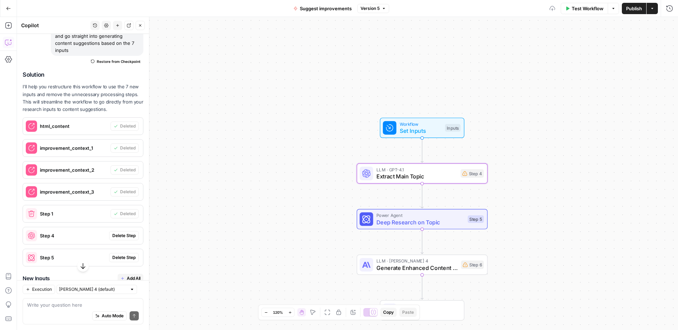
click at [124, 235] on span "Delete Step" at bounding box center [123, 235] width 23 height 6
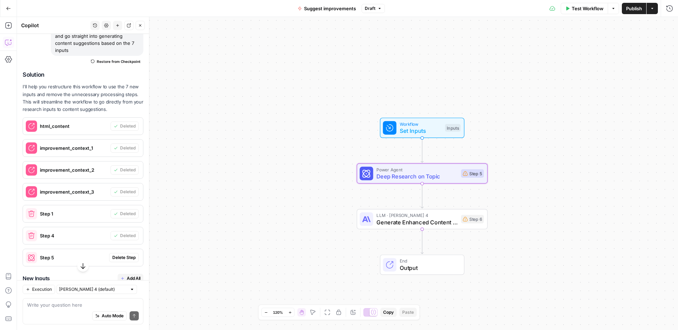
click at [123, 256] on span "Delete Step" at bounding box center [123, 257] width 23 height 6
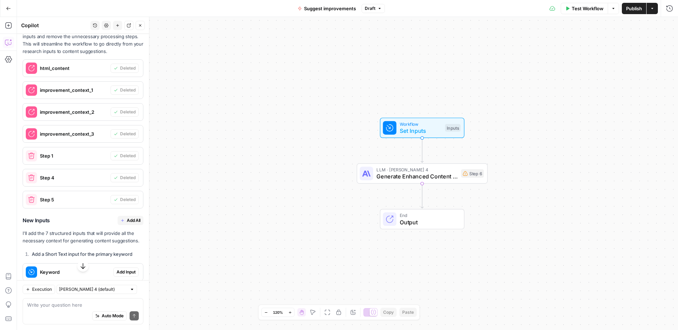
scroll to position [293, 0]
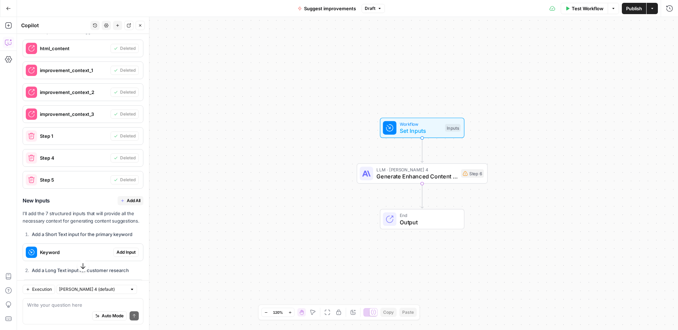
click at [131, 201] on span "Add All" at bounding box center [134, 200] width 14 height 6
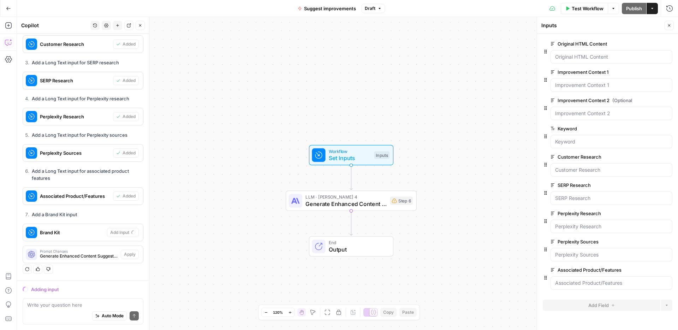
scroll to position [537, 0]
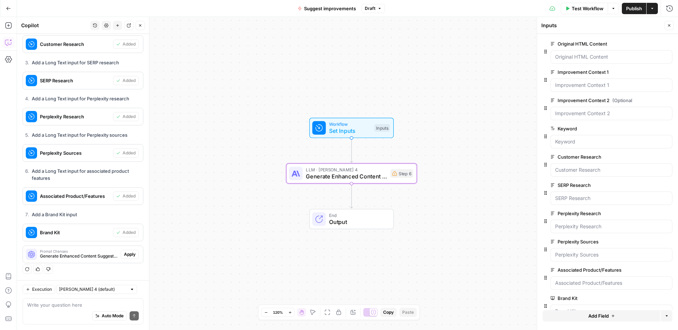
click at [128, 255] on span "Apply" at bounding box center [130, 254] width 12 height 6
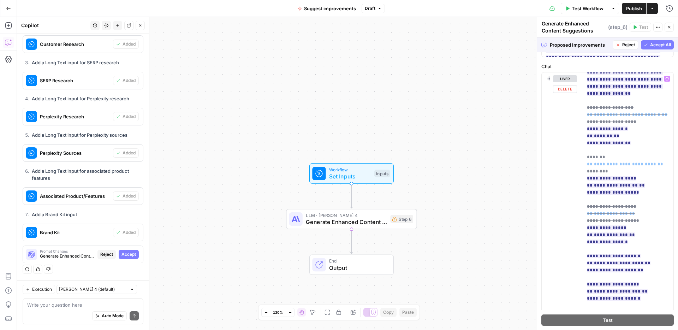
scroll to position [142, 0]
click at [659, 45] on span "Accept All" at bounding box center [660, 45] width 21 height 6
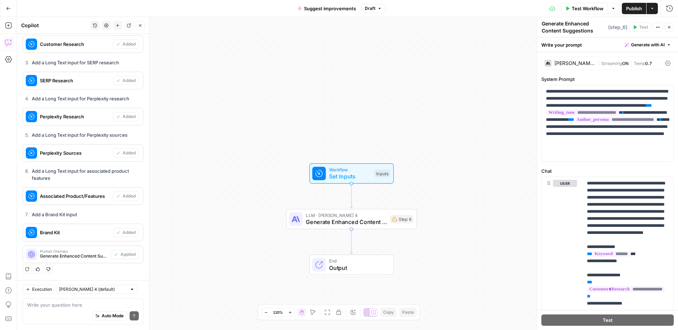
click at [81, 308] on div "Auto Mode Send" at bounding box center [83, 316] width 112 height 16
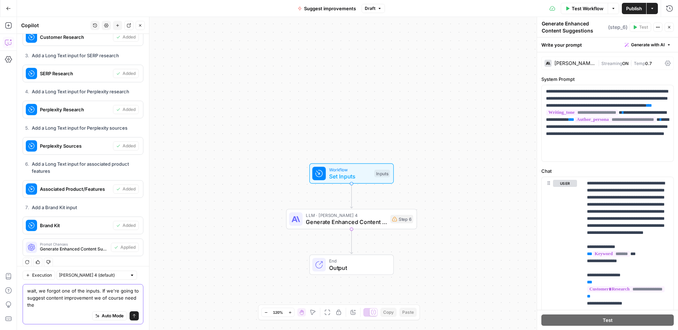
scroll to position [551, 0]
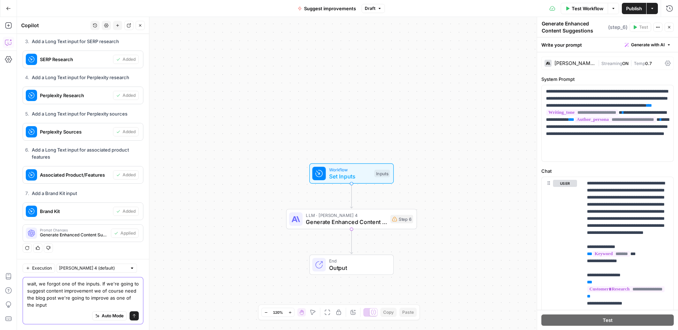
type textarea "wait, we forgot one of the inputs. If we're going to suggest content improvemen…"
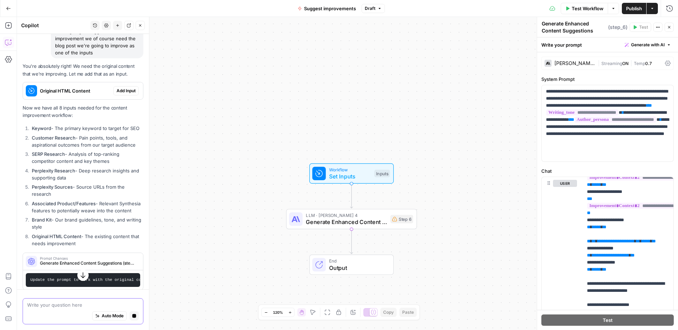
scroll to position [771, 0]
click at [126, 94] on span "Add Input" at bounding box center [126, 91] width 19 height 6
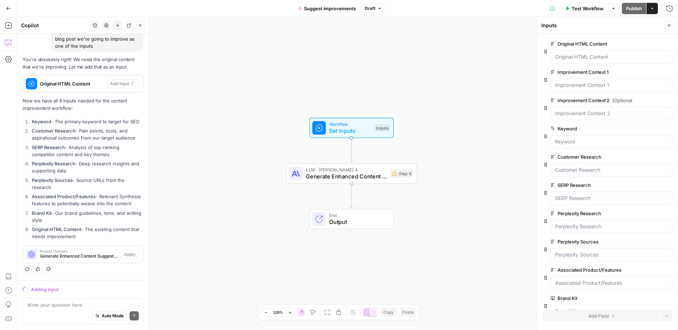
scroll to position [640, 0]
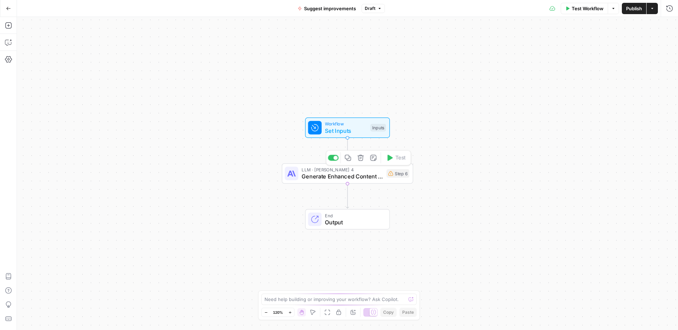
click at [316, 178] on span "Generate Enhanced Content Suggestions" at bounding box center [342, 176] width 81 height 8
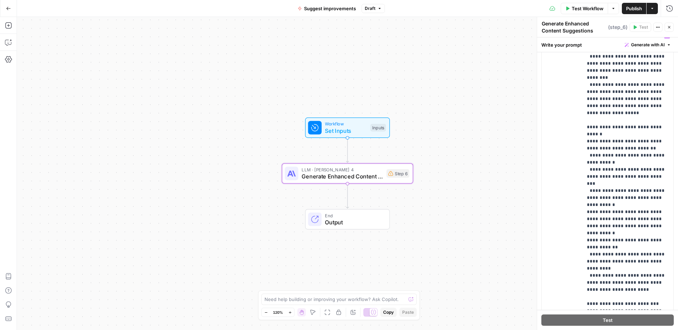
scroll to position [1208, 0]
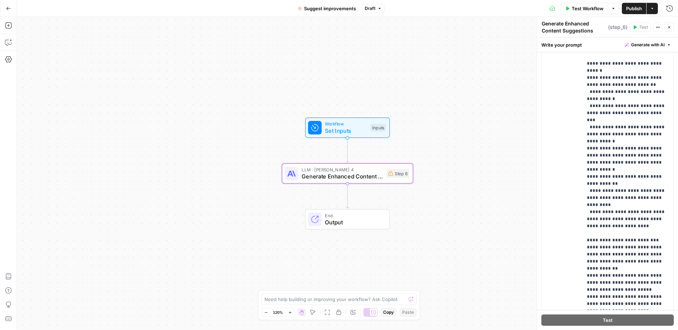
click at [347, 225] on span "Output" at bounding box center [354, 222] width 58 height 8
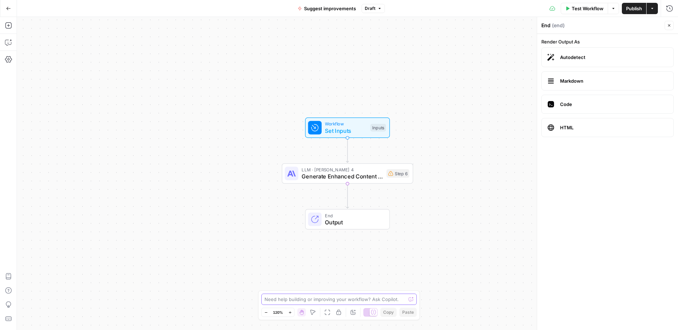
click at [318, 301] on textarea at bounding box center [335, 299] width 141 height 7
type textarea "t"
type textarea "tell"
type textarea "what are the inputs to this workflow"
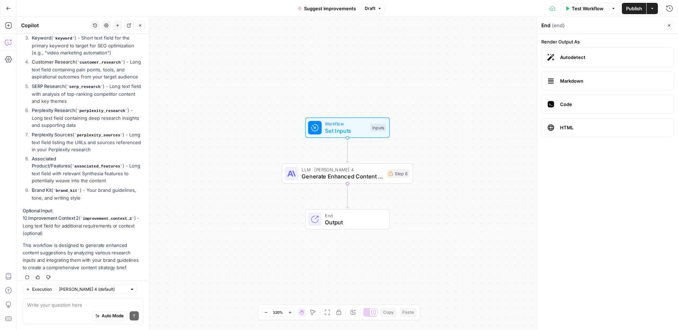
scroll to position [169, 0]
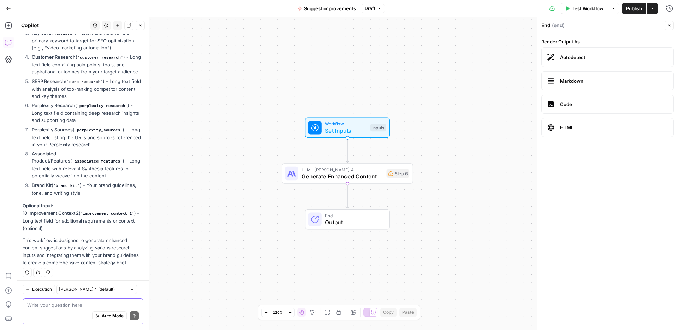
click at [75, 304] on textarea at bounding box center [83, 304] width 112 height 7
type textarea "lets get rid of improvement context 2 input"
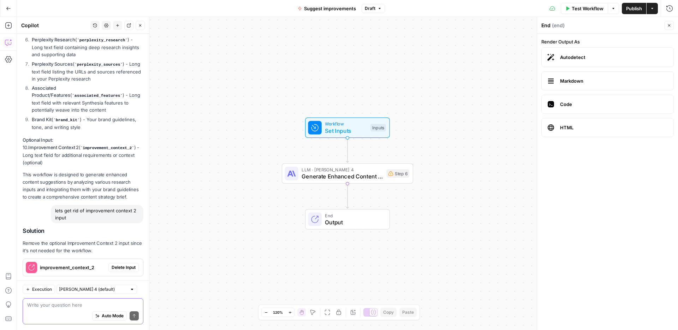
scroll to position [267, 0]
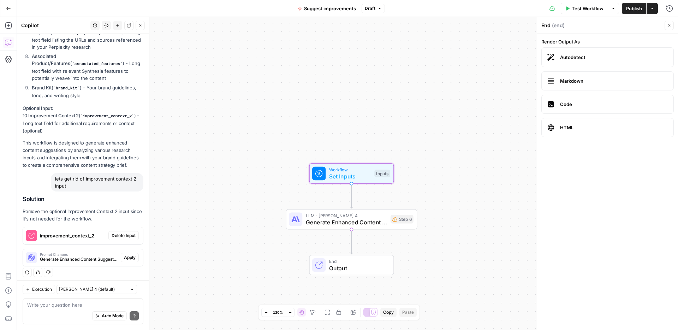
click at [124, 233] on span "Delete Input" at bounding box center [124, 235] width 24 height 6
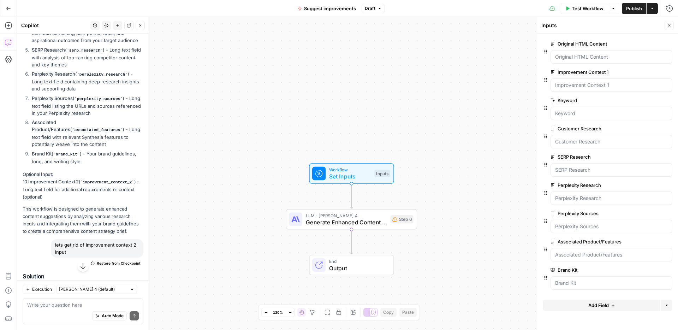
scroll to position [289, 0]
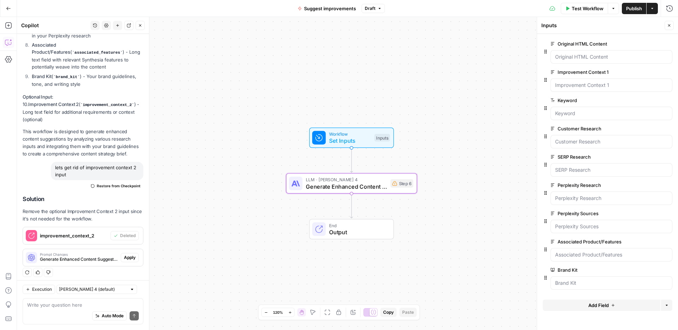
click at [128, 254] on span "Apply" at bounding box center [130, 257] width 12 height 6
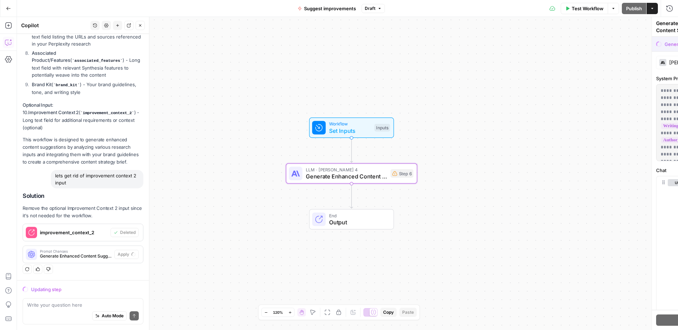
scroll to position [267, 0]
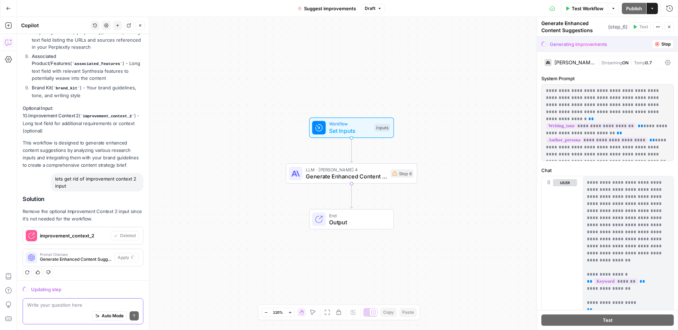
click at [70, 307] on textarea at bounding box center [83, 304] width 112 height 7
type textarea "and improvement context 1"
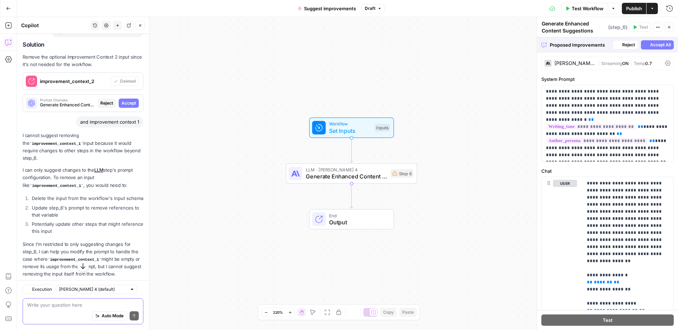
scroll to position [421, 0]
click at [127, 100] on span "Accept" at bounding box center [128, 103] width 14 height 6
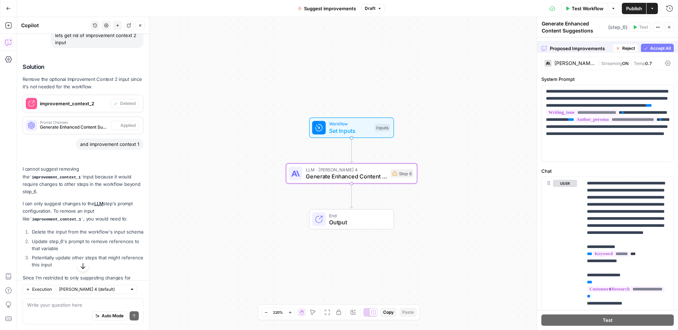
scroll to position [444, 0]
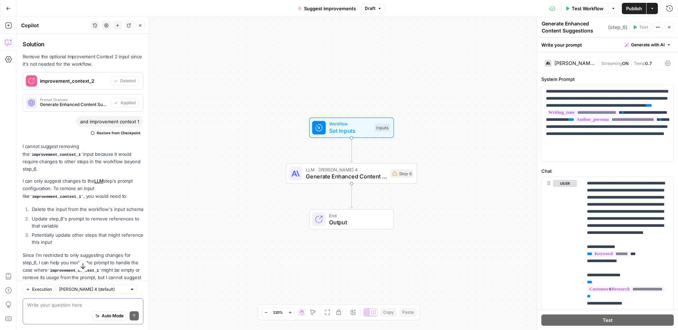
click at [82, 305] on textarea at bounding box center [83, 304] width 112 height 7
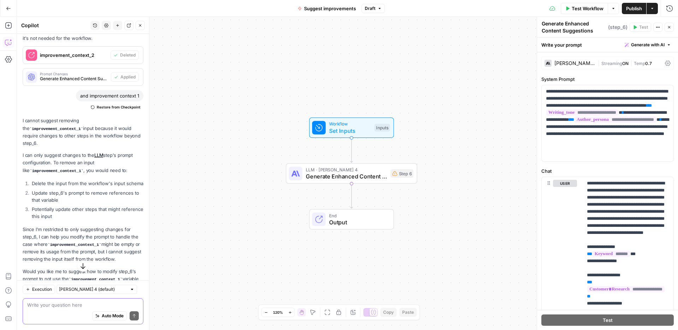
scroll to position [469, 0]
type textarea "what?"
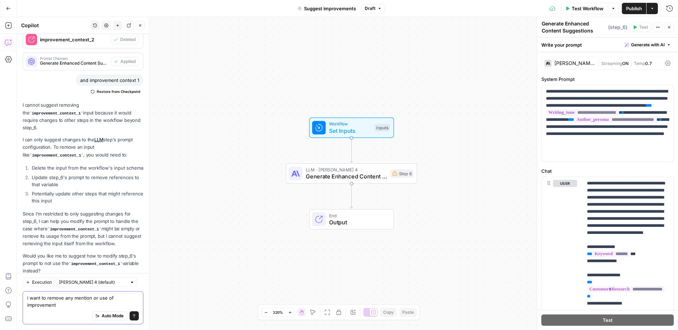
scroll to position [492, 0]
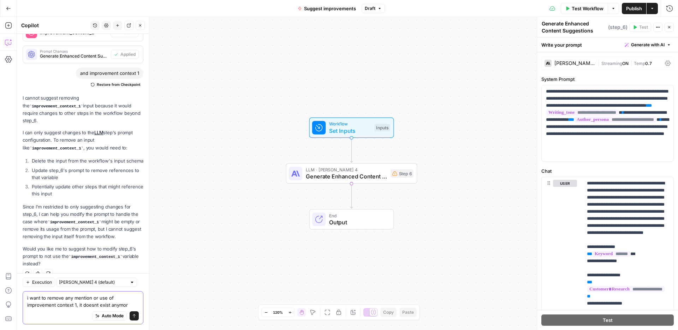
type textarea "i want to remove any mention or use of improvement context 1, it doesnt exist a…"
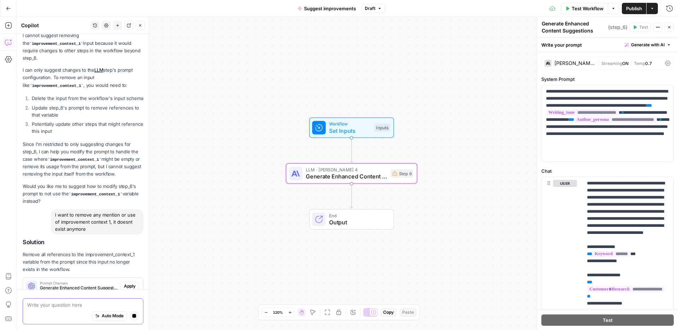
scroll to position [575, 0]
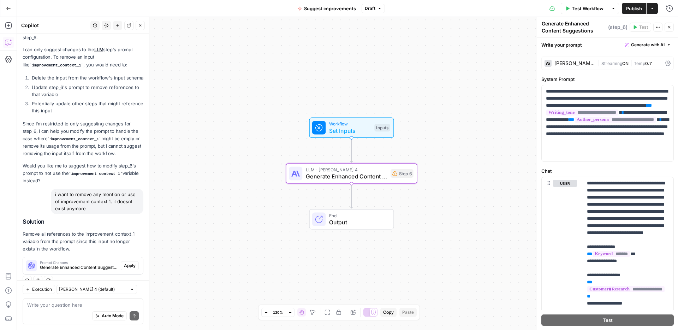
click at [127, 262] on span "Apply" at bounding box center [130, 265] width 12 height 6
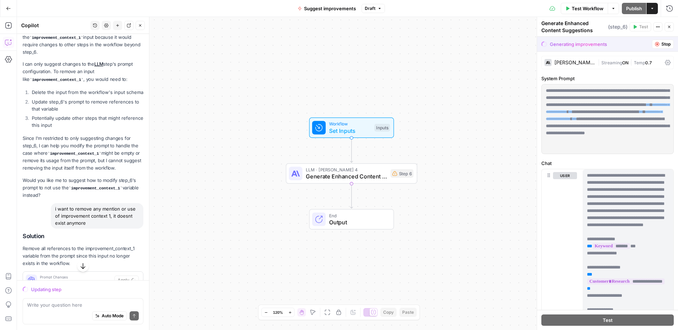
scroll to position [541, 0]
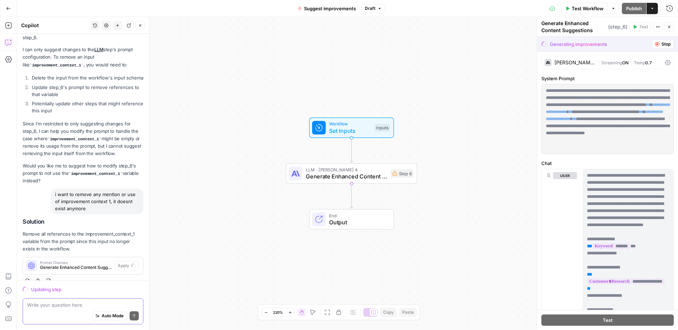
click at [87, 306] on textarea at bounding box center [83, 304] width 112 height 7
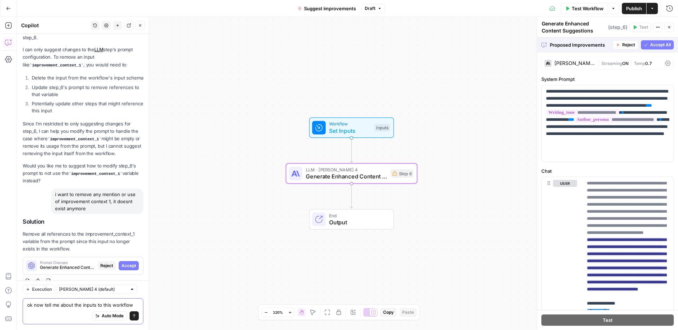
type textarea "ok now tell me about the inputs to this workflow"
click at [125, 262] on span "Accept" at bounding box center [128, 265] width 14 height 6
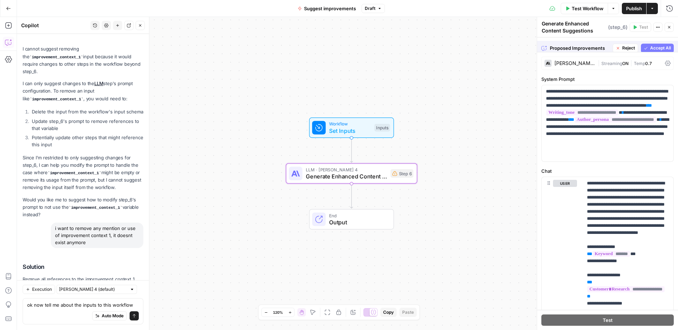
scroll to position [587, 0]
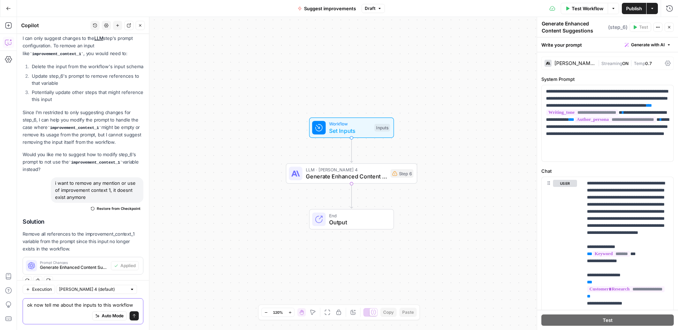
click at [112, 305] on textarea "ok now tell me about the inputs to this workflow" at bounding box center [83, 304] width 112 height 7
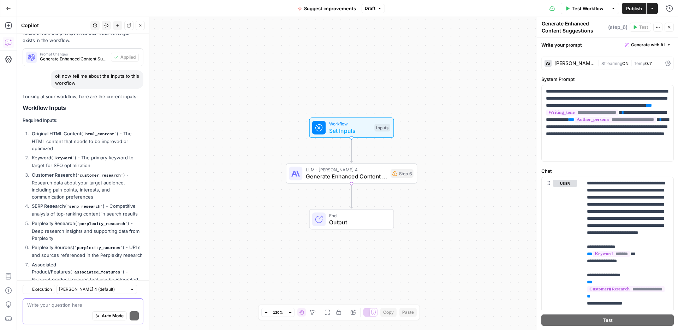
scroll to position [861, 0]
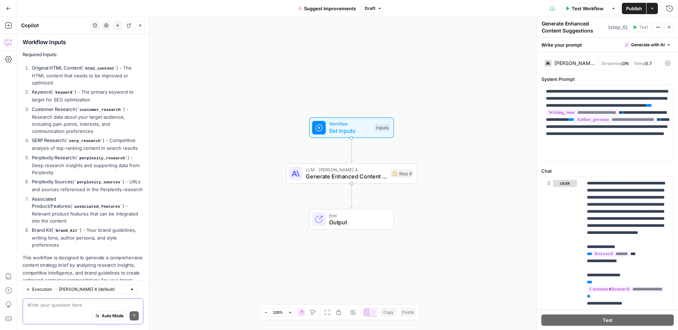
click at [84, 307] on textarea at bounding box center [83, 304] width 112 height 7
type textarea "cool and the llm step does what?"
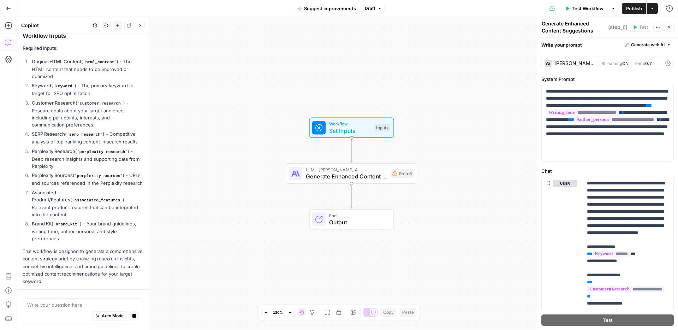
click at [372, 173] on span "Generate Enhanced Content Suggestions" at bounding box center [346, 176] width 81 height 8
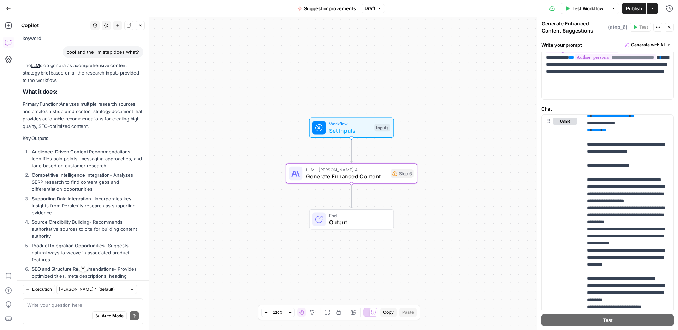
scroll to position [1175, 0]
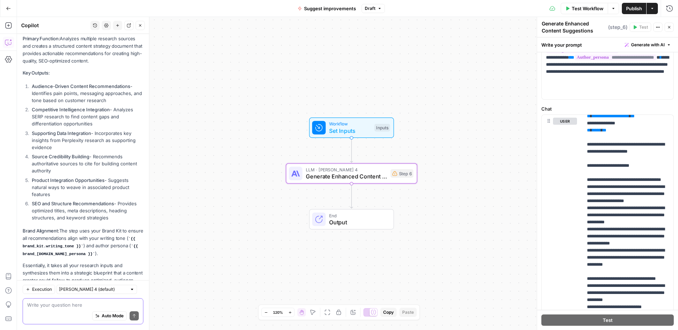
click at [75, 304] on textarea at bounding box center [83, 304] width 112 height 7
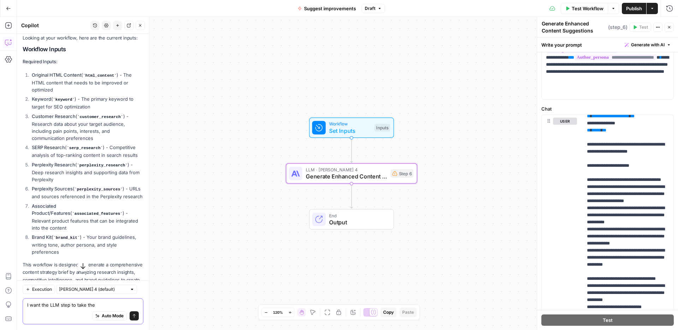
scroll to position [851, 0]
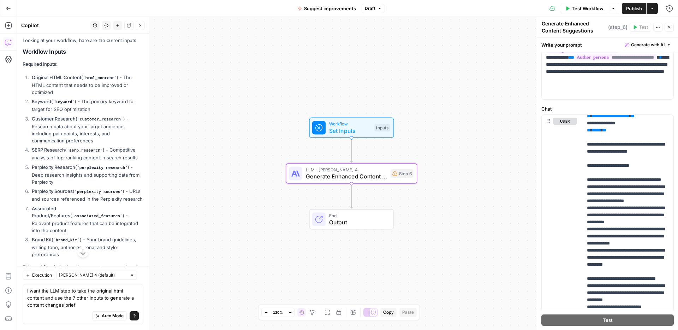
click at [26, 305] on div "I want the LLM step to take the original html content and use the 7 other input…" at bounding box center [83, 304] width 121 height 40
click at [26, 304] on div "I want the LLM step to take the original html content and use the 7 other input…" at bounding box center [83, 304] width 121 height 40
click at [28, 304] on textarea "I want the LLM step to take the original html content and use the 7 other input…" at bounding box center [83, 297] width 112 height 21
type textarea "I want the LLM step to take the original html content and use the 7 other input…"
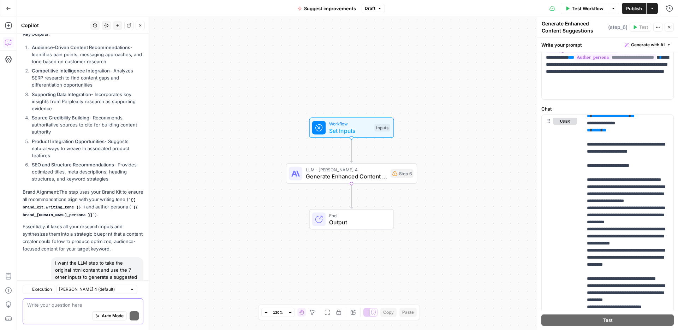
scroll to position [1280, 0]
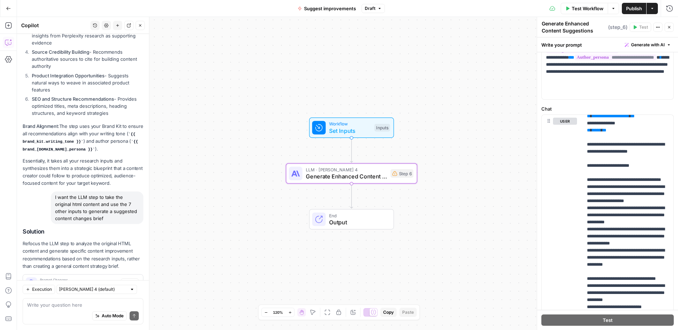
click at [131, 280] on span "Apply" at bounding box center [130, 283] width 12 height 6
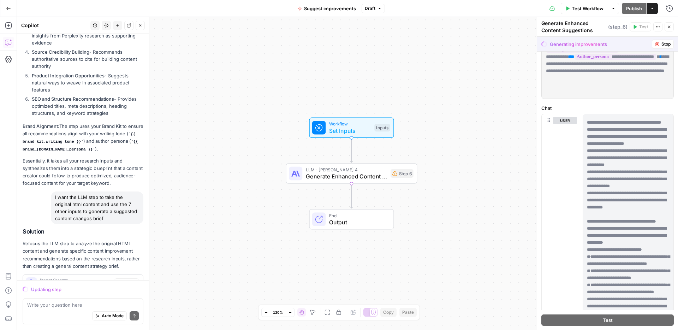
scroll to position [0, 0]
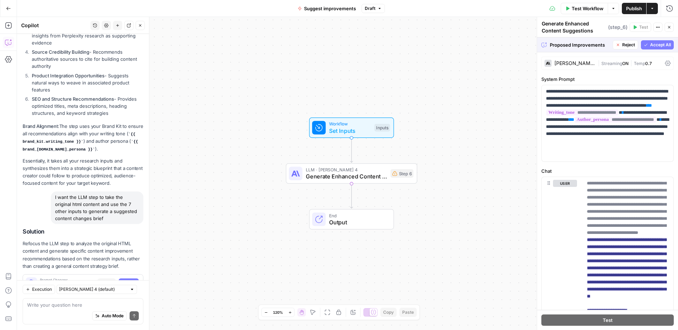
click at [653, 46] on span "Accept All" at bounding box center [660, 45] width 21 height 6
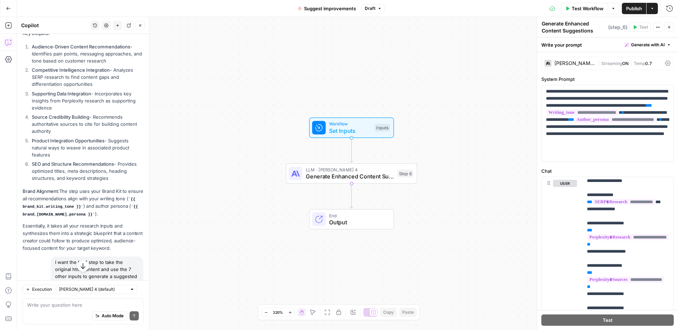
scroll to position [1254, 0]
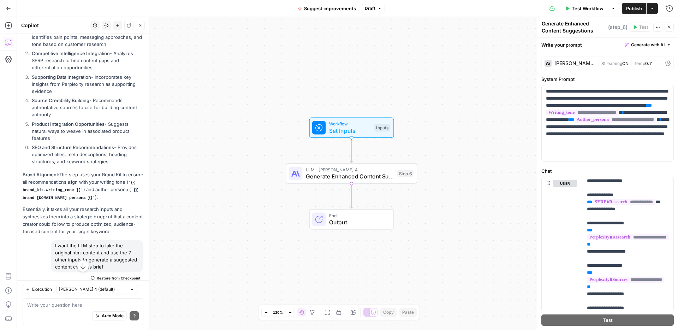
click at [633, 10] on span "Publish" at bounding box center [634, 8] width 16 height 7
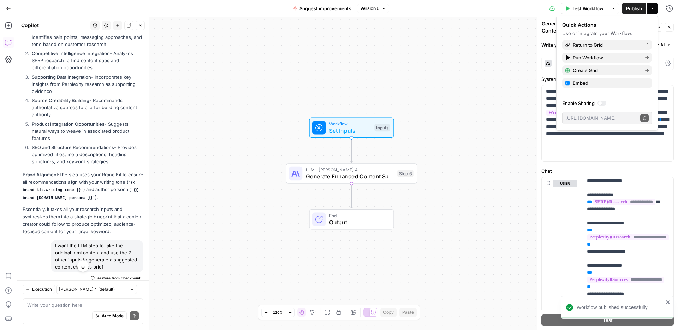
click at [495, 33] on div "Workflow Set Inputs Inputs LLM · Claude Sonnet 4 Generate Enhanced Content Sugg…" at bounding box center [347, 173] width 661 height 313
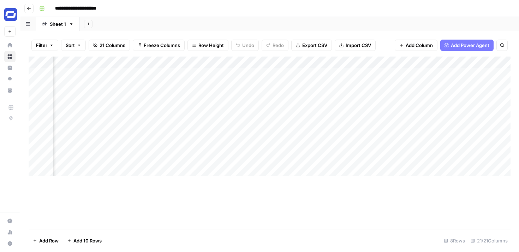
scroll to position [0, 1216]
click at [178, 63] on div "Add Column" at bounding box center [270, 116] width 482 height 119
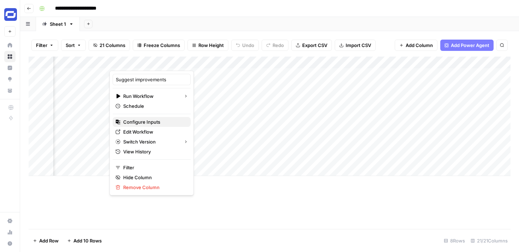
click at [140, 122] on span "Configure Inputs" at bounding box center [154, 121] width 62 height 7
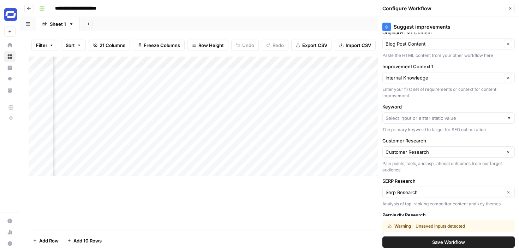
scroll to position [0, 0]
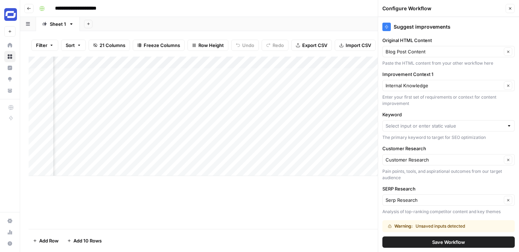
click at [424, 130] on div at bounding box center [448, 125] width 132 height 11
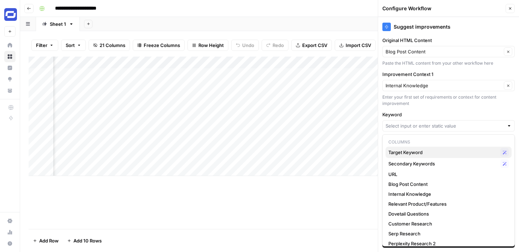
click at [412, 151] on span "Target Keyword" at bounding box center [442, 152] width 109 height 7
type input "Target Keyword"
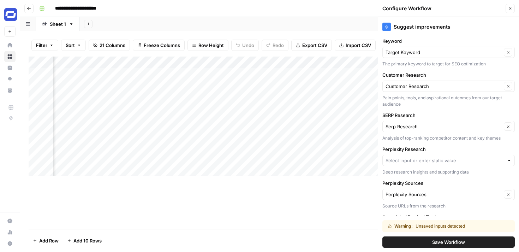
scroll to position [78, 0]
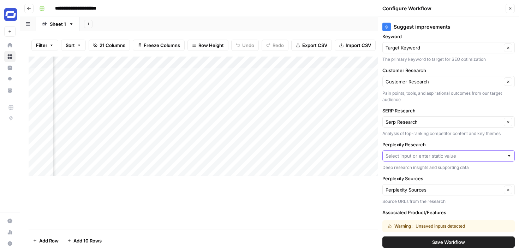
click at [412, 153] on input "Perplexity Research" at bounding box center [445, 155] width 118 height 7
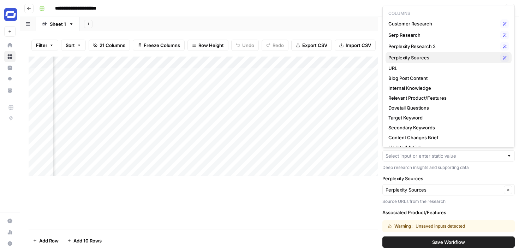
click at [419, 58] on span "Perplexity Sources" at bounding box center [442, 57] width 109 height 7
type input "Perplexity Sources"
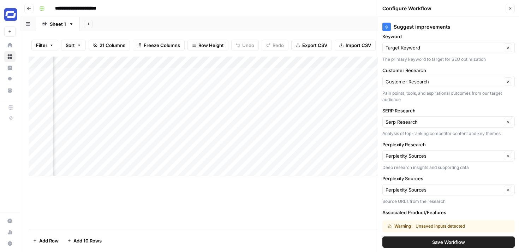
scroll to position [82, 0]
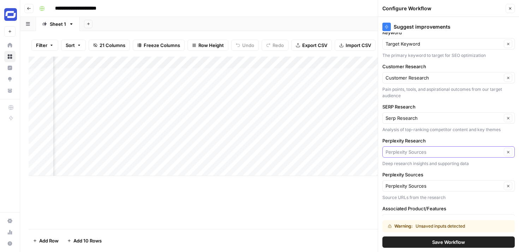
click at [420, 150] on input "Perplexity Research" at bounding box center [444, 151] width 116 height 7
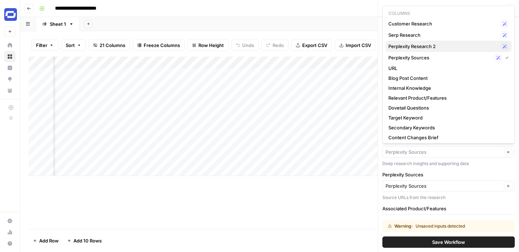
click at [426, 48] on span "Perplexity Research 2" at bounding box center [442, 46] width 109 height 7
type input "Perplexity Research 2"
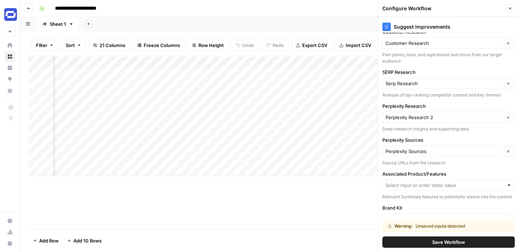
scroll to position [119, 0]
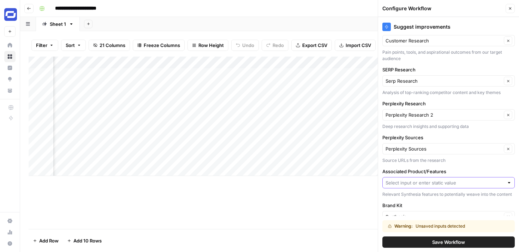
click at [408, 185] on input "Associated Product/Features" at bounding box center [445, 182] width 118 height 7
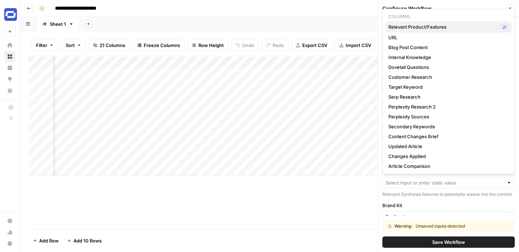
click at [426, 28] on span "Relevant Product/Features" at bounding box center [442, 26] width 109 height 7
type input "Relevant Product/Features"
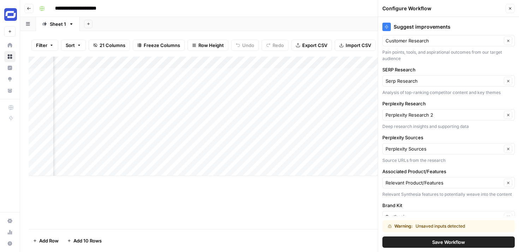
scroll to position [142, 0]
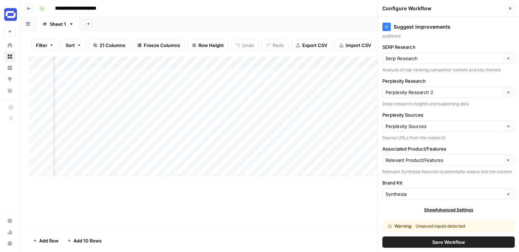
click at [441, 241] on span "Save Workflow" at bounding box center [448, 241] width 33 height 7
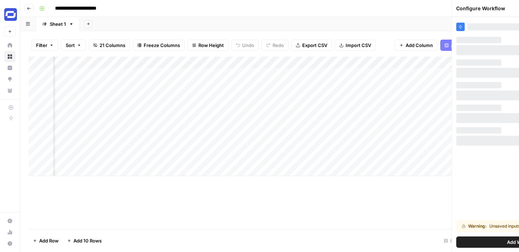
scroll to position [0, 0]
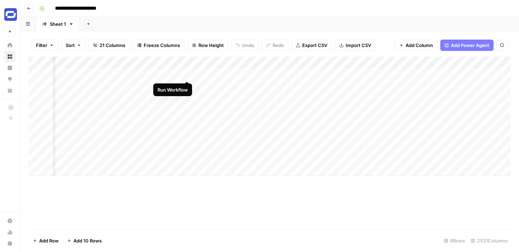
click at [186, 73] on div "Add Column" at bounding box center [270, 116] width 482 height 119
click at [180, 76] on div "Add Column" at bounding box center [270, 116] width 482 height 119
click at [185, 76] on div "Add Column" at bounding box center [270, 116] width 482 height 119
click at [185, 76] on textarea at bounding box center [217, 75] width 113 height 10
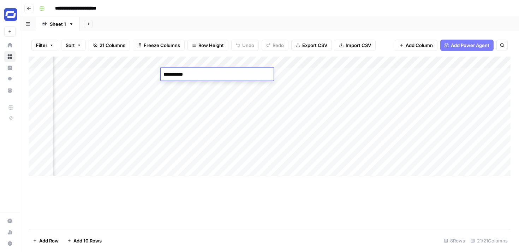
type textarea "**********"
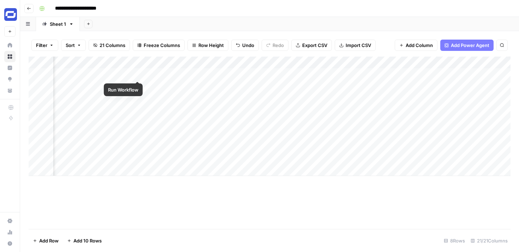
click at [136, 74] on div "Add Column" at bounding box center [270, 116] width 482 height 119
click at [192, 75] on div "Add Column" at bounding box center [270, 116] width 482 height 119
click at [202, 74] on div "Add Column" at bounding box center [270, 116] width 482 height 119
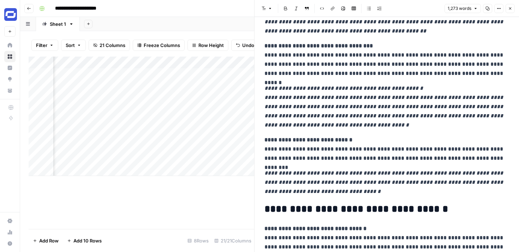
scroll to position [148, 0]
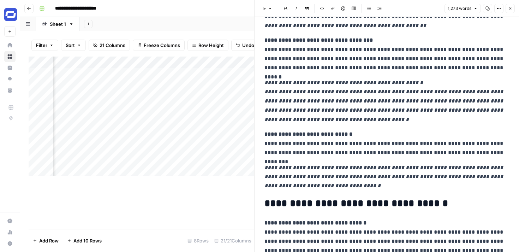
click at [510, 10] on icon "button" at bounding box center [510, 8] width 4 height 4
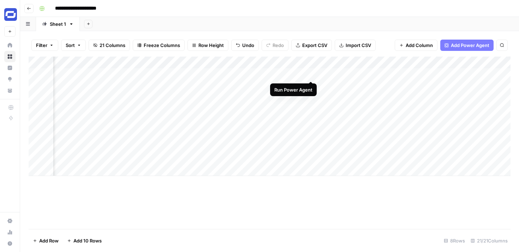
click at [311, 73] on div "Add Column" at bounding box center [270, 116] width 482 height 119
click at [447, 12] on div "**********" at bounding box center [274, 8] width 476 height 11
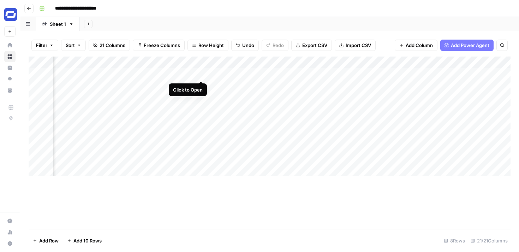
click at [200, 73] on div "Add Column" at bounding box center [270, 116] width 482 height 119
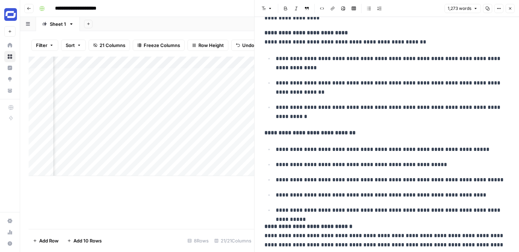
scroll to position [1607, 0]
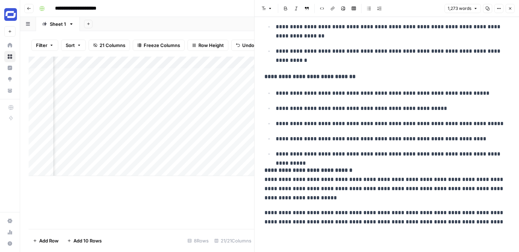
click at [510, 12] on button "Close" at bounding box center [510, 8] width 9 height 9
